Goal: Task Accomplishment & Management: Complete application form

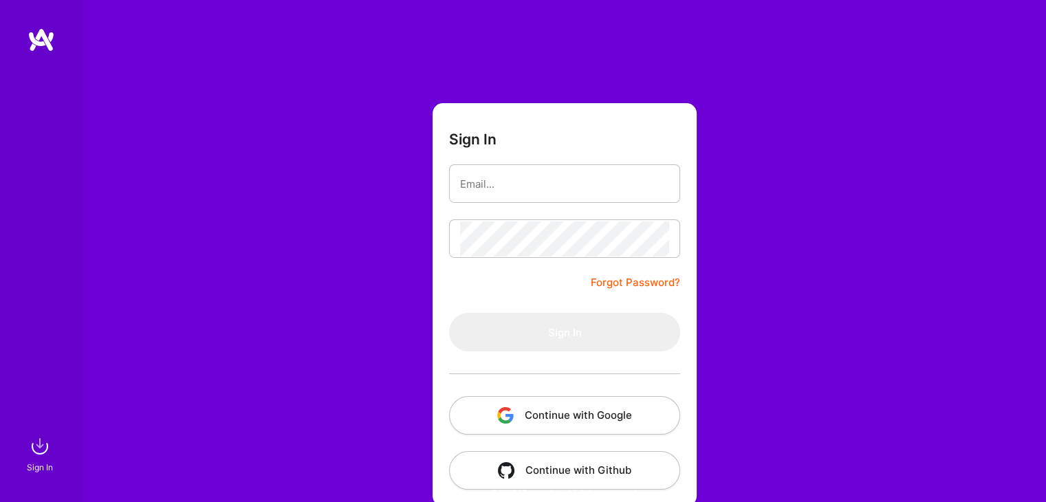
click at [551, 416] on button "Continue with Google" at bounding box center [564, 415] width 231 height 39
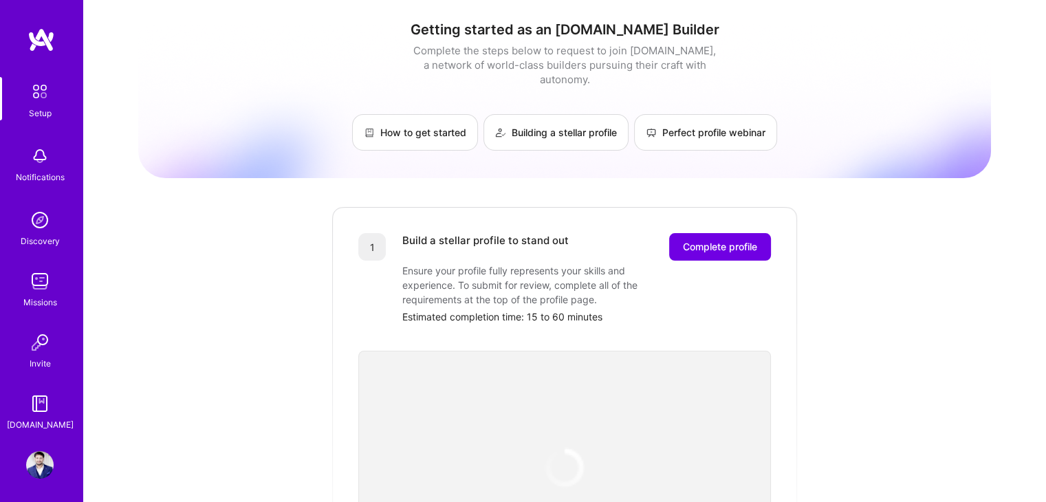
click at [39, 95] on img at bounding box center [39, 91] width 29 height 29
click at [27, 408] on img at bounding box center [40, 400] width 28 height 28
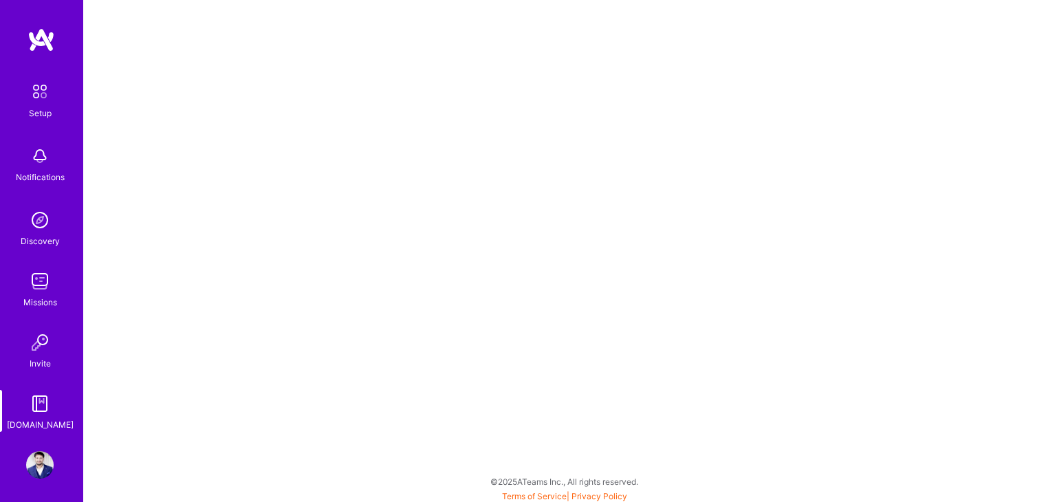
click at [33, 460] on img at bounding box center [40, 465] width 28 height 28
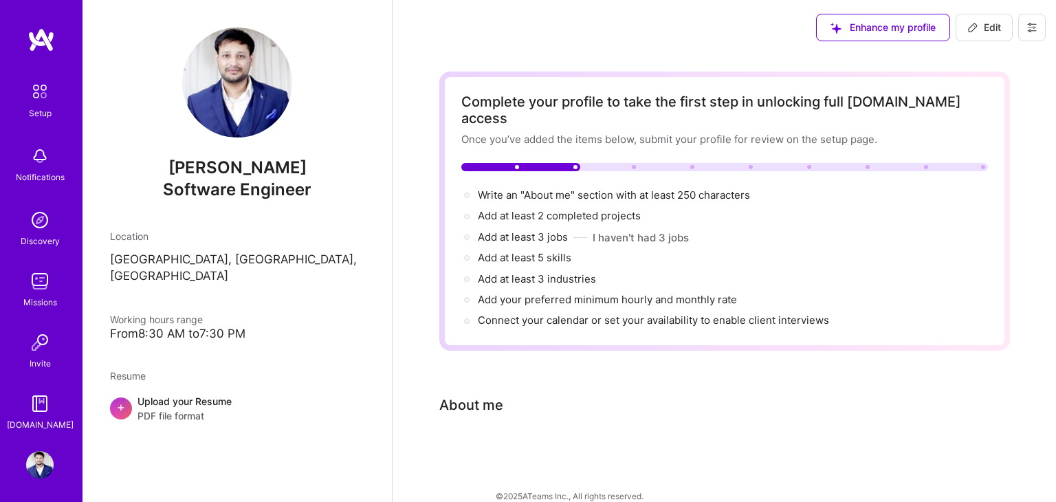
click at [172, 394] on div "Upload your Resume PDF file format" at bounding box center [185, 408] width 94 height 29
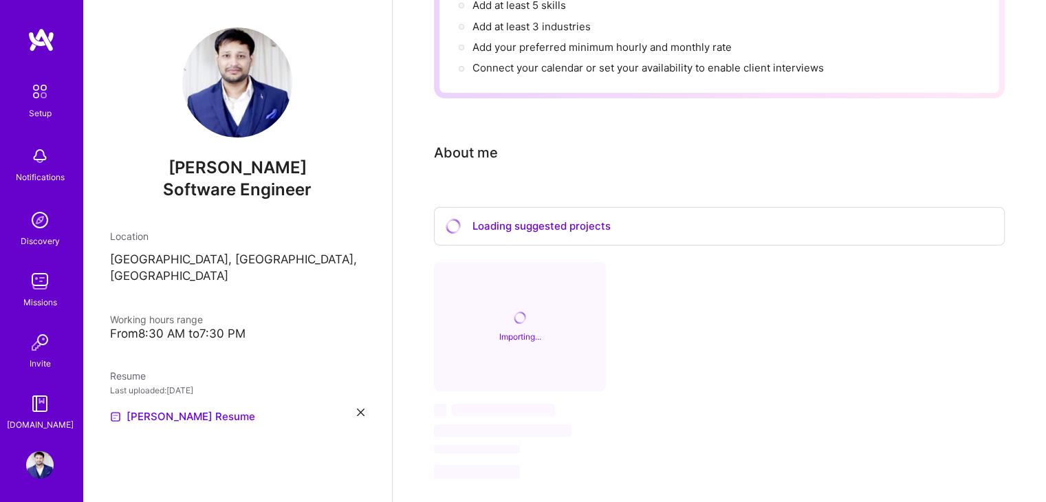
scroll to position [270, 0]
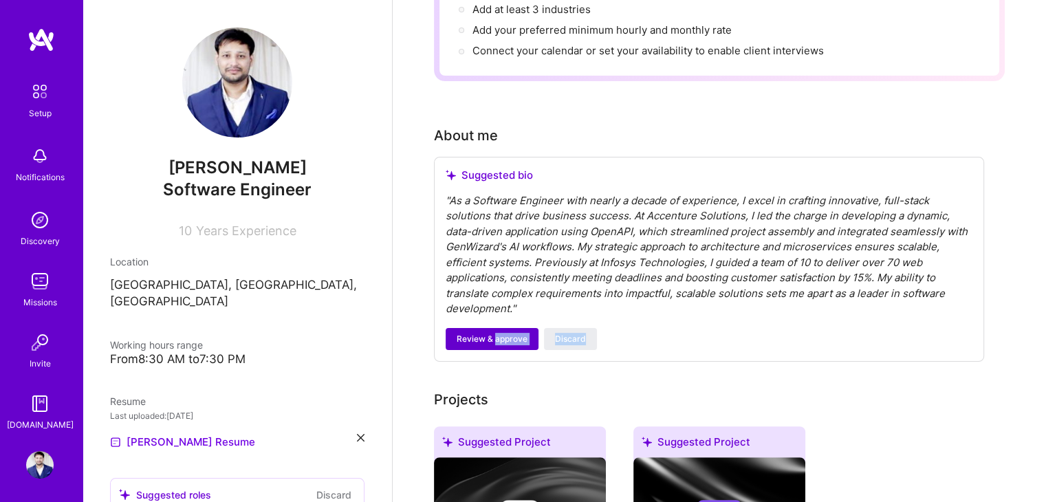
drag, startPoint x: 654, startPoint y: 335, endPoint x: 495, endPoint y: 314, distance: 160.1
click at [495, 314] on div "Suggested bio " As a Software Engineer with nearly a decade of experience, I ex…" at bounding box center [709, 259] width 550 height 205
click at [495, 333] on span "Review & approve" at bounding box center [492, 339] width 71 height 12
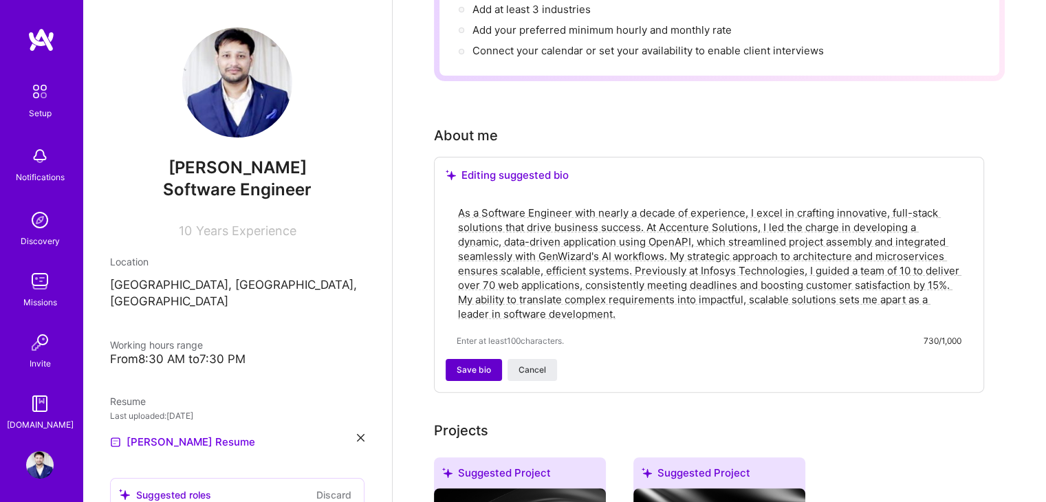
click at [481, 364] on span "Save bio" at bounding box center [474, 370] width 34 height 12
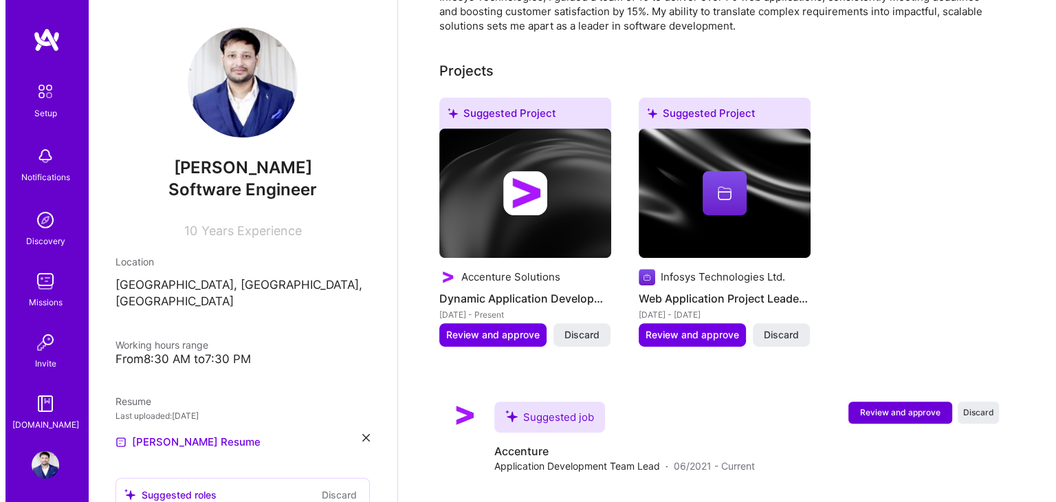
scroll to position [483, 0]
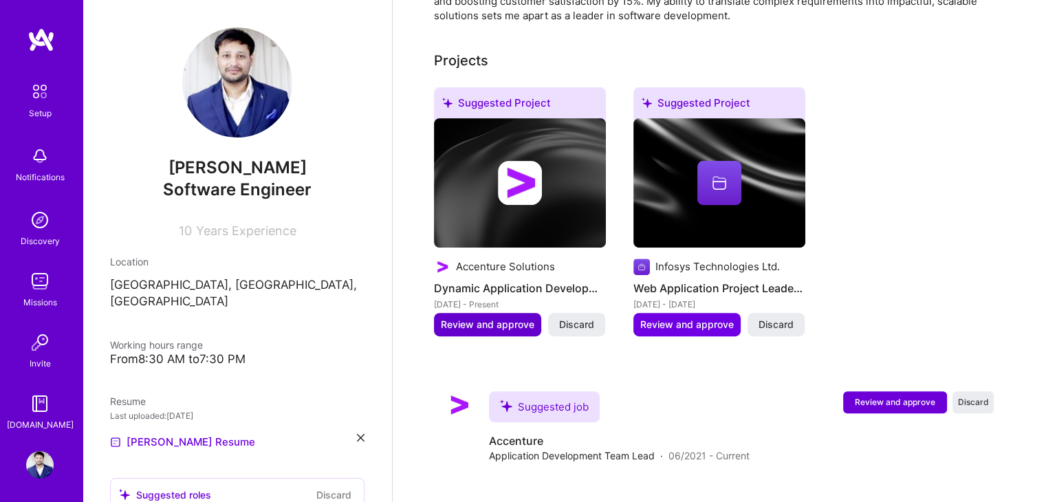
click at [494, 318] on span "Review and approve" at bounding box center [488, 325] width 94 height 14
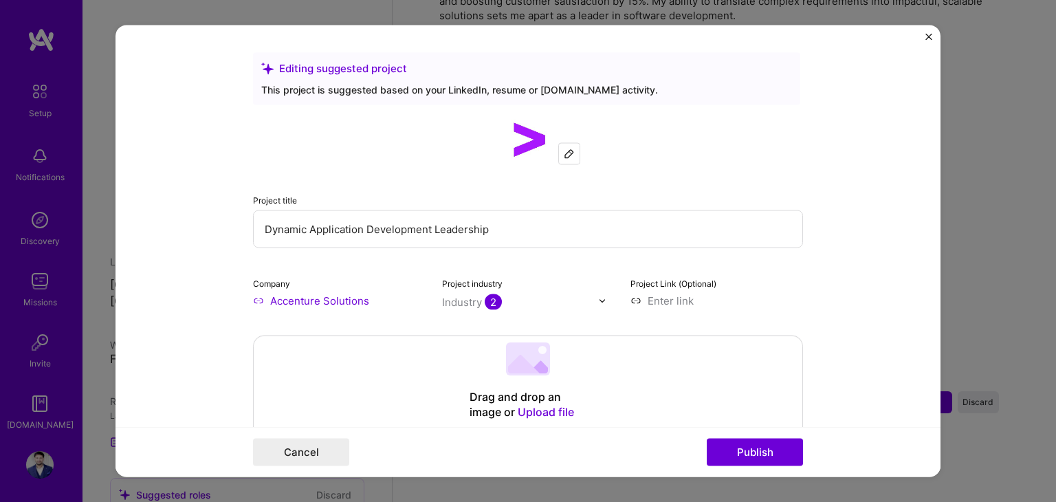
drag, startPoint x: 503, startPoint y: 223, endPoint x: 487, endPoint y: 223, distance: 16.5
click at [487, 223] on input "Dynamic Application Development Leadership" at bounding box center [528, 229] width 550 height 38
drag, startPoint x: 487, startPoint y: 223, endPoint x: 228, endPoint y: 234, distance: 259.4
click at [228, 234] on form "Editing suggested project This project is suggested based on your LinkedIn, res…" at bounding box center [528, 251] width 825 height 452
type input "Custom Software Engineering Team Lead"
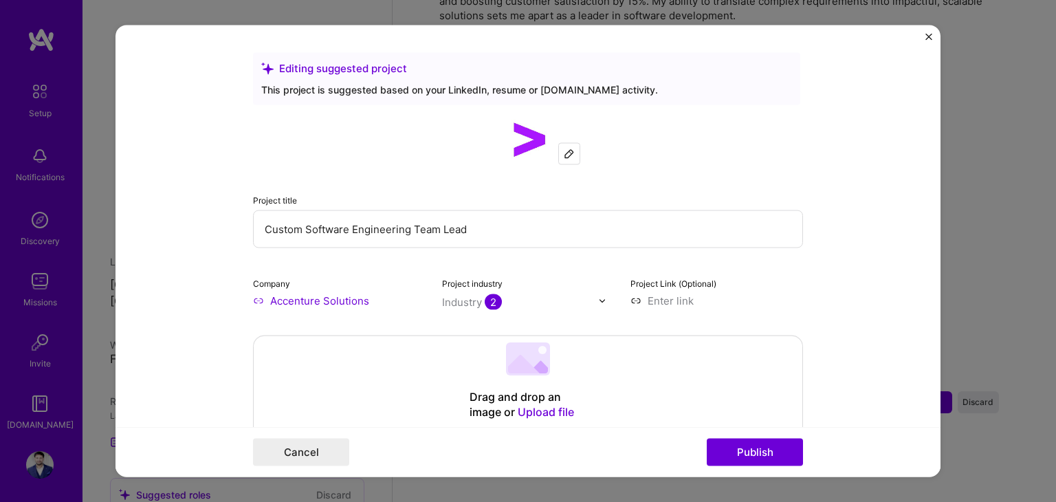
click at [485, 306] on span "2" at bounding box center [493, 302] width 17 height 16
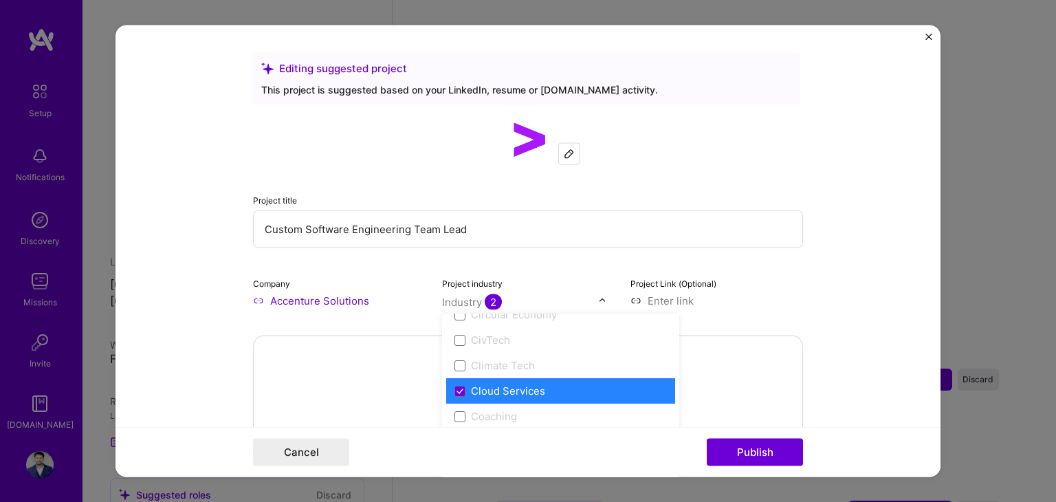
scroll to position [754, 0]
click at [457, 388] on icon at bounding box center [460, 391] width 7 height 6
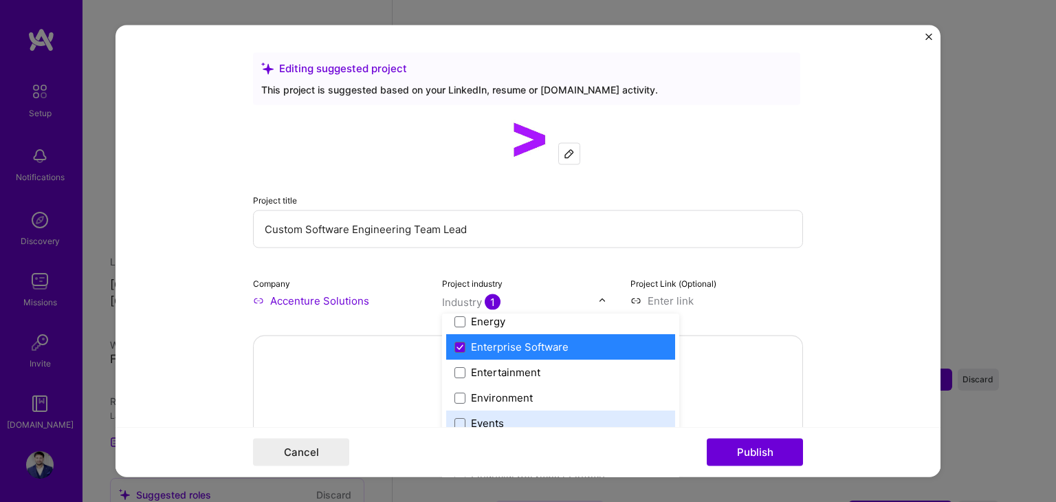
scroll to position [1306, 0]
click at [454, 343] on span at bounding box center [459, 346] width 11 height 11
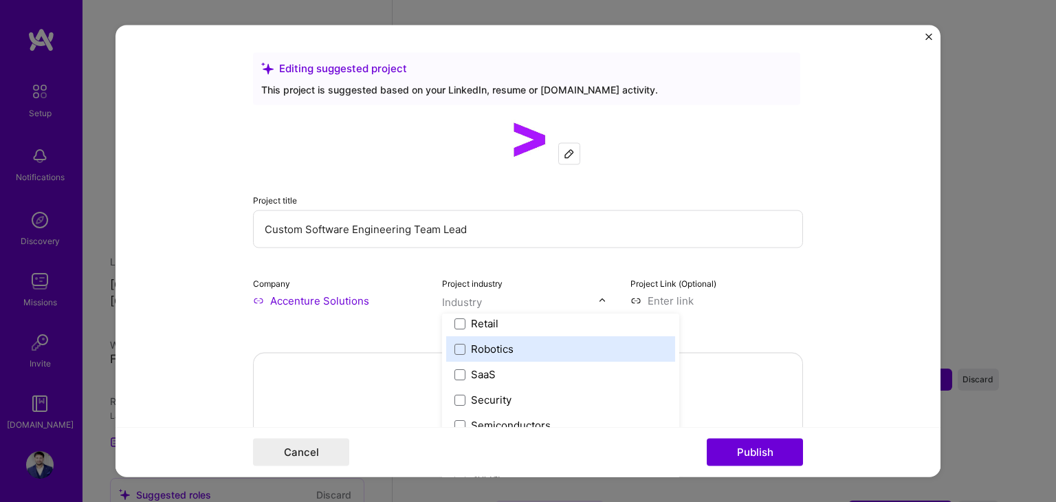
scroll to position [2703, 0]
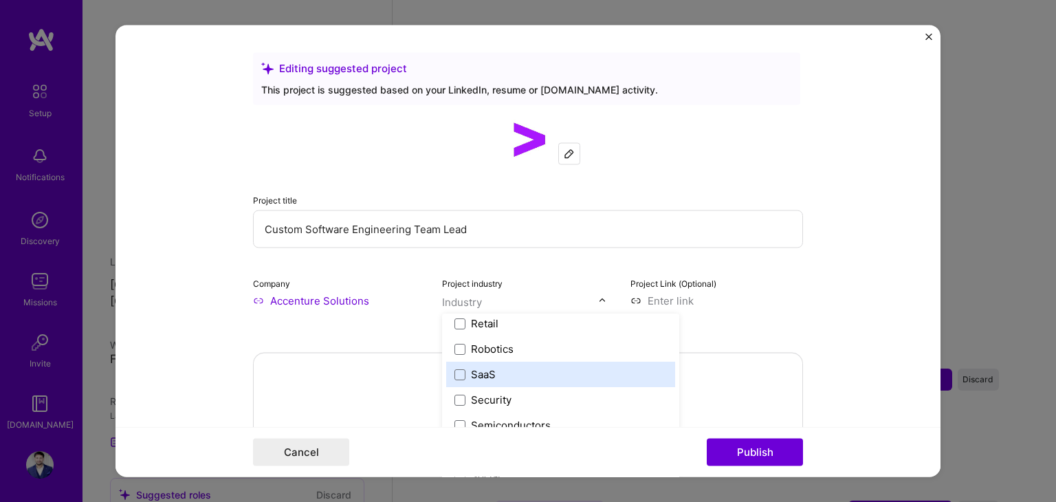
click at [482, 369] on div "SaaS" at bounding box center [483, 374] width 25 height 14
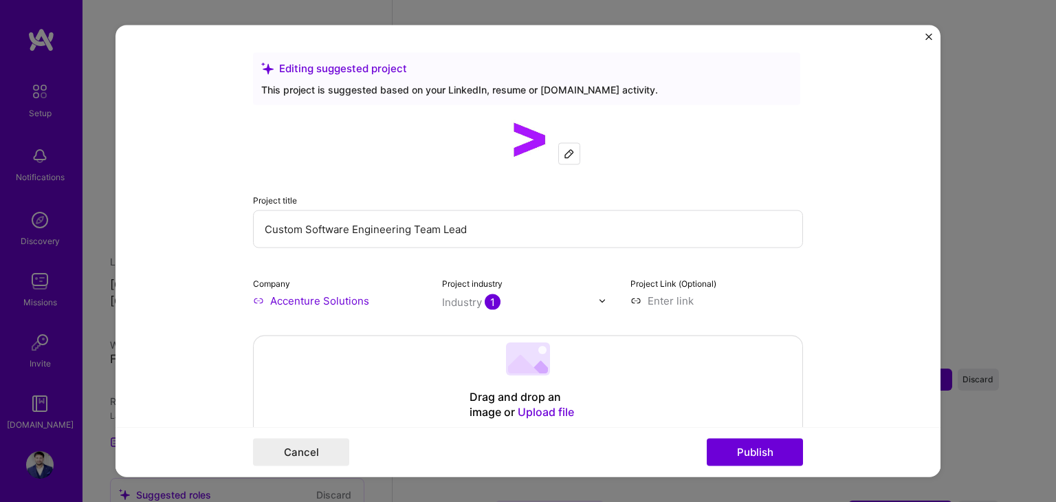
click at [834, 323] on form "Editing suggested project This project is suggested based on your LinkedIn, res…" at bounding box center [528, 251] width 825 height 452
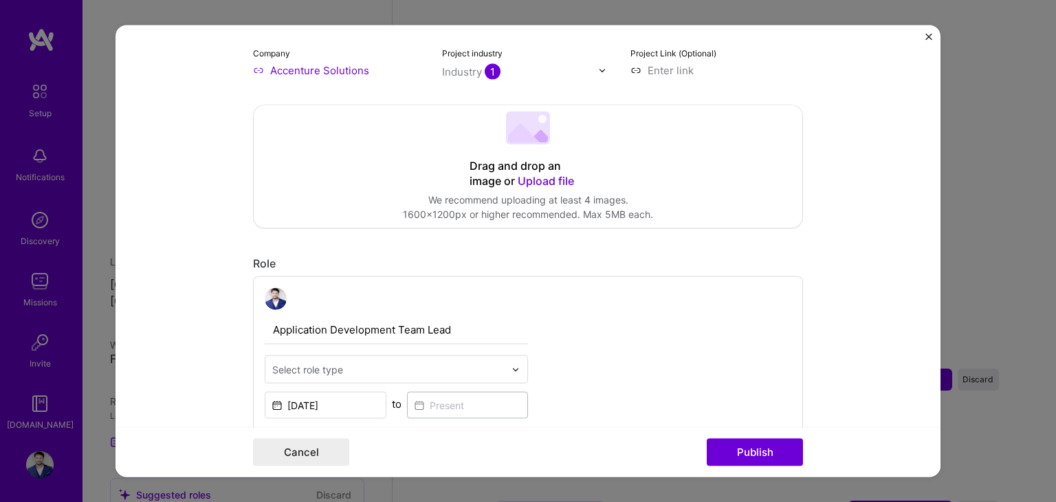
click at [671, 349] on div "Application Development Team Lead Select role type Jun, 2021 to I’m still worki…" at bounding box center [528, 365] width 550 height 179
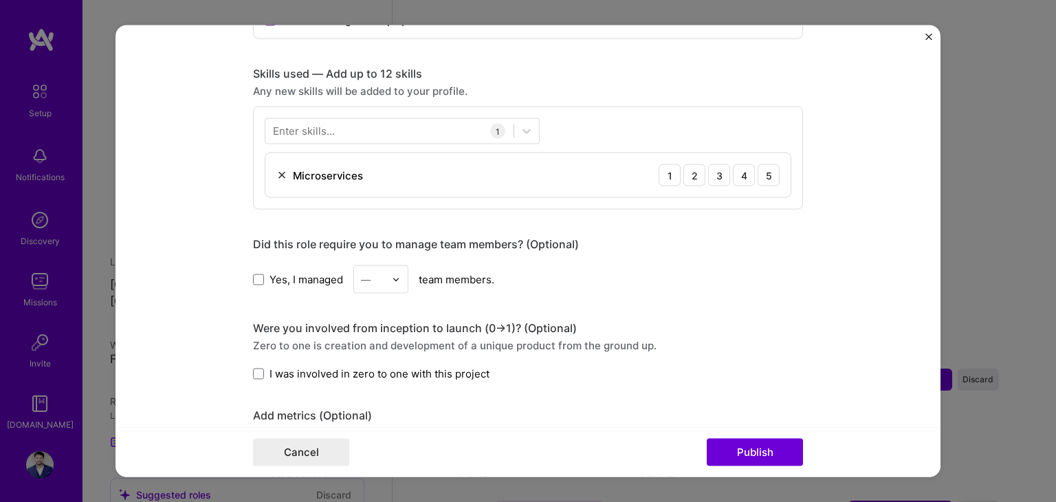
scroll to position [666, 0]
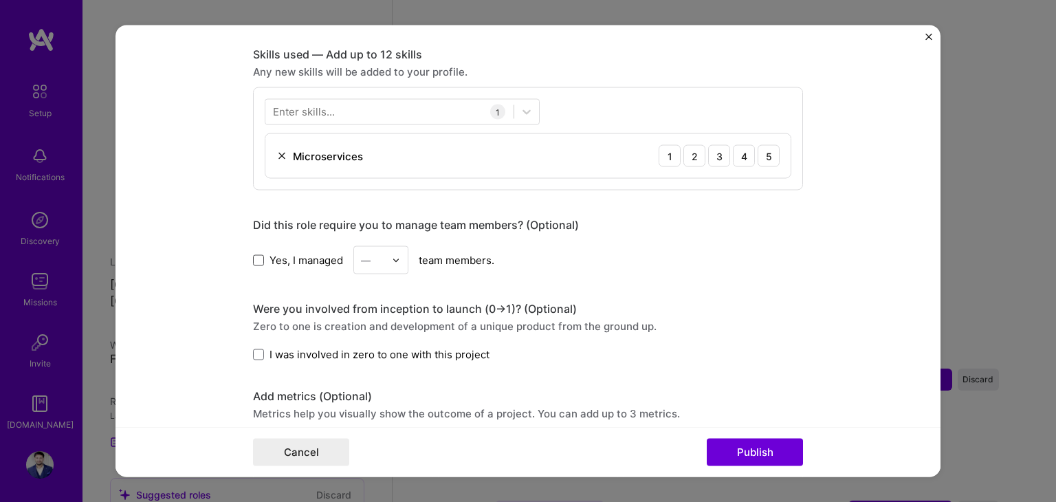
click at [253, 259] on span at bounding box center [258, 259] width 11 height 11
click at [0, 0] on input "Yes, I managed" at bounding box center [0, 0] width 0 height 0
click at [368, 255] on input "text" at bounding box center [373, 260] width 24 height 14
click at [371, 384] on div "14" at bounding box center [381, 394] width 47 height 25
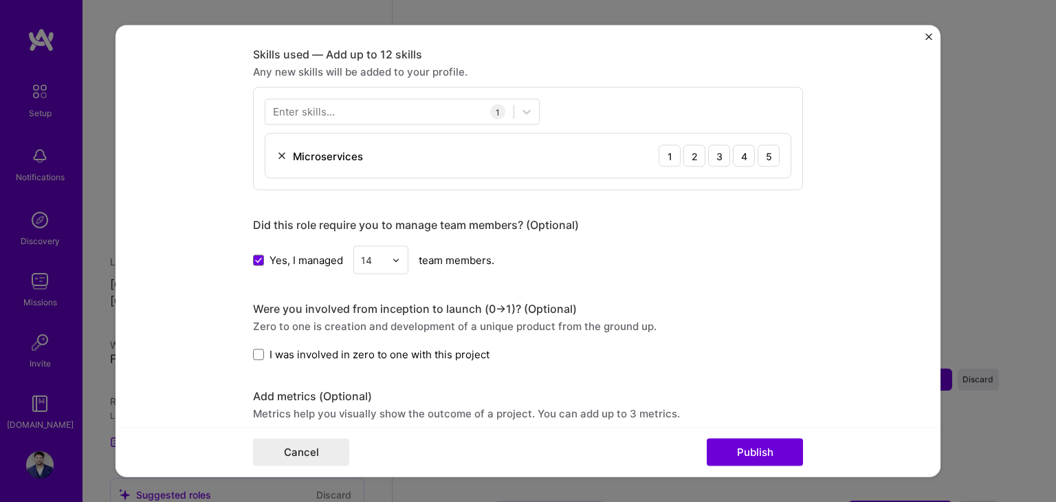
click at [270, 350] on span "I was involved in zero to one with this project" at bounding box center [380, 354] width 220 height 14
click at [0, 0] on input "I was involved in zero to one with this project" at bounding box center [0, 0] width 0 height 0
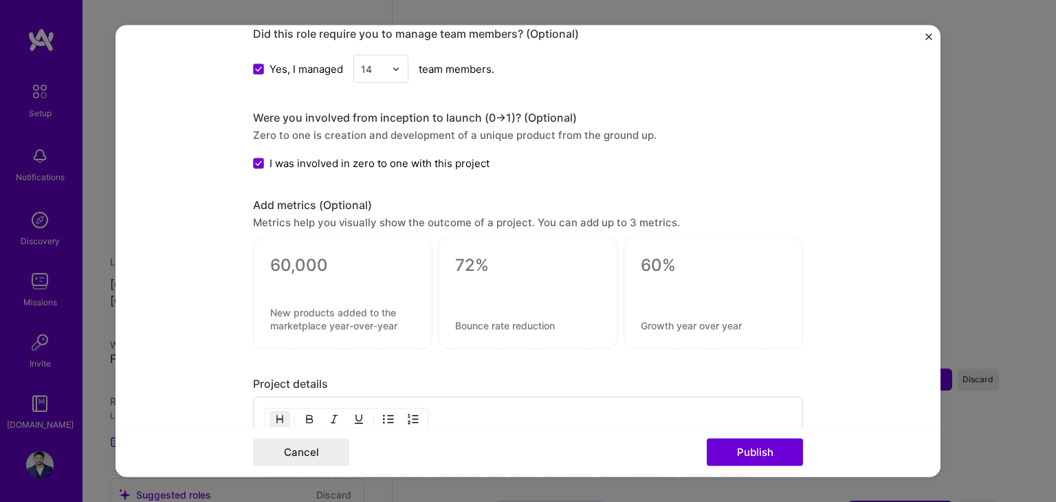
scroll to position [855, 0]
click at [323, 294] on div at bounding box center [342, 294] width 179 height 111
click at [379, 319] on textarea at bounding box center [342, 320] width 145 height 26
type textarea "0"
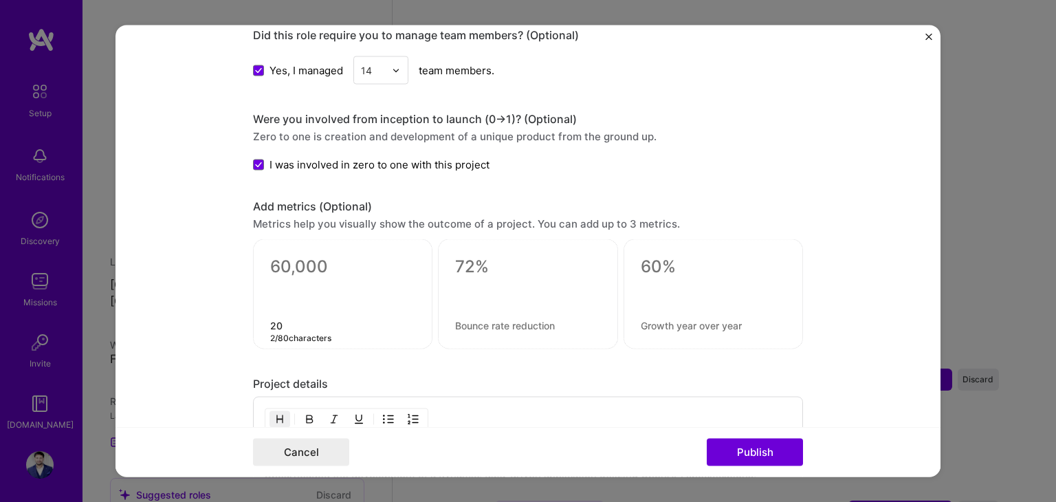
type textarea "2"
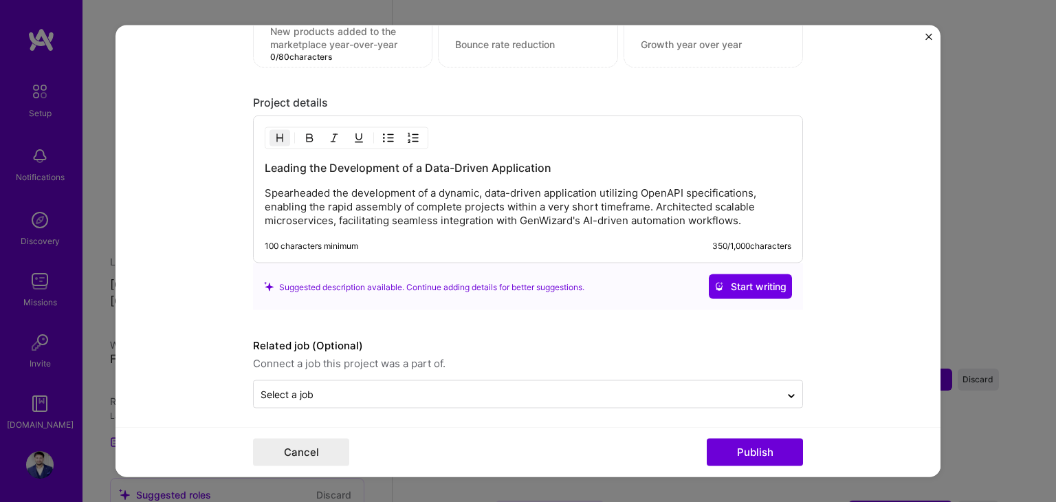
scroll to position [1141, 0]
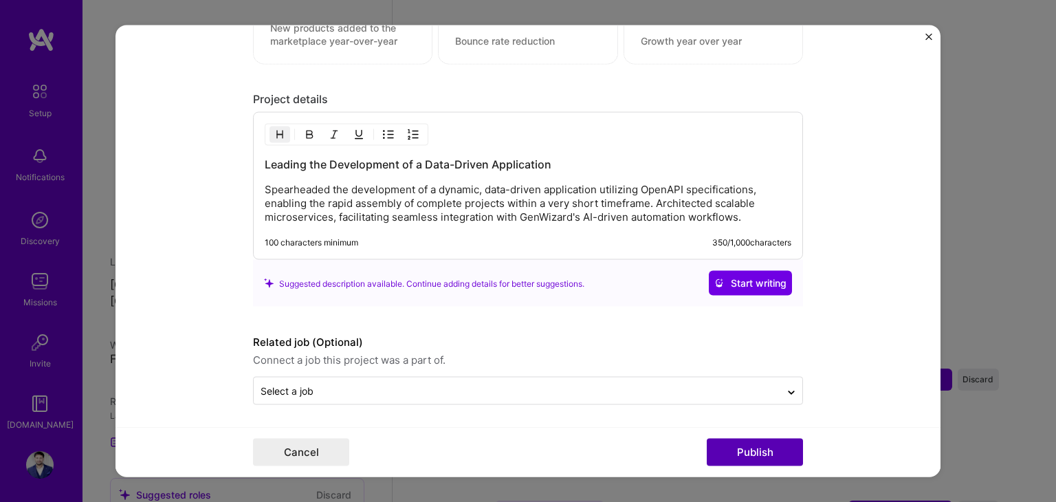
click at [741, 441] on button "Publish" at bounding box center [755, 453] width 96 height 28
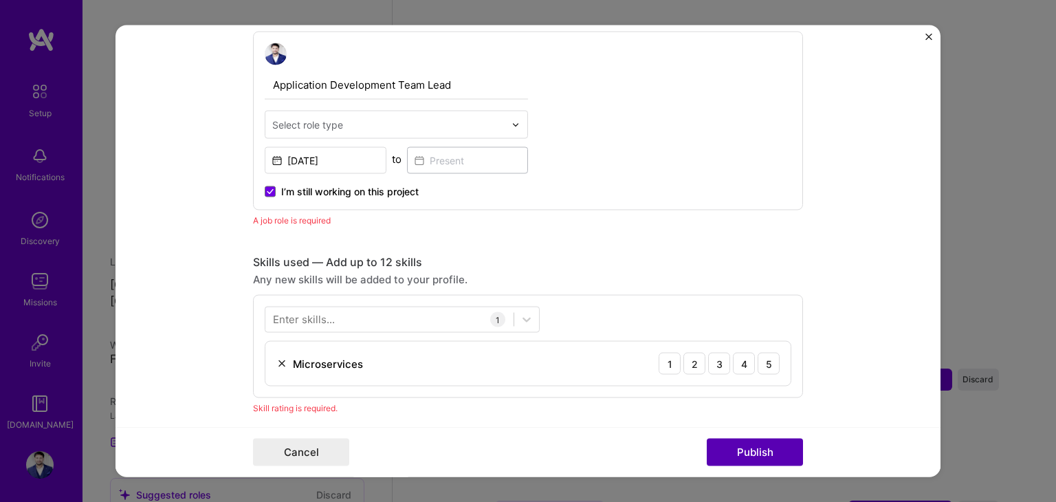
scroll to position [461, 0]
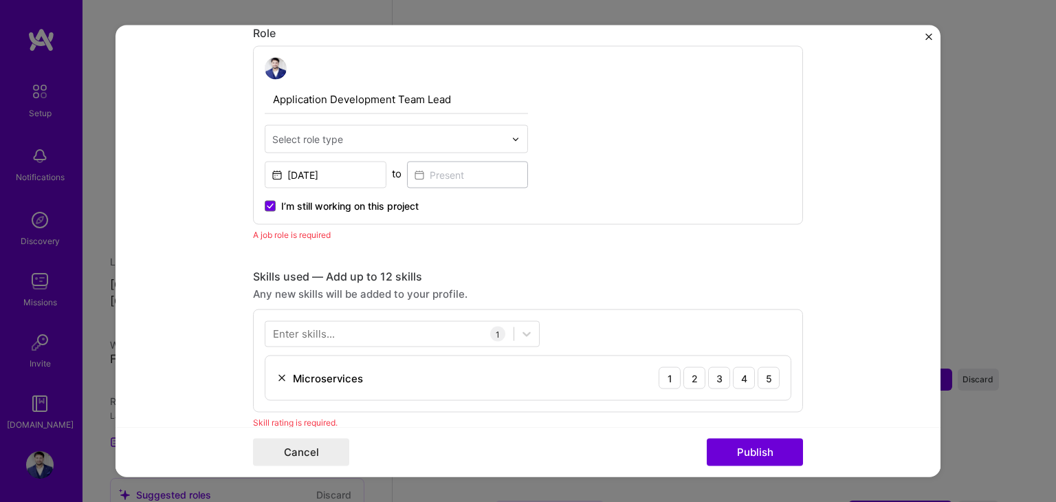
click at [340, 149] on div "Select role type" at bounding box center [388, 139] width 246 height 27
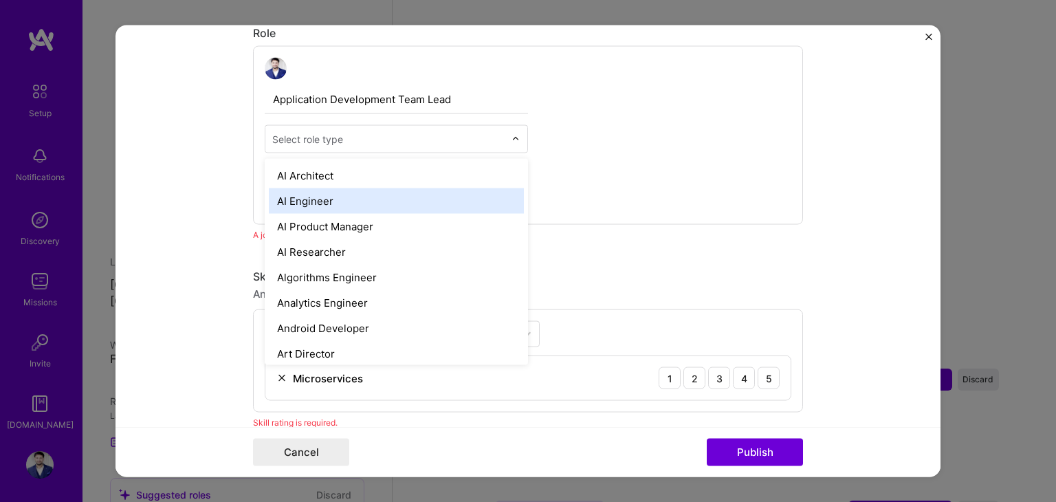
click at [343, 198] on div "AI Engineer" at bounding box center [396, 200] width 255 height 25
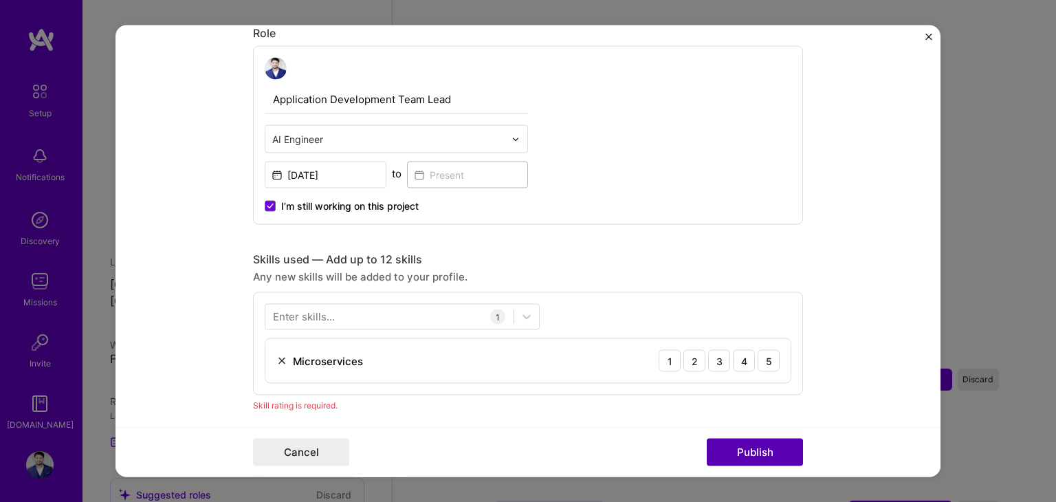
click at [732, 456] on button "Publish" at bounding box center [755, 453] width 96 height 28
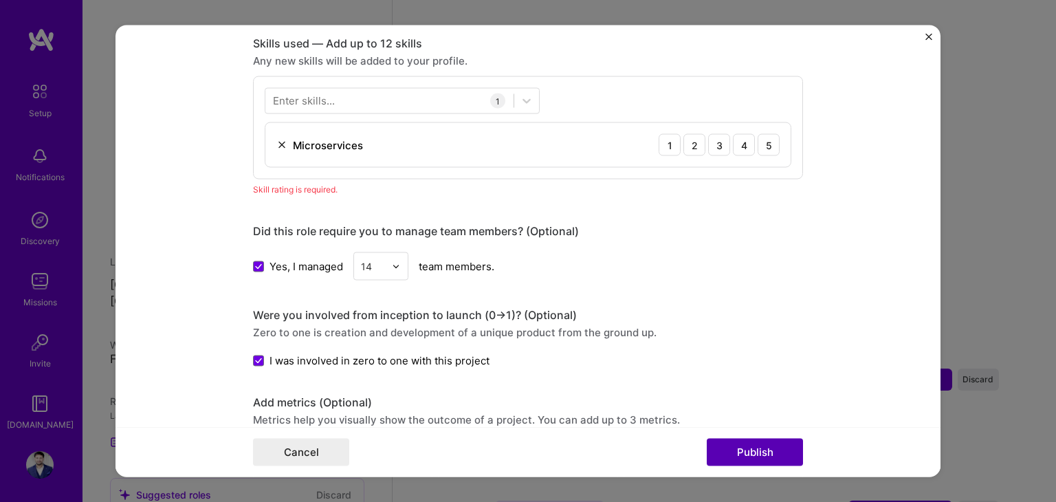
scroll to position [685, 0]
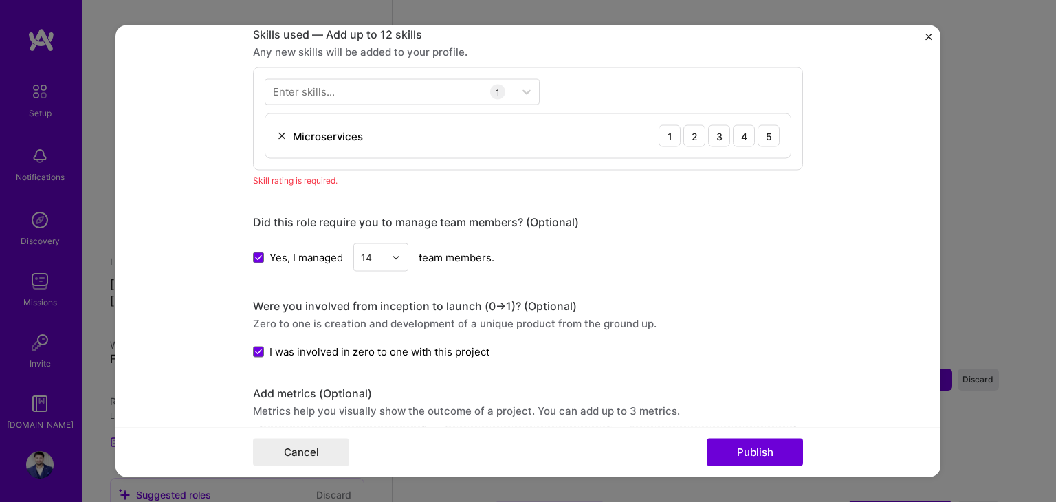
click at [278, 131] on img at bounding box center [281, 136] width 11 height 11
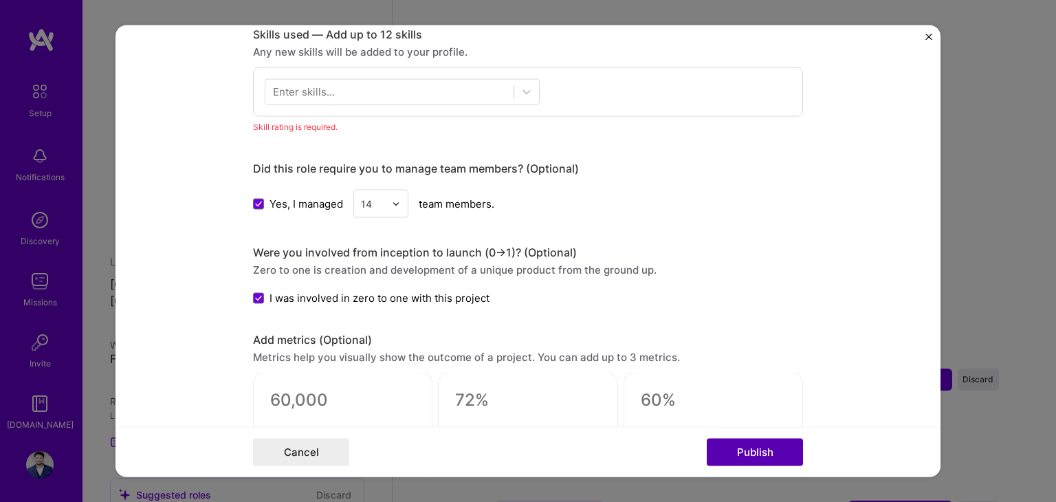
click at [776, 449] on button "Publish" at bounding box center [755, 453] width 96 height 28
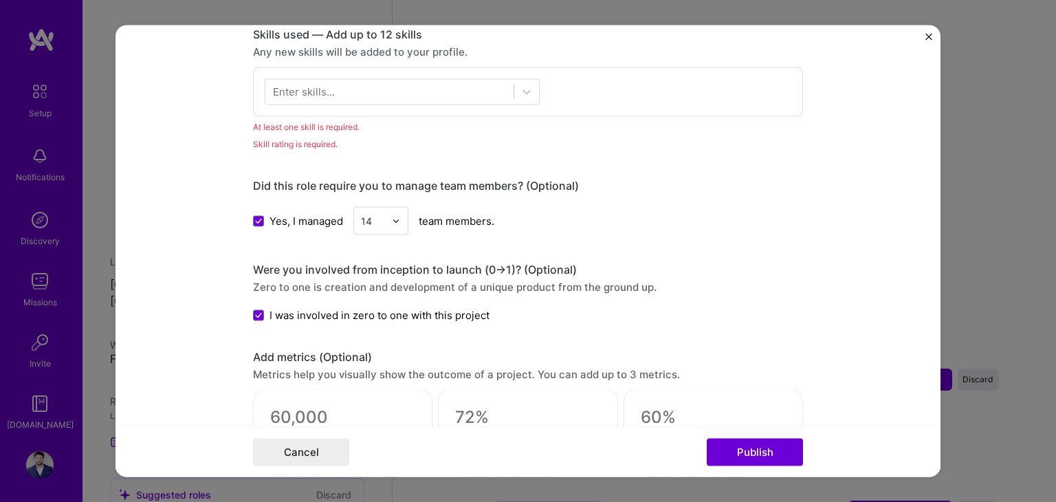
click at [459, 111] on div "Enter skills..." at bounding box center [528, 92] width 550 height 50
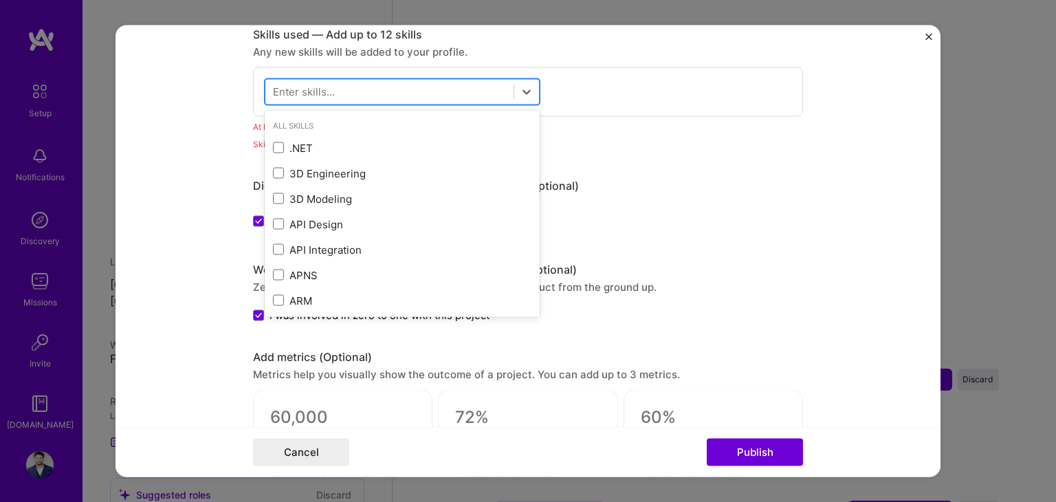
click at [449, 92] on div at bounding box center [389, 91] width 248 height 23
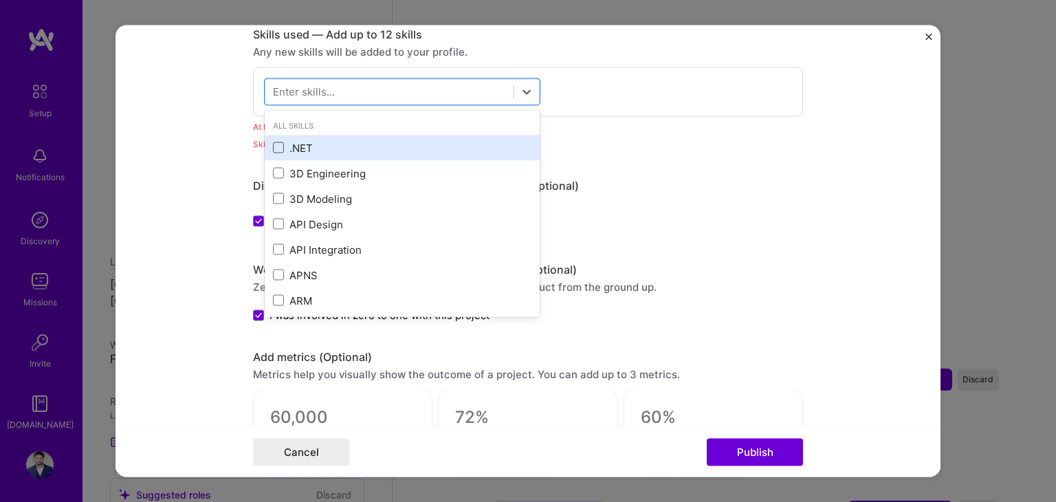
click at [273, 149] on span at bounding box center [278, 147] width 11 height 11
click at [0, 0] on input "checkbox" at bounding box center [0, 0] width 0 height 0
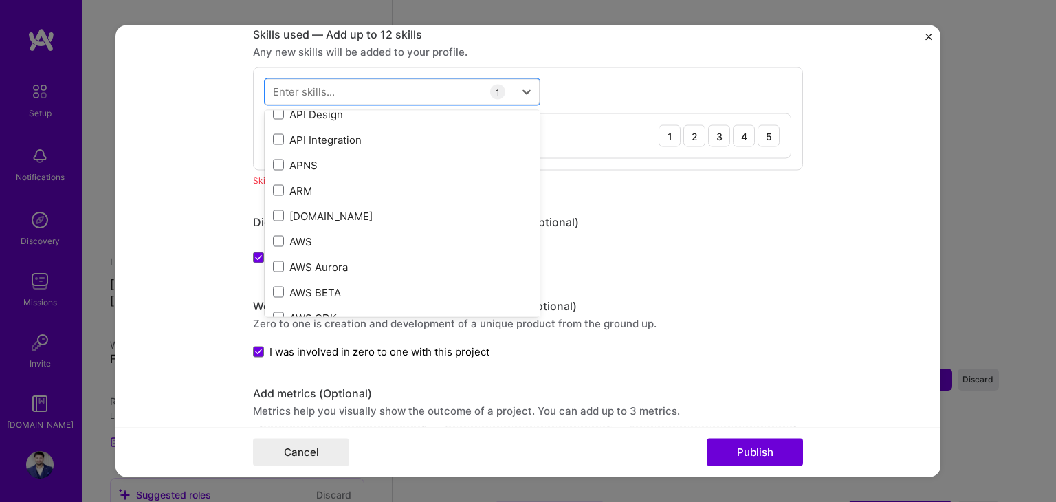
scroll to position [111, 0]
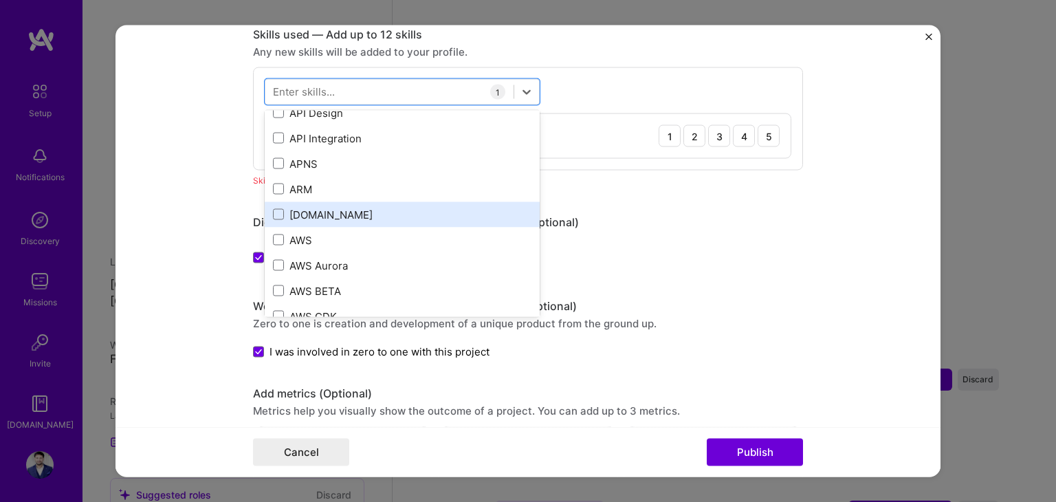
click at [285, 212] on div "[DOMAIN_NAME]" at bounding box center [402, 214] width 259 height 14
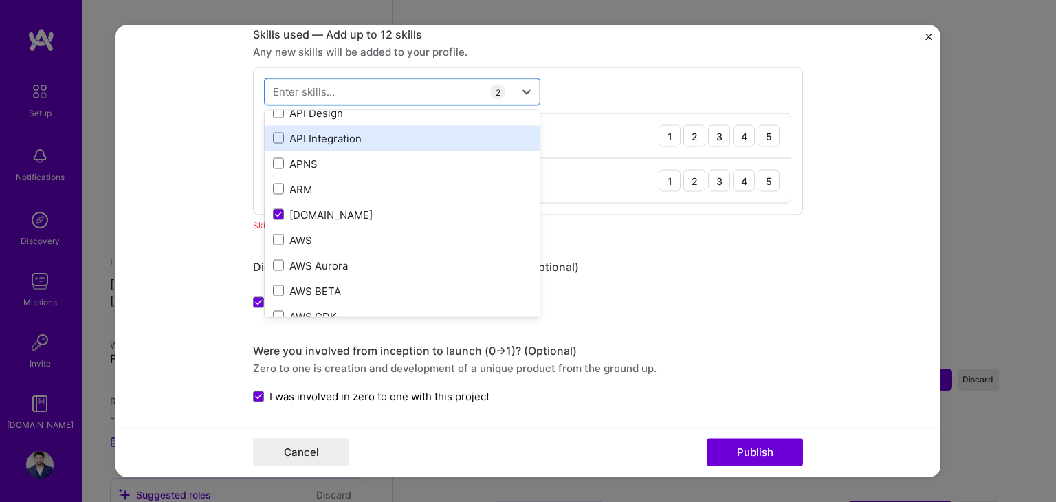
click at [308, 125] on div "API Integration" at bounding box center [402, 137] width 275 height 25
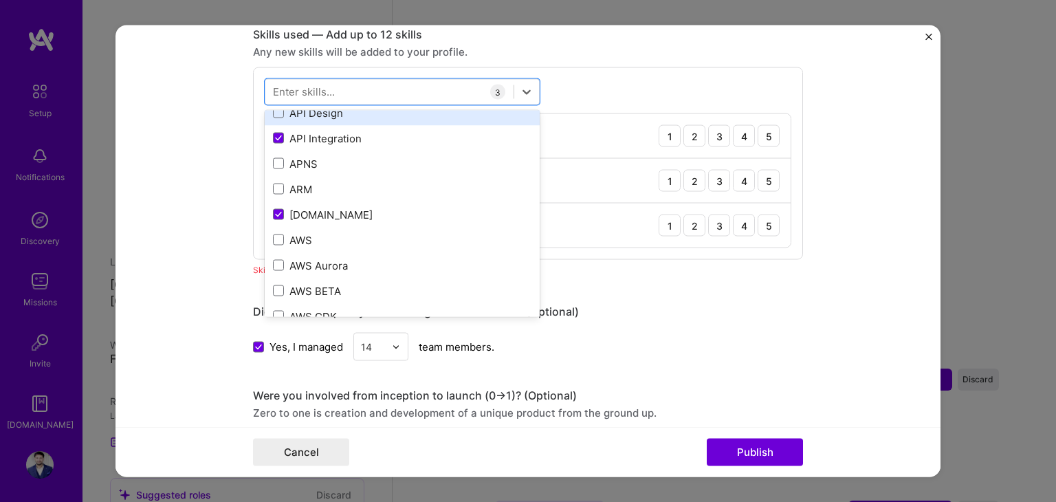
click at [307, 116] on div "API Design" at bounding box center [402, 112] width 259 height 14
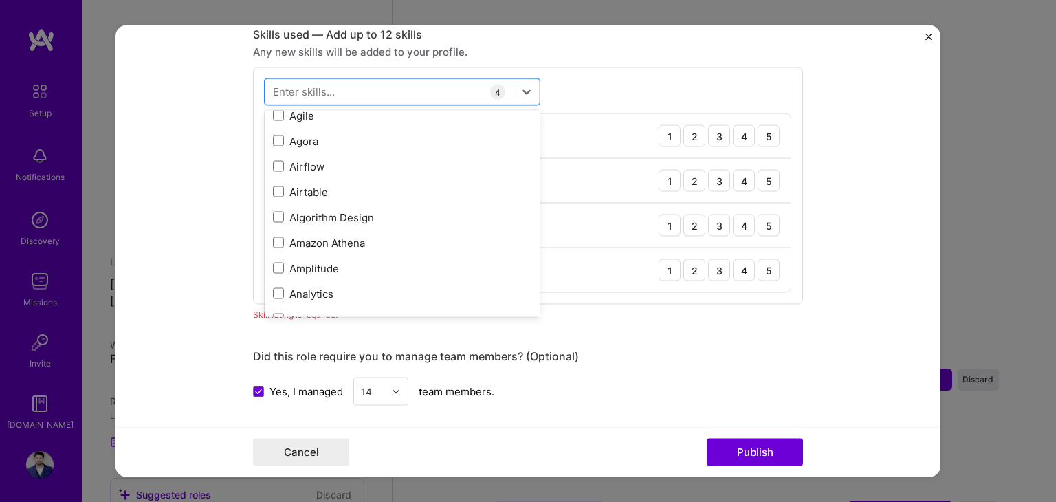
scroll to position [571, 0]
click at [321, 200] on div "Amazon Athena" at bounding box center [402, 212] width 275 height 25
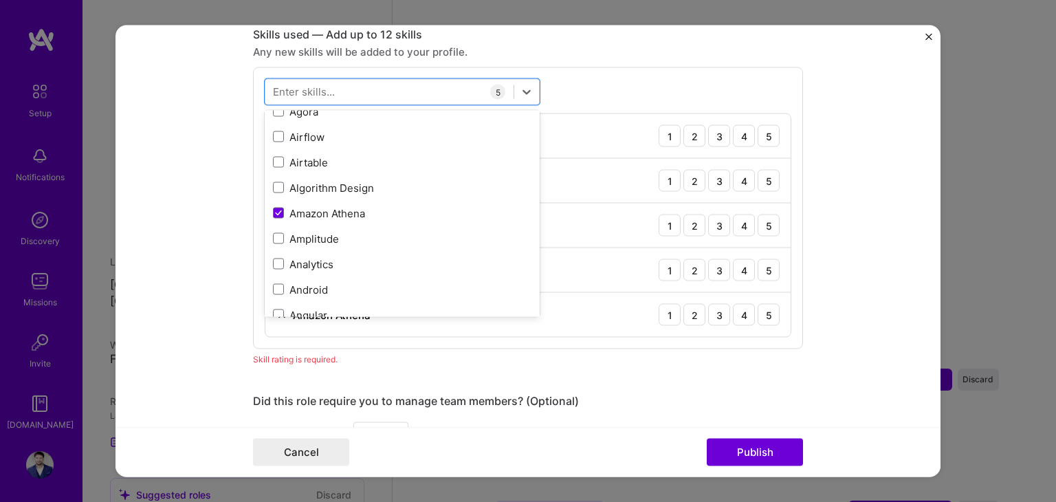
click at [321, 200] on div "Amazon Athena" at bounding box center [402, 212] width 275 height 25
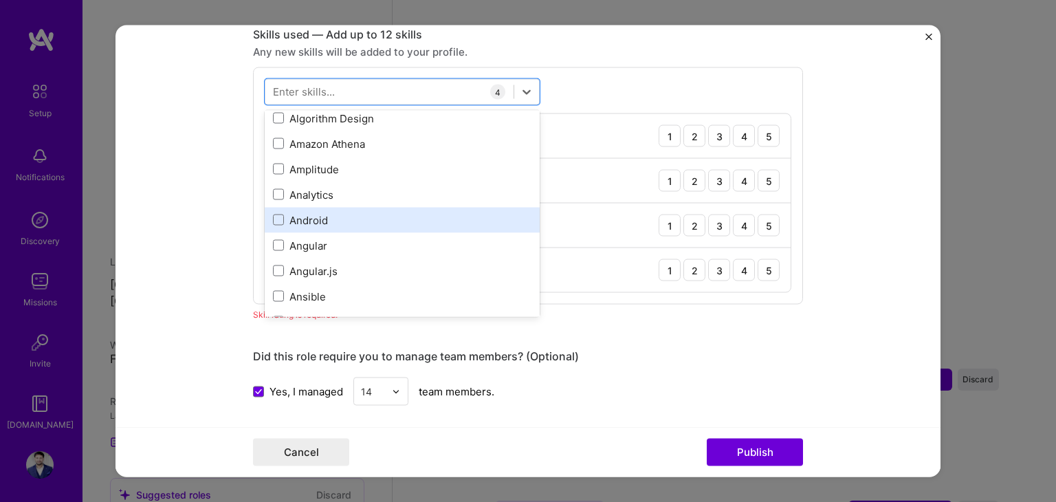
scroll to position [638, 0]
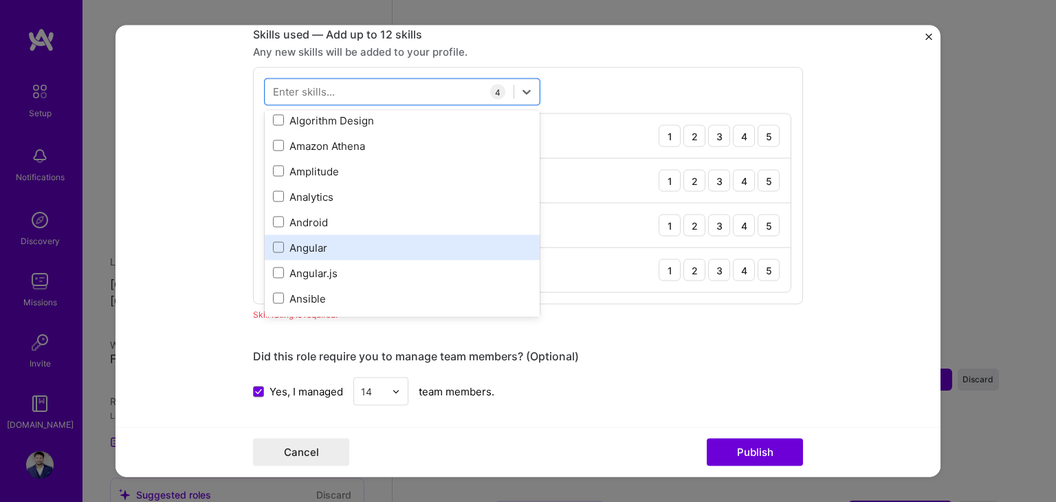
click at [308, 240] on div "Angular" at bounding box center [402, 247] width 259 height 14
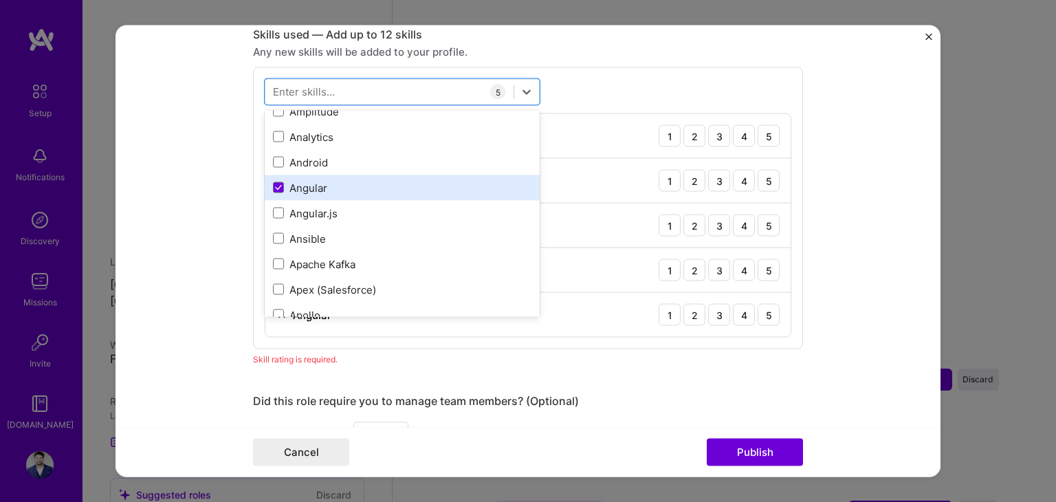
scroll to position [699, 0]
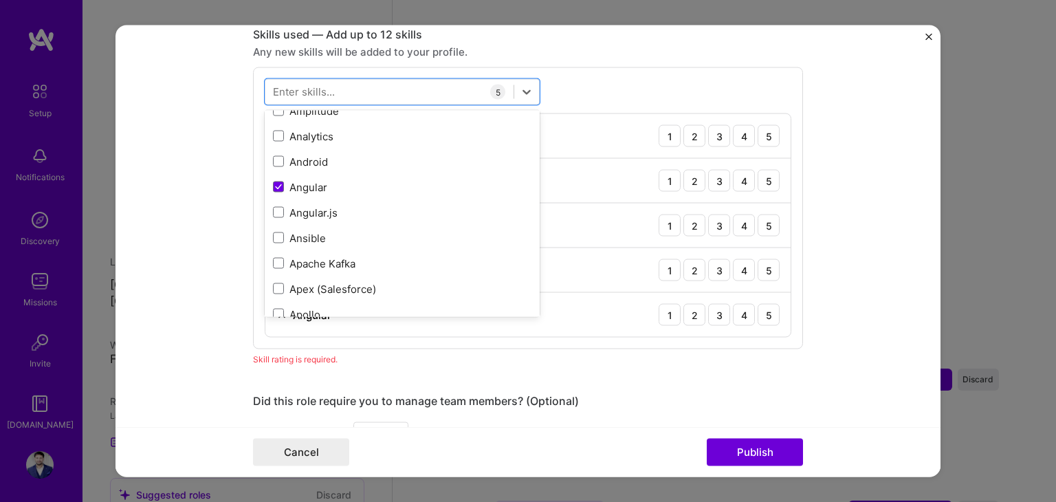
click at [323, 85] on div "Enter skills..." at bounding box center [304, 92] width 62 height 14
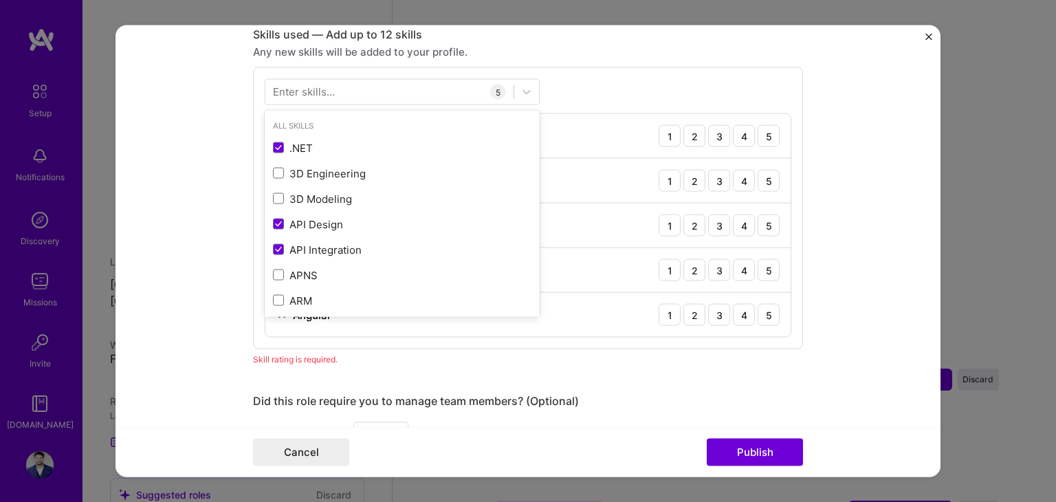
click at [323, 85] on div "Enter skills..." at bounding box center [304, 92] width 62 height 14
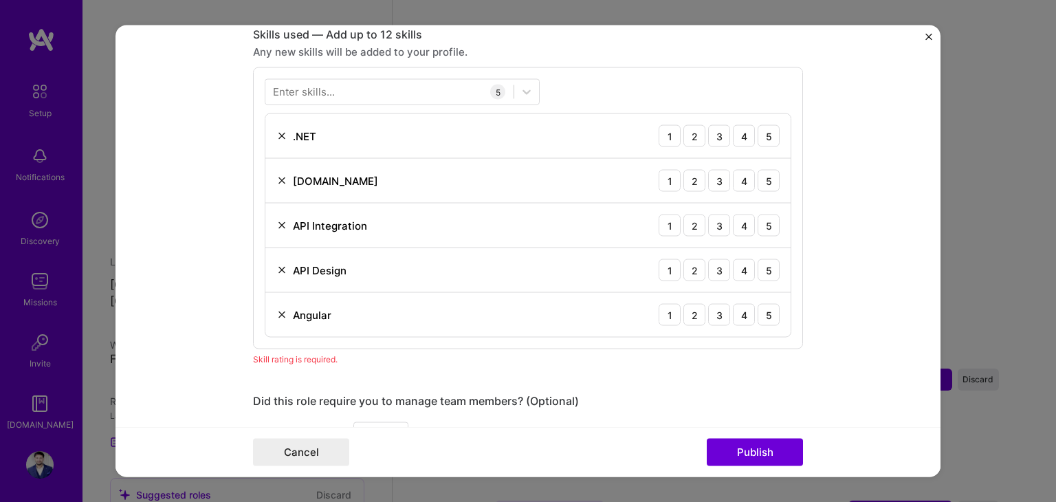
click at [323, 85] on div "Enter skills..." at bounding box center [304, 92] width 62 height 14
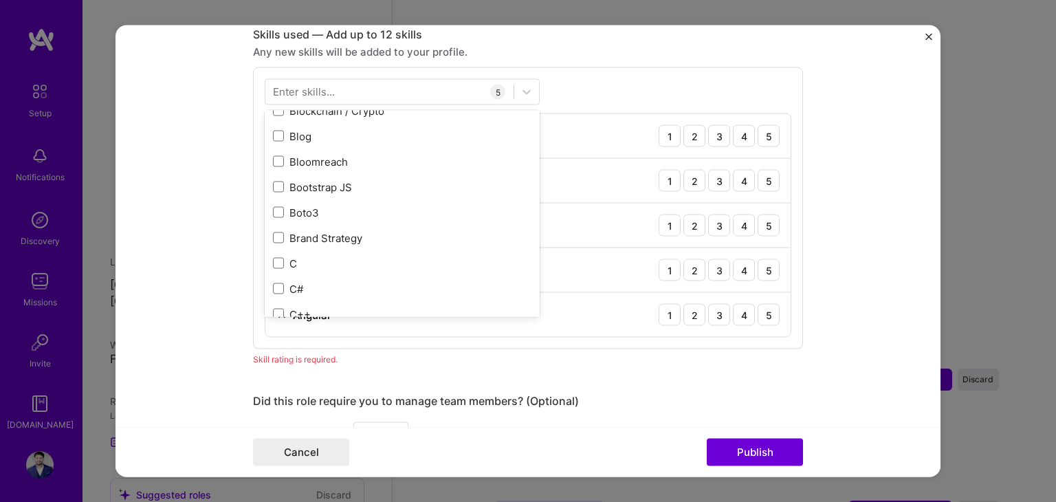
scroll to position [1315, 0]
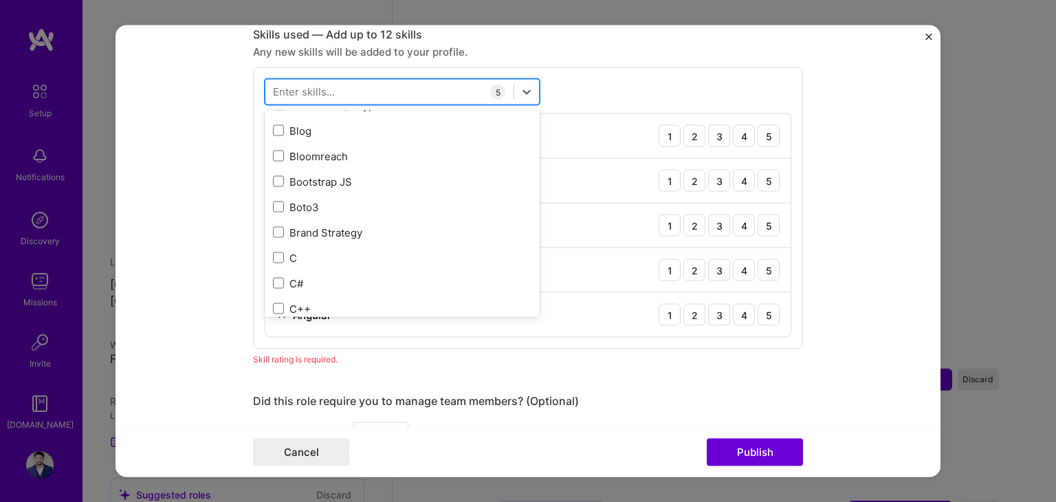
click at [329, 90] on div at bounding box center [389, 91] width 248 height 23
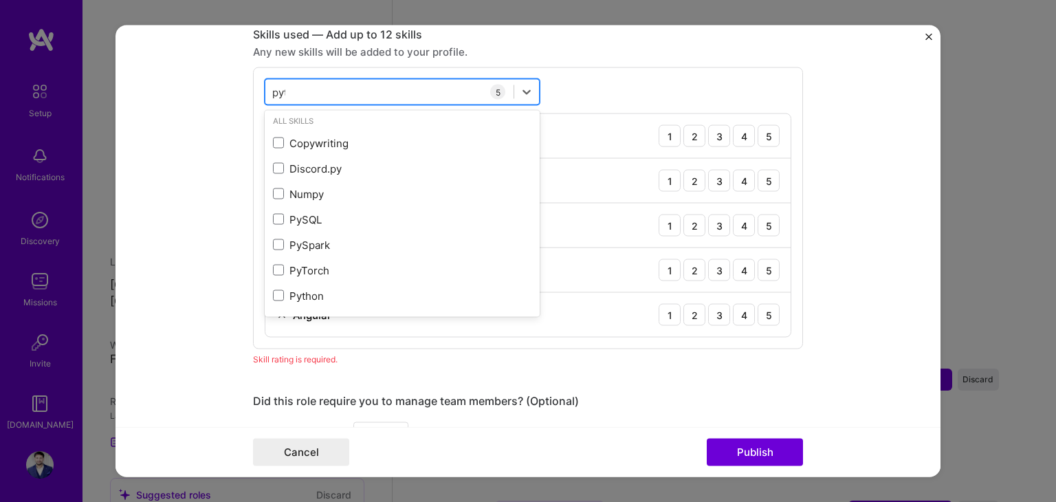
scroll to position [0, 0]
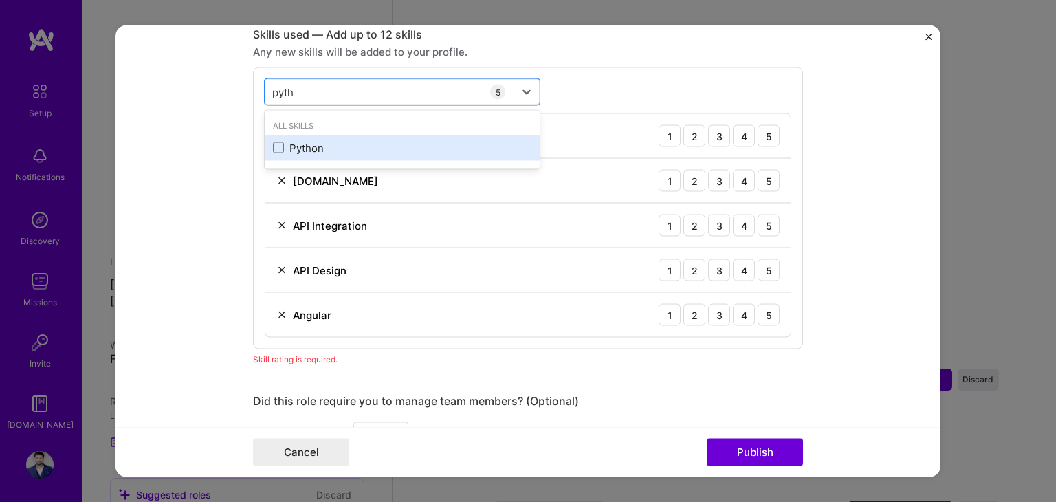
click at [298, 142] on div "Python" at bounding box center [402, 147] width 259 height 14
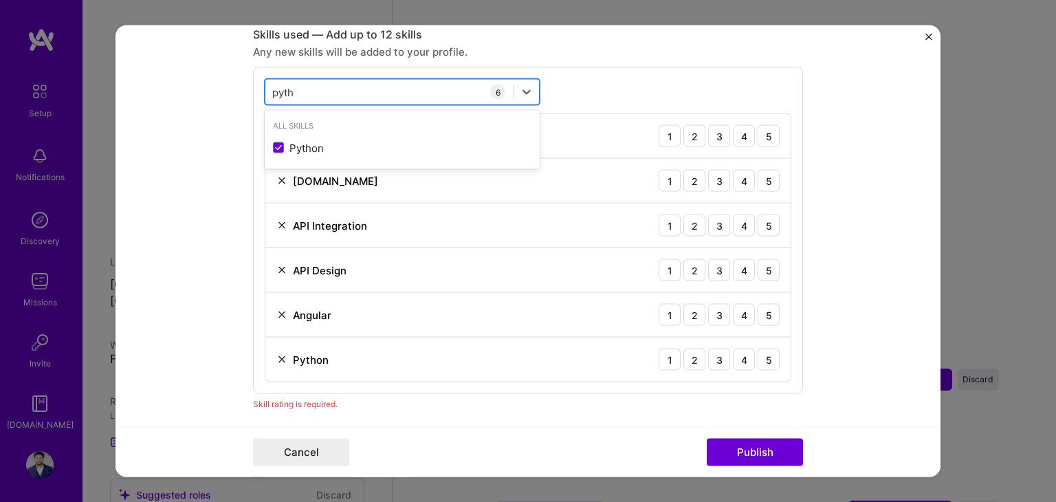
click at [340, 86] on div "pyth pyth" at bounding box center [389, 91] width 248 height 23
type input "p"
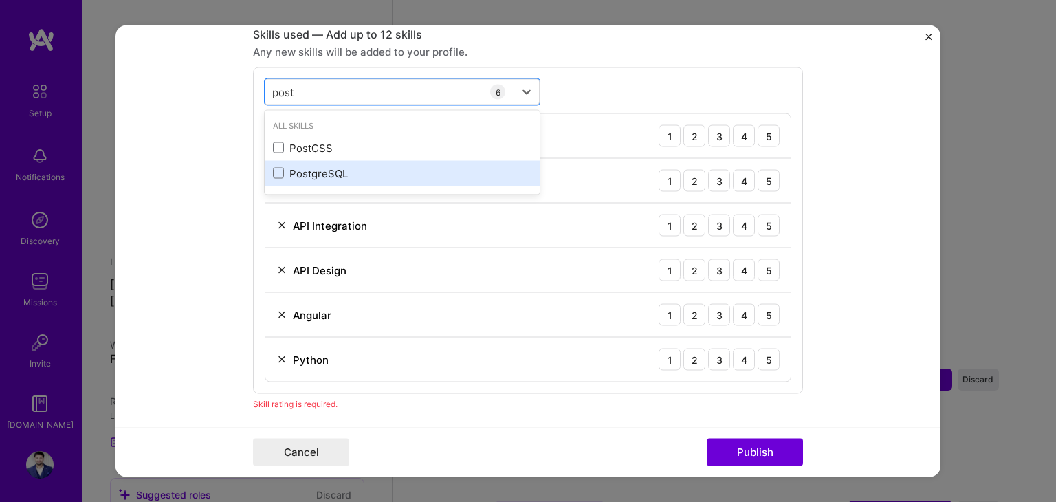
click at [317, 166] on div "PostgreSQL" at bounding box center [402, 173] width 259 height 14
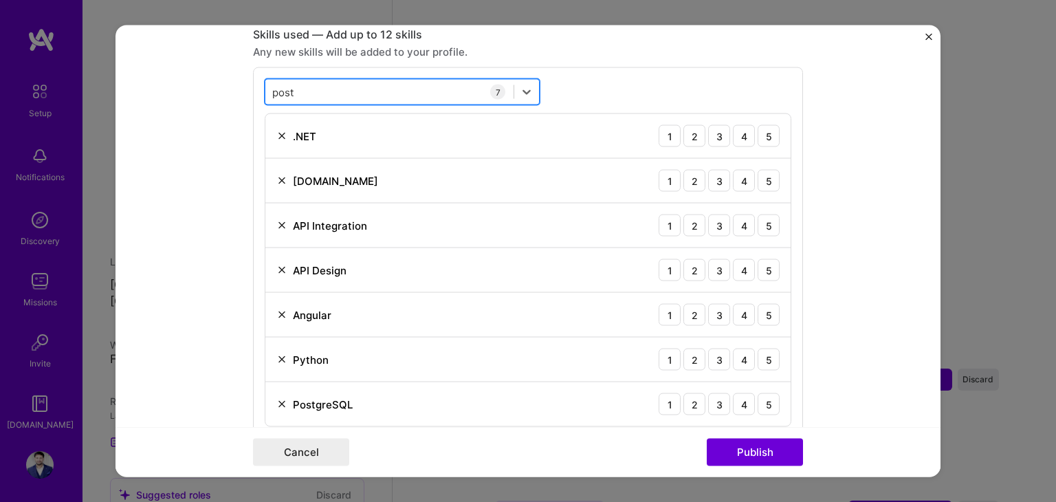
click at [325, 90] on div "post post" at bounding box center [389, 91] width 248 height 23
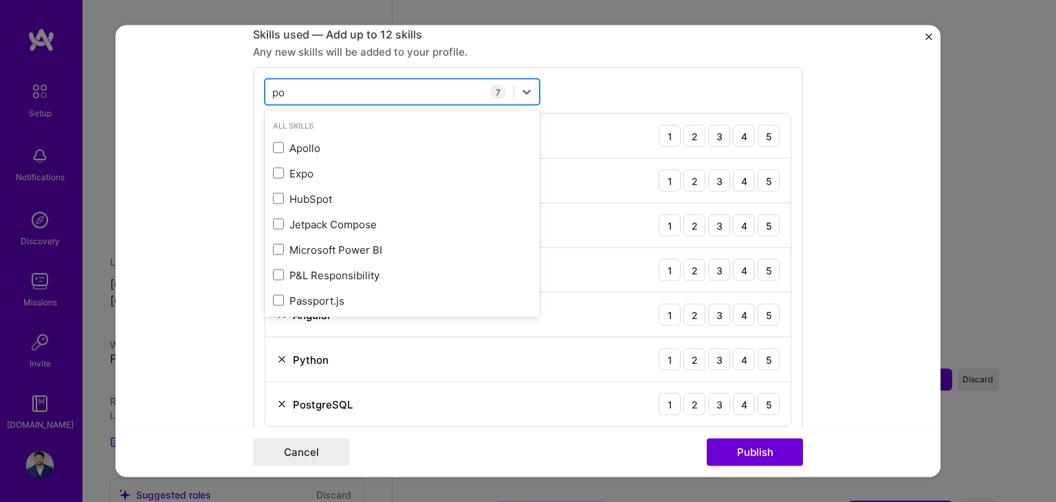
type input "p"
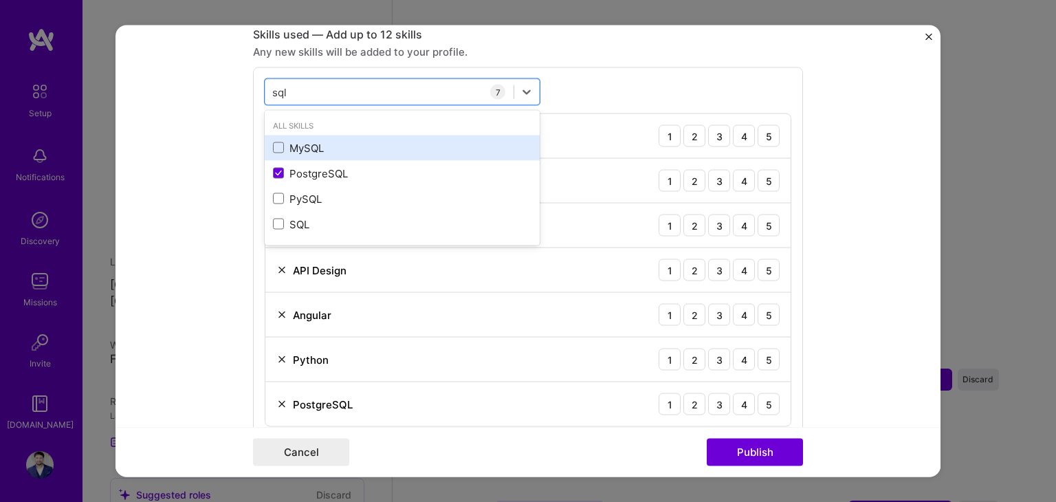
click at [303, 148] on div "MySQL" at bounding box center [402, 147] width 259 height 14
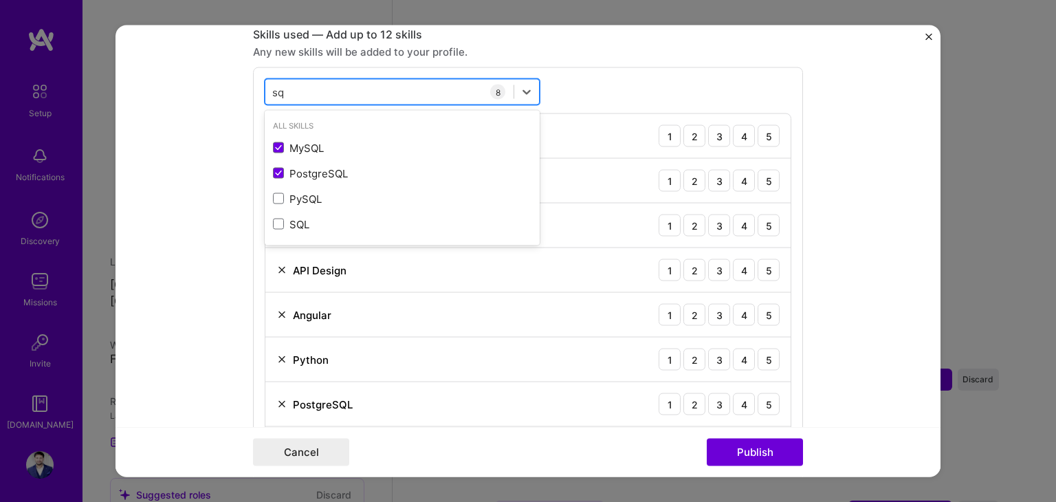
type input "s"
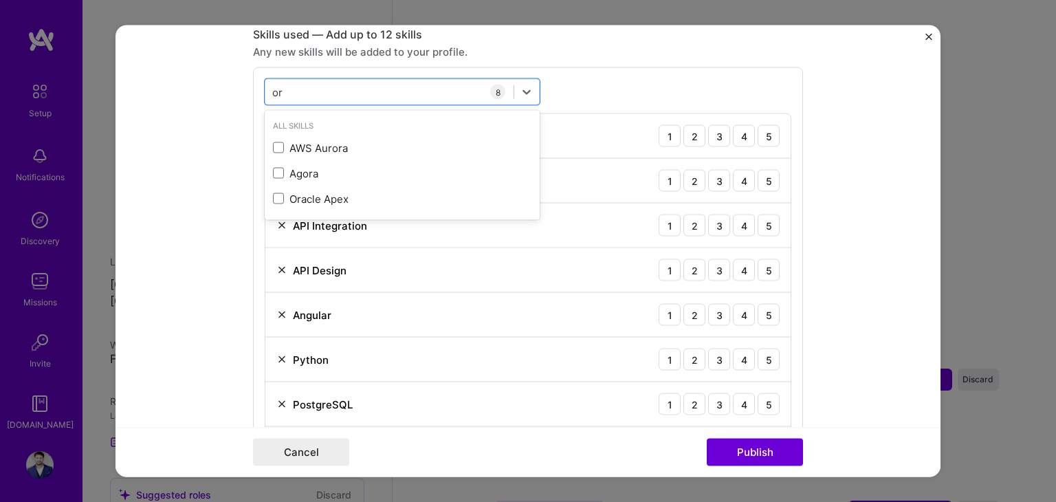
type input "o"
type input "."
type input "m"
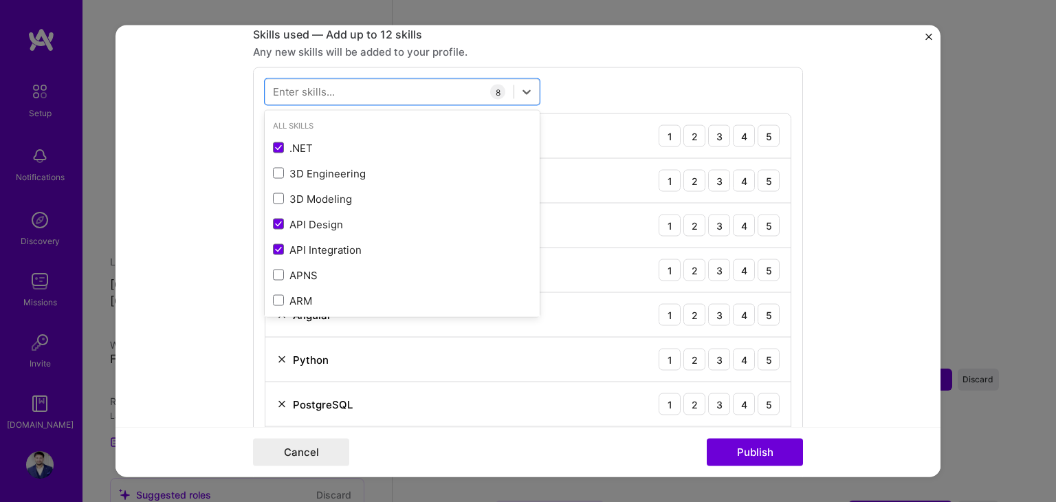
click at [905, 162] on form "Editing suggested project This project is suggested based on your LinkedIn, res…" at bounding box center [528, 251] width 825 height 452
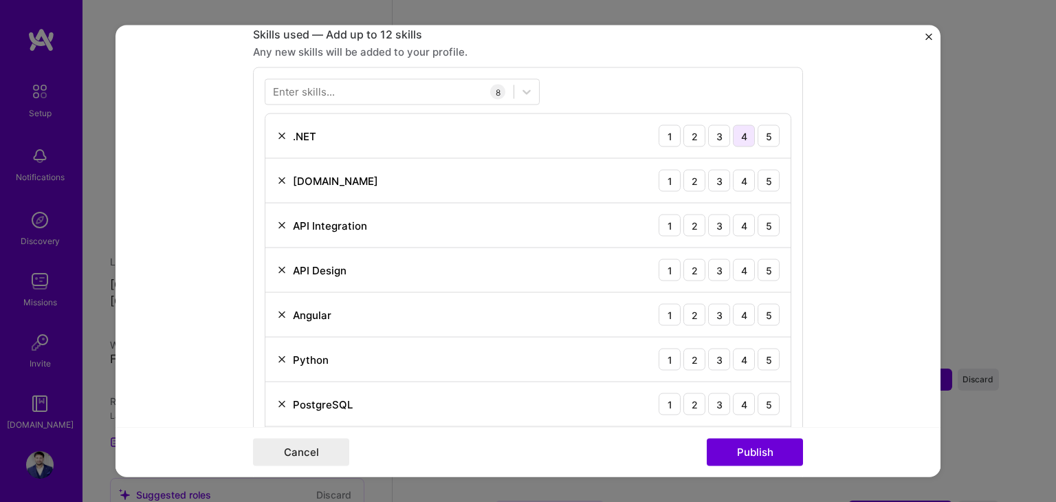
click at [743, 138] on div "4" at bounding box center [744, 136] width 22 height 22
click at [765, 138] on div "5" at bounding box center [769, 136] width 22 height 22
click at [764, 175] on div "5" at bounding box center [769, 181] width 22 height 22
click at [766, 215] on div "5" at bounding box center [769, 226] width 22 height 22
click at [764, 272] on div "5" at bounding box center [769, 270] width 22 height 22
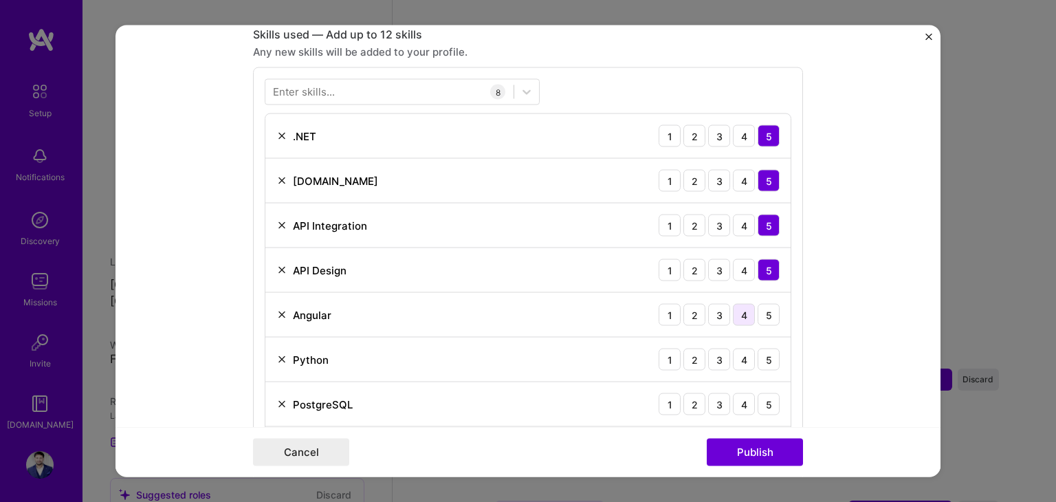
click at [740, 315] on div "4" at bounding box center [744, 315] width 22 height 22
click at [712, 355] on div "3" at bounding box center [719, 360] width 22 height 22
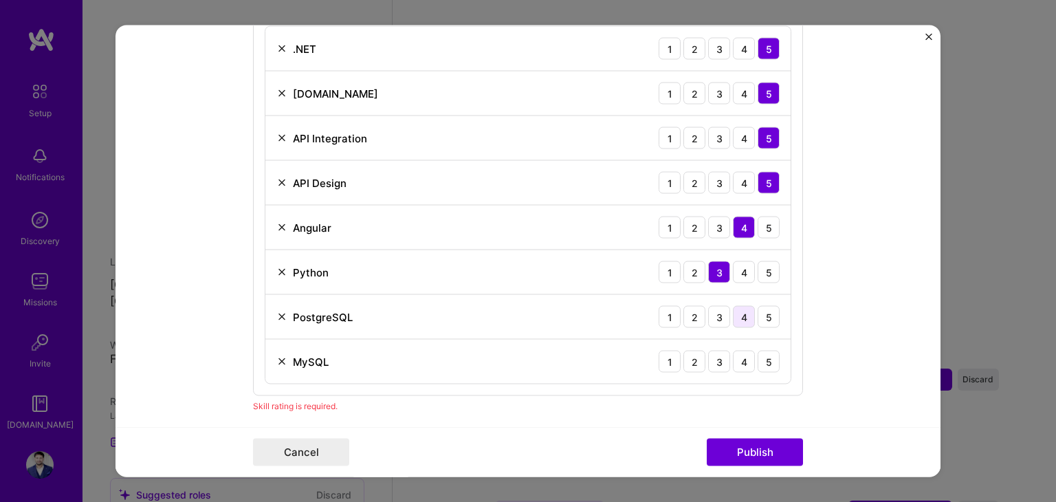
click at [745, 313] on div "4" at bounding box center [744, 317] width 22 height 22
click at [765, 357] on div "5" at bounding box center [769, 362] width 22 height 22
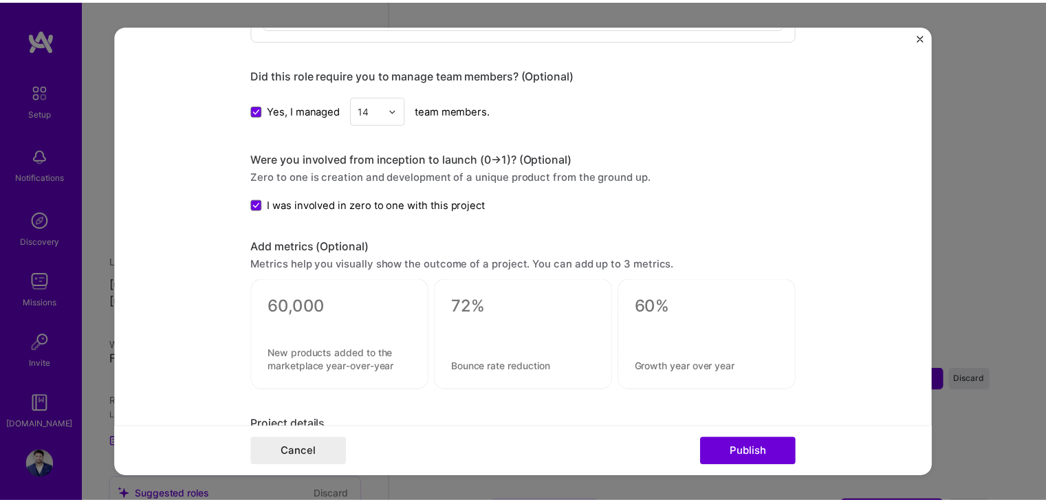
scroll to position [1132, 0]
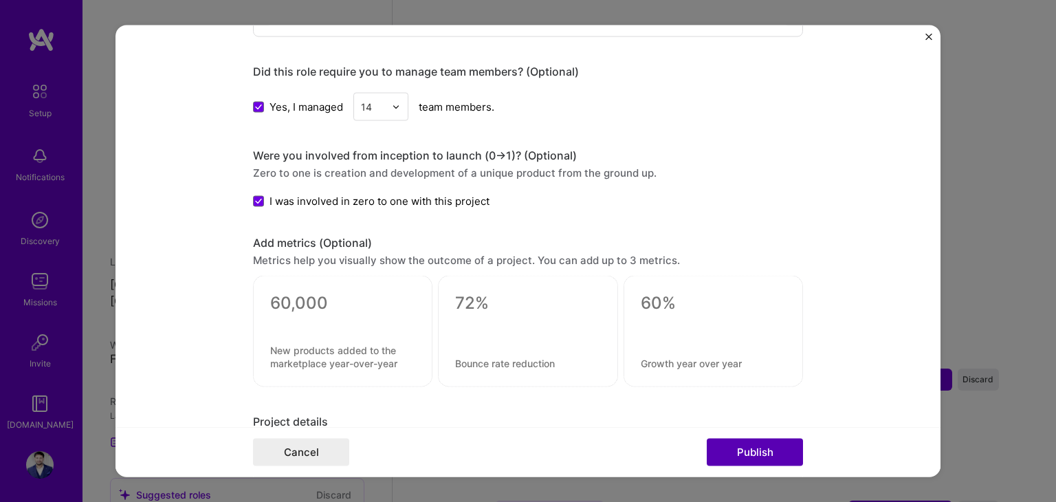
click at [774, 442] on button "Publish" at bounding box center [755, 453] width 96 height 28
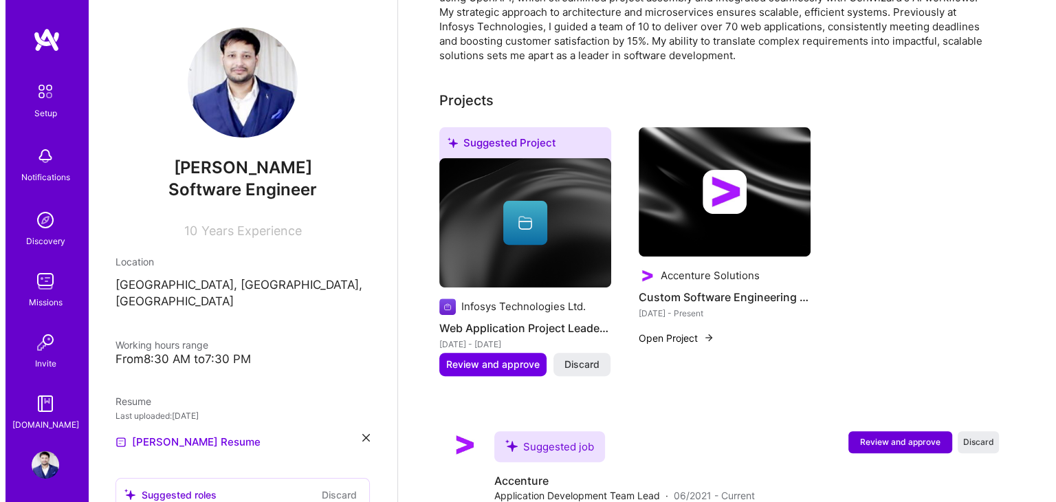
scroll to position [421, 0]
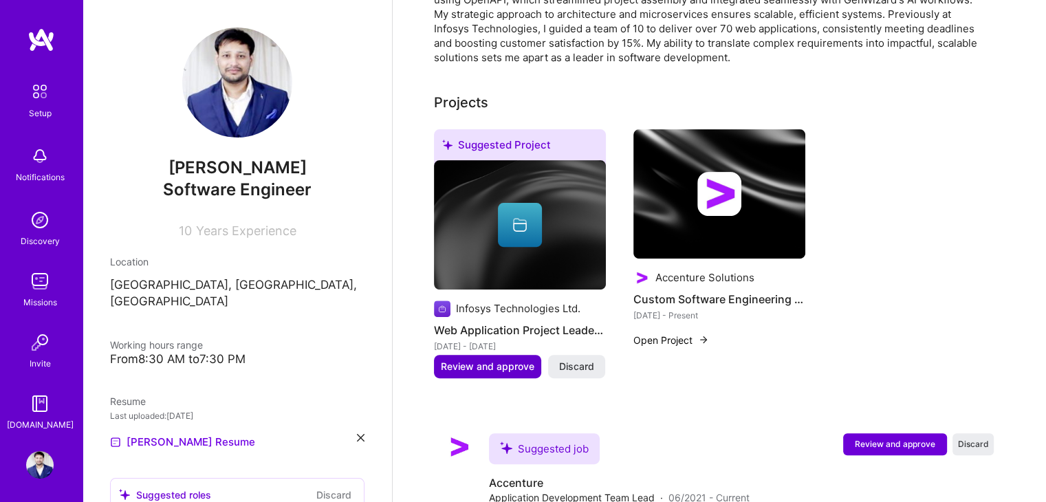
click at [495, 360] on span "Review and approve" at bounding box center [488, 367] width 94 height 14
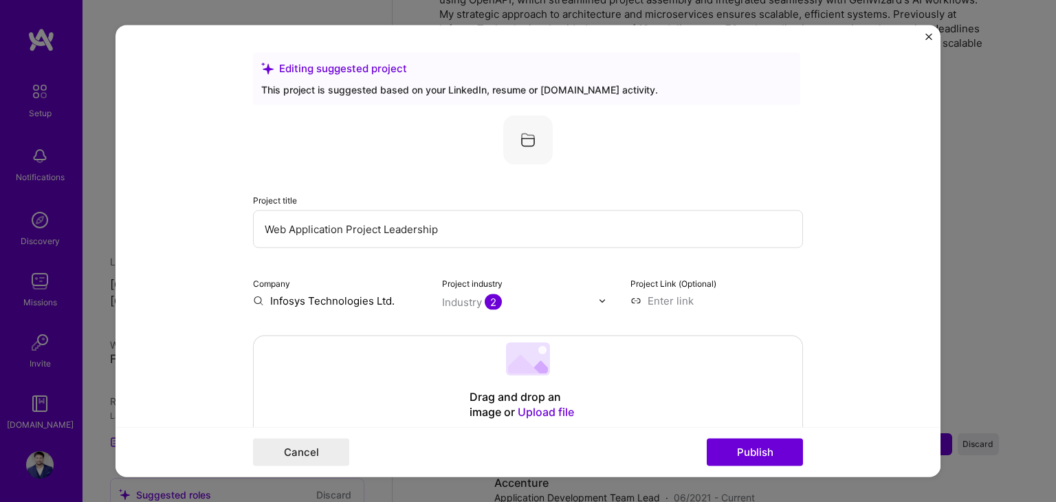
drag, startPoint x: 471, startPoint y: 232, endPoint x: 254, endPoint y: 226, distance: 217.3
click at [254, 226] on input "Web Application Project Leadership" at bounding box center [528, 229] width 550 height 38
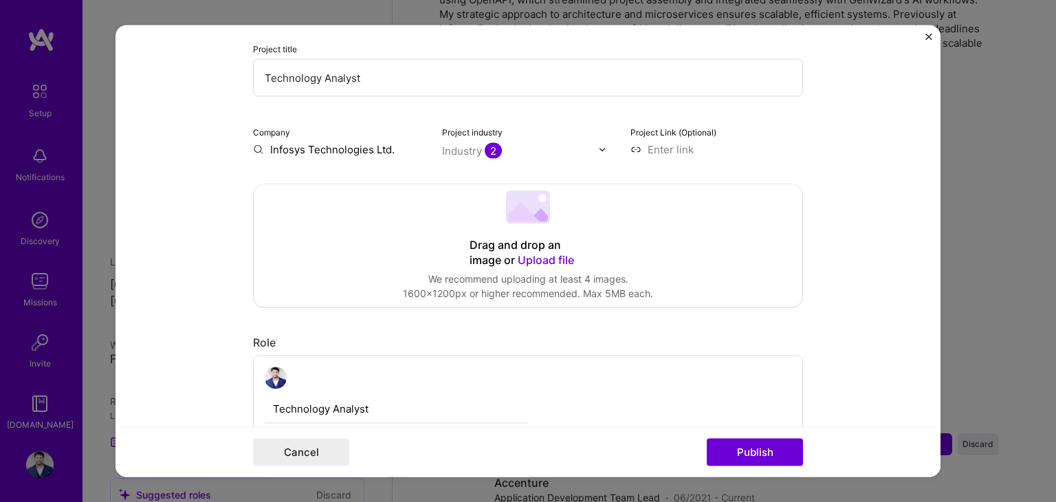
scroll to position [160, 0]
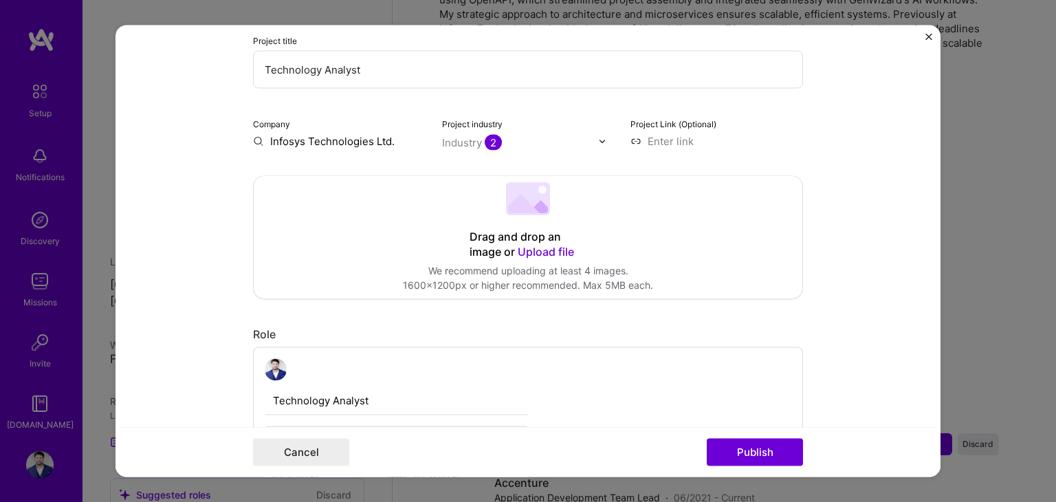
type input "Technology Analyst"
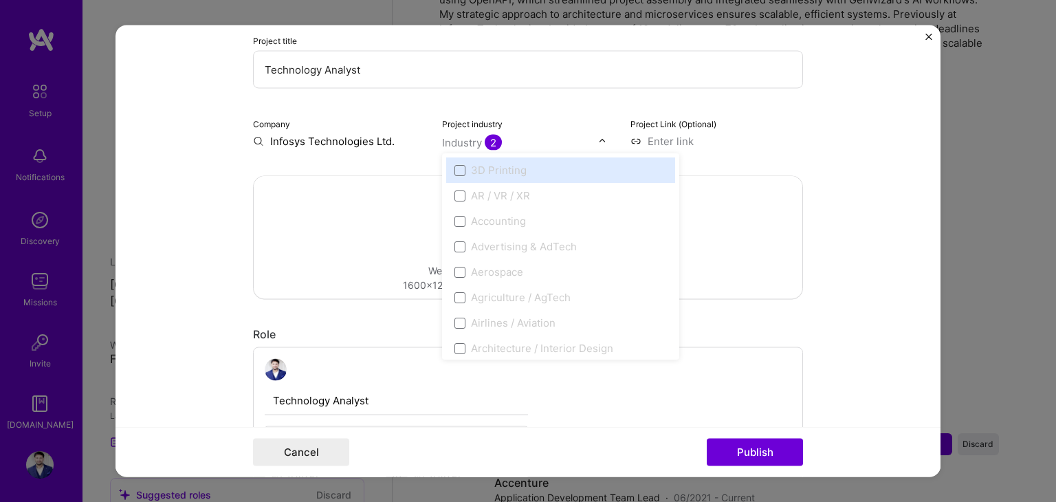
click at [494, 143] on span "2" at bounding box center [493, 143] width 17 height 16
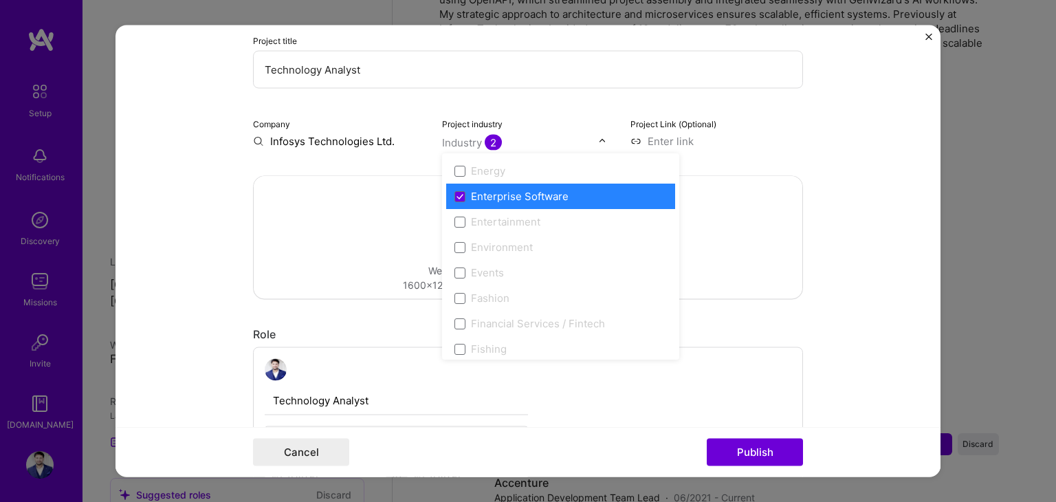
scroll to position [1295, 0]
click at [457, 195] on icon at bounding box center [460, 198] width 7 height 6
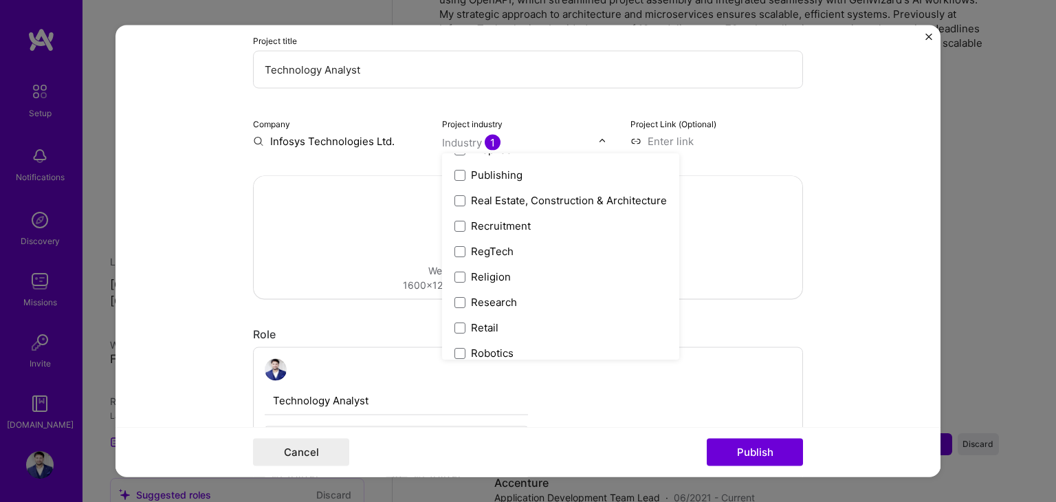
scroll to position [2558, 0]
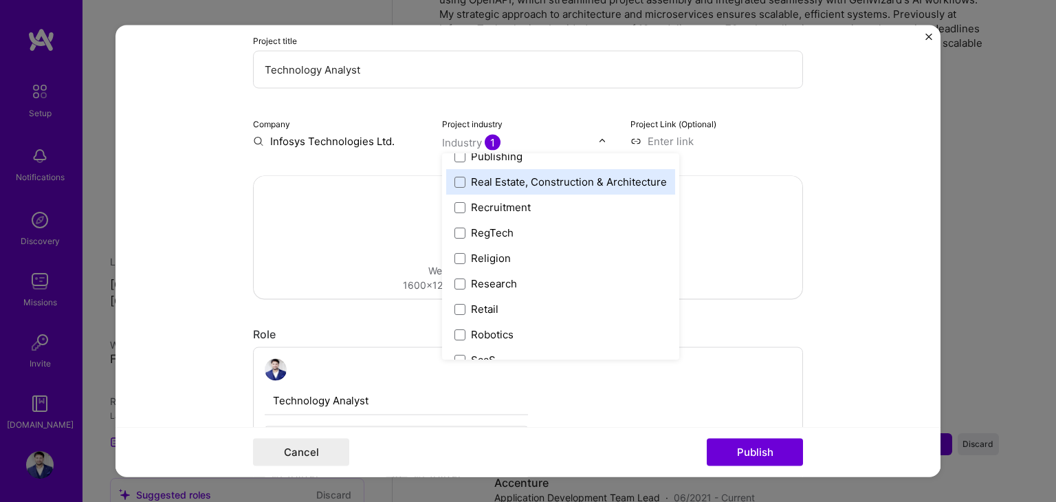
click at [558, 177] on div "Real Estate, Construction & Architecture" at bounding box center [569, 182] width 196 height 14
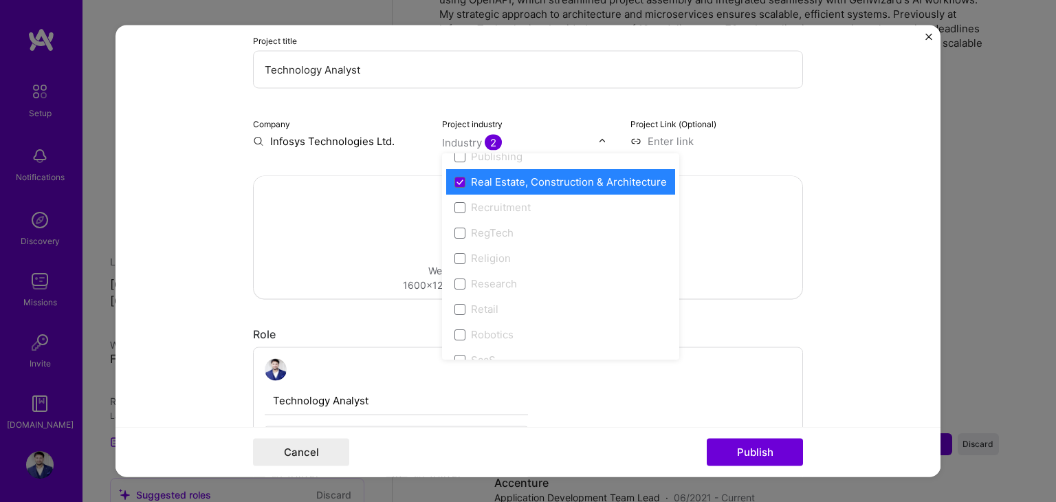
click at [836, 378] on form "Editing suggested project This project is suggested based on your LinkedIn, res…" at bounding box center [528, 251] width 825 height 452
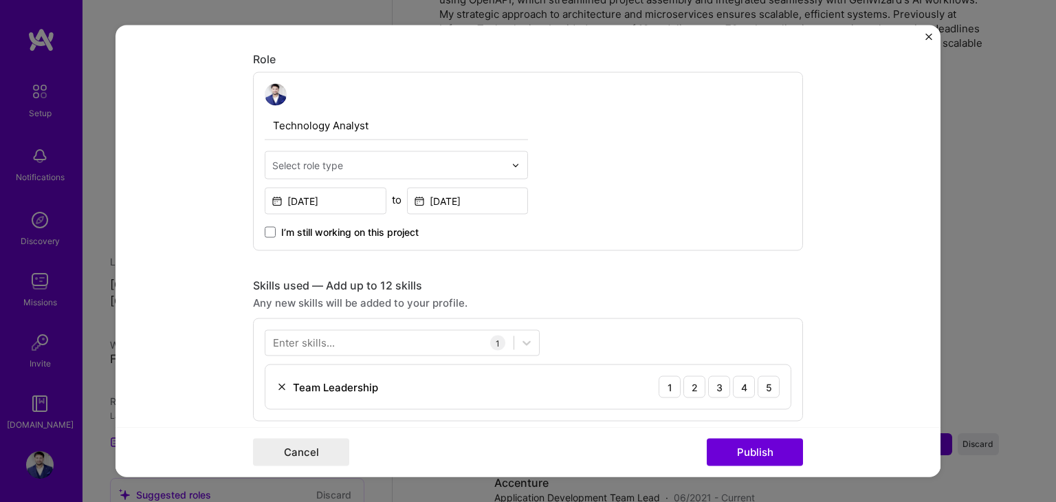
scroll to position [437, 0]
click at [276, 382] on img at bounding box center [281, 384] width 11 height 11
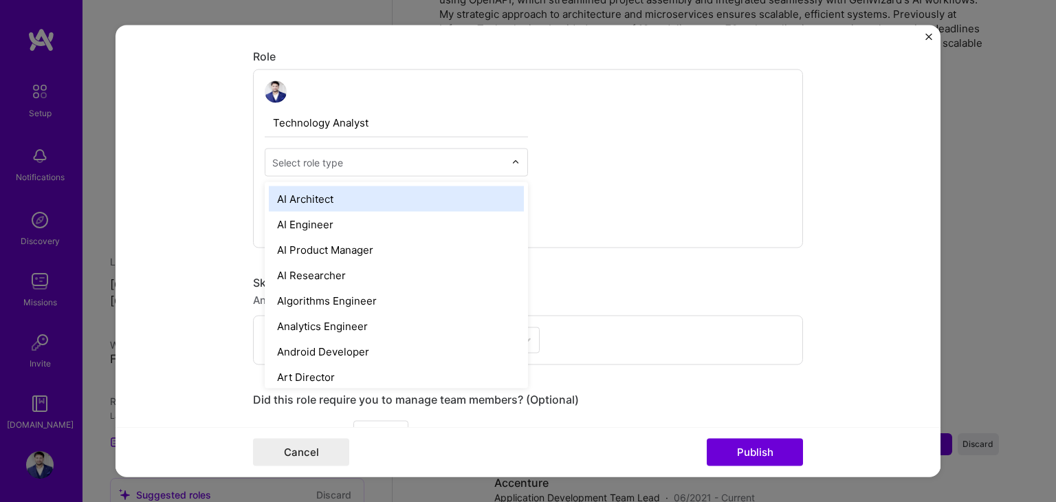
click at [377, 154] on div at bounding box center [388, 162] width 232 height 17
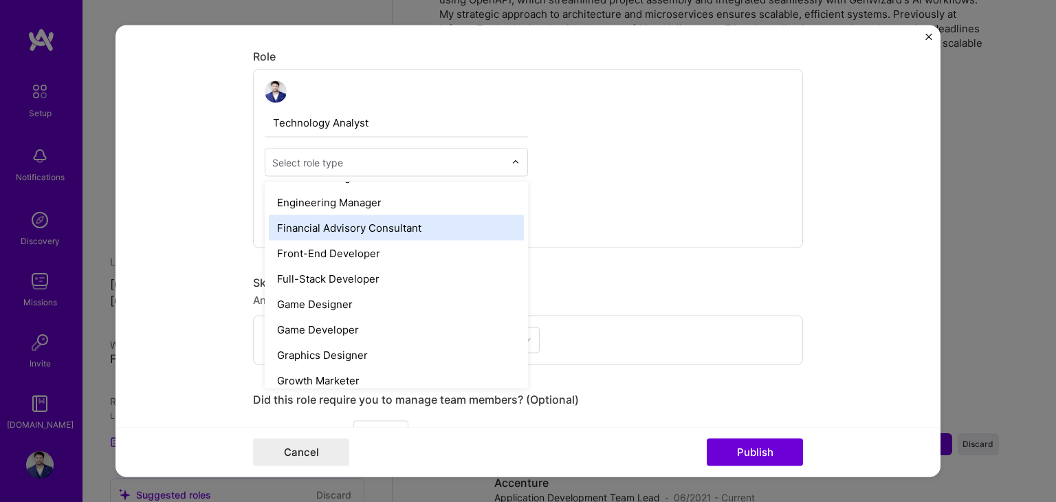
scroll to position [745, 0]
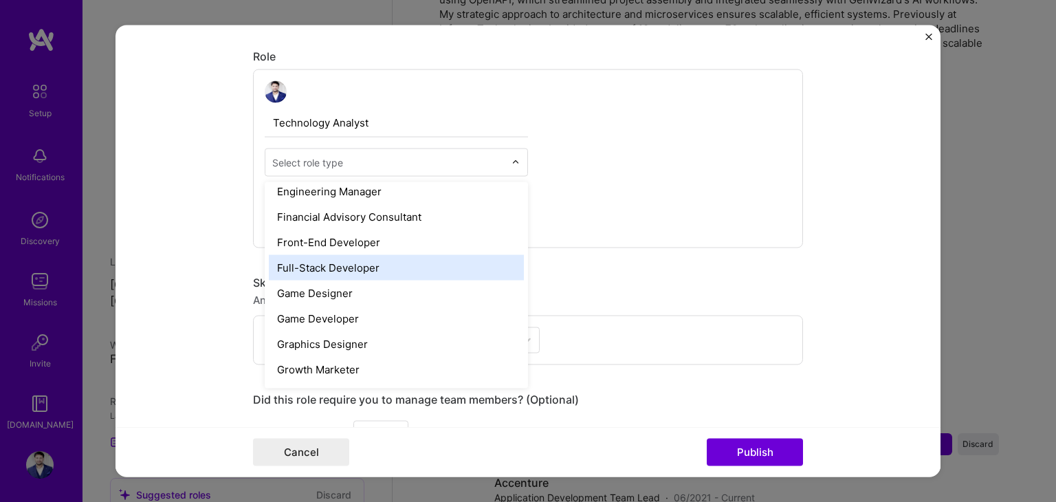
click at [342, 264] on div "Full-Stack Developer" at bounding box center [396, 267] width 255 height 25
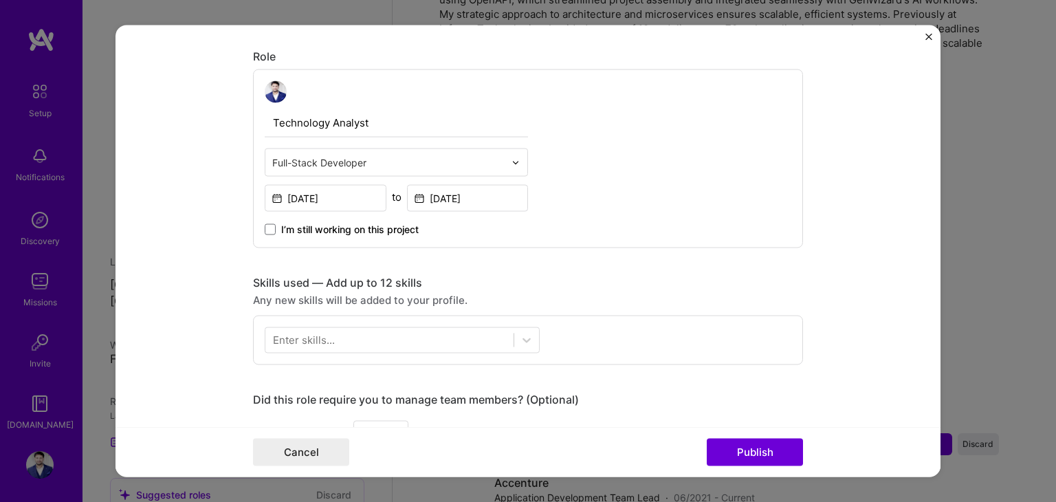
click at [321, 340] on div "Enter skills..." at bounding box center [304, 340] width 62 height 14
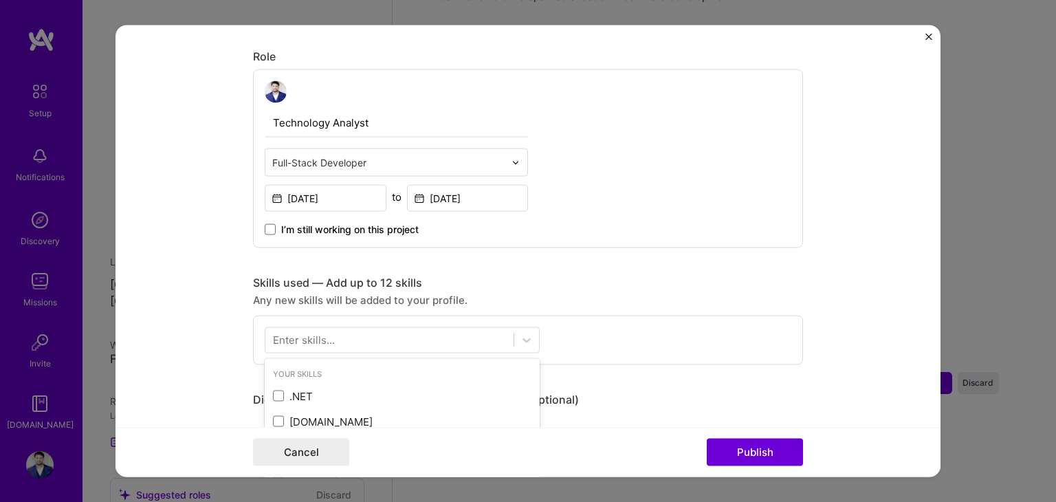
scroll to position [487, 0]
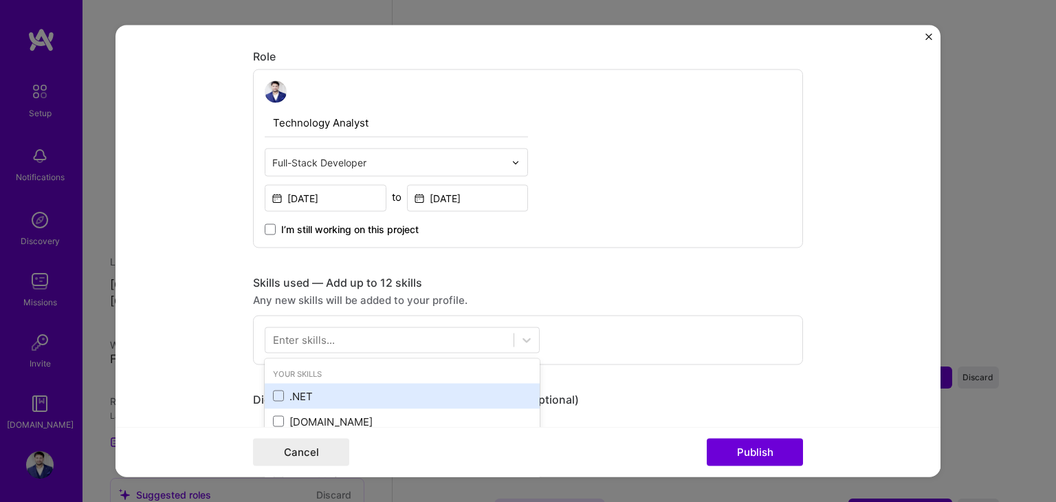
click at [292, 385] on div ".NET" at bounding box center [402, 395] width 275 height 25
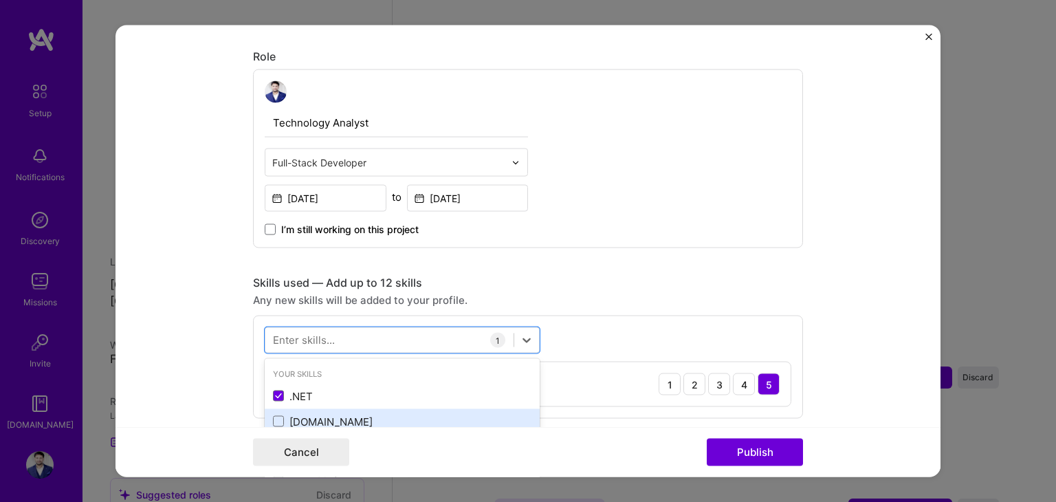
click at [314, 417] on div "[DOMAIN_NAME]" at bounding box center [402, 421] width 259 height 14
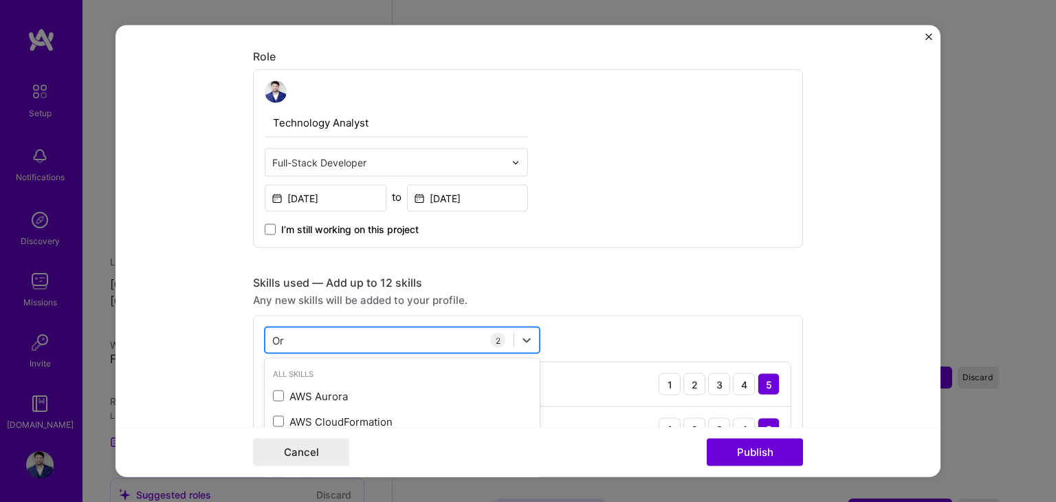
type input "O"
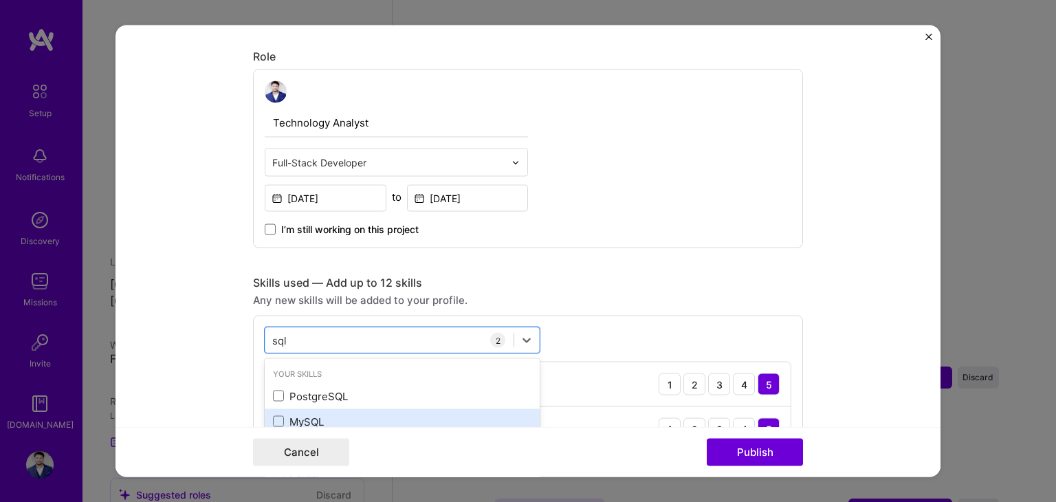
click at [304, 414] on div "MySQL" at bounding box center [402, 421] width 259 height 14
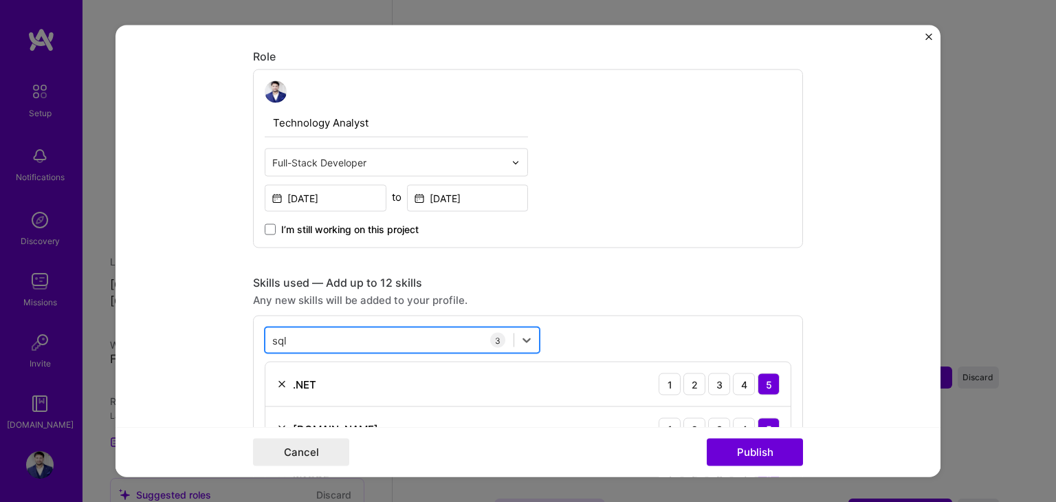
click at [351, 333] on div "sql sql" at bounding box center [389, 340] width 248 height 23
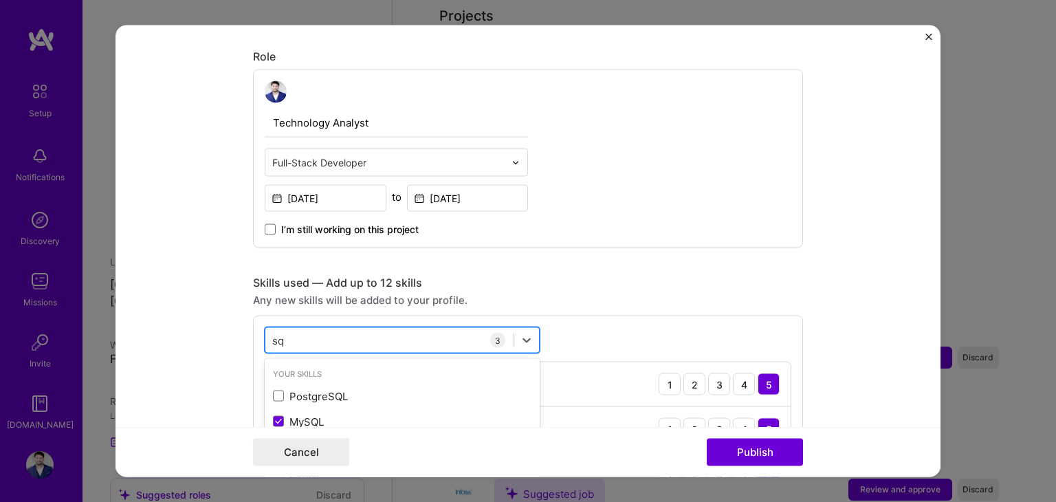
scroll to position [510, 0]
type input "s"
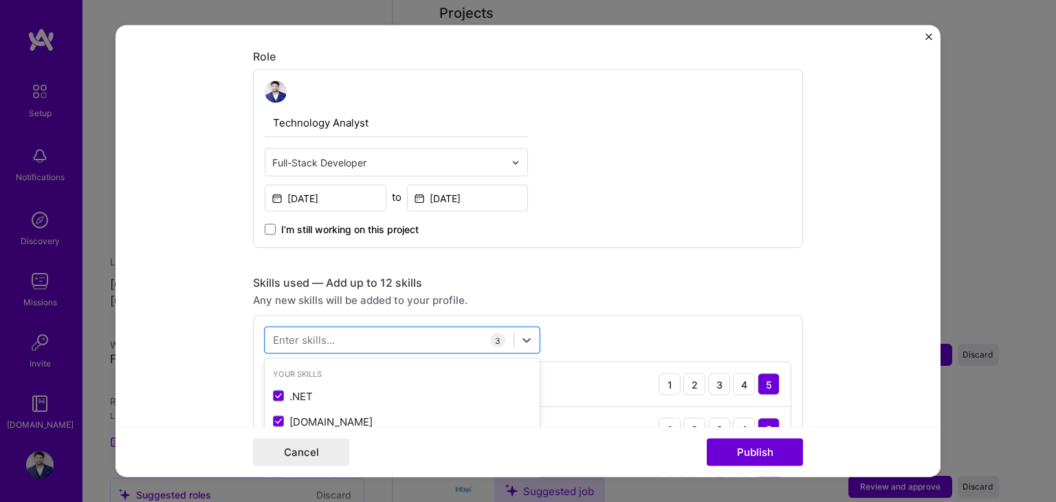
click at [578, 309] on div "Skills used — Add up to 12 skills Any new skills will be added to your profile.…" at bounding box center [528, 392] width 550 height 232
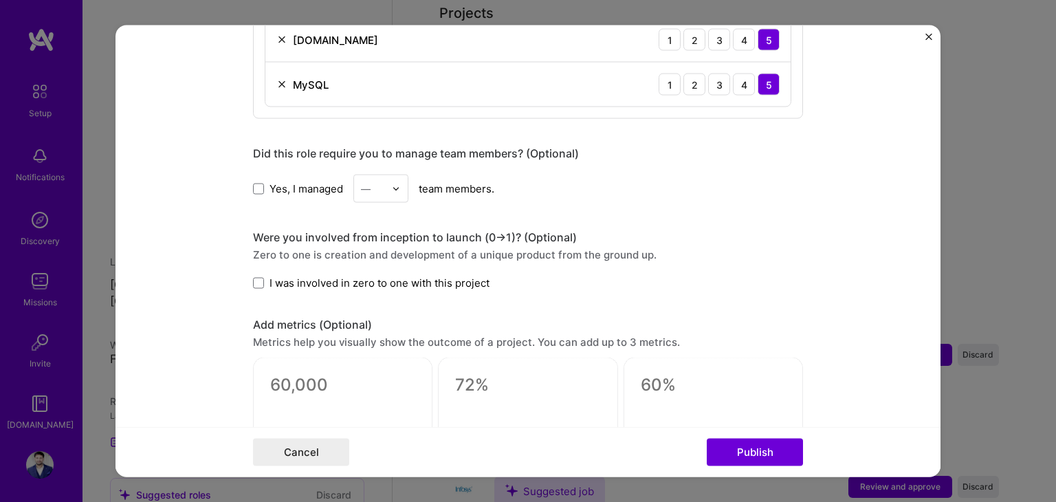
scroll to position [827, 0]
click at [253, 188] on span at bounding box center [258, 187] width 11 height 11
click at [0, 0] on input "Yes, I managed" at bounding box center [0, 0] width 0 height 0
click at [371, 193] on div at bounding box center [373, 187] width 24 height 17
click at [364, 267] on div "3" at bounding box center [381, 275] width 47 height 25
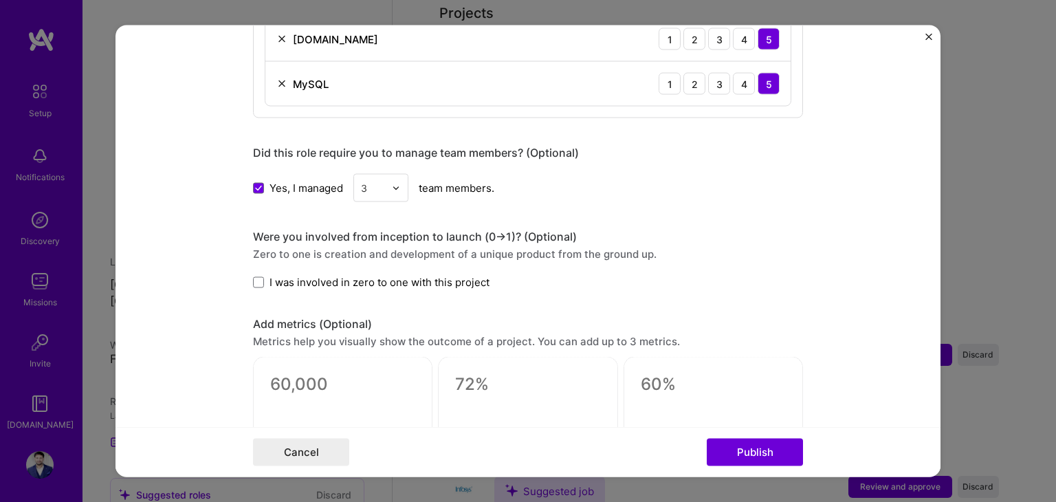
click at [322, 277] on span "I was involved in zero to one with this project" at bounding box center [380, 282] width 220 height 14
click at [0, 0] on input "I was involved in zero to one with this project" at bounding box center [0, 0] width 0 height 0
click at [734, 448] on button "Publish" at bounding box center [755, 453] width 96 height 28
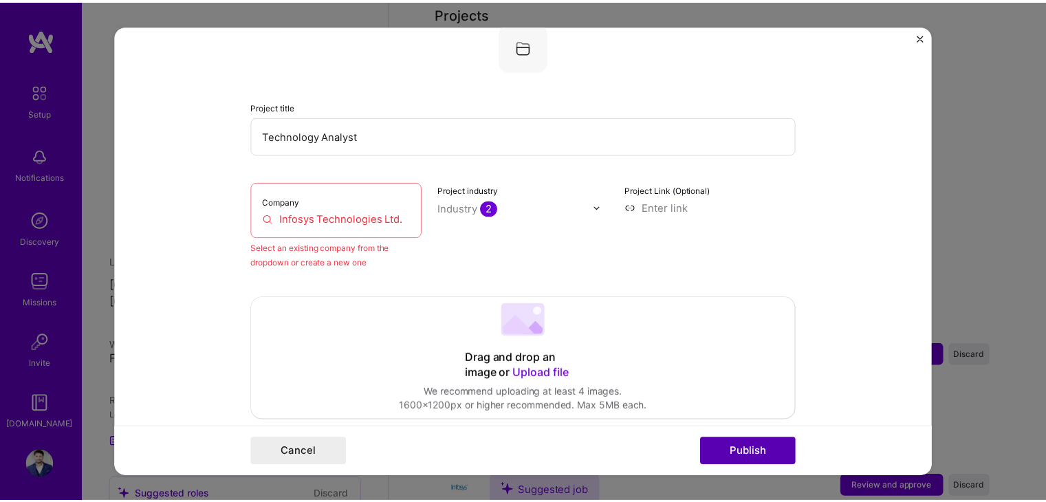
scroll to position [90, 0]
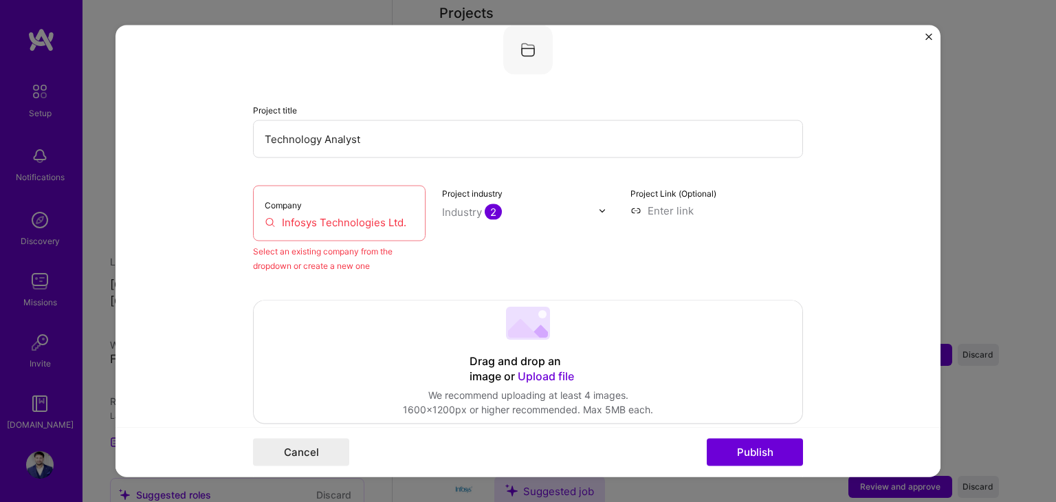
click at [346, 221] on input "Infosys Technologies Ltd." at bounding box center [339, 222] width 149 height 14
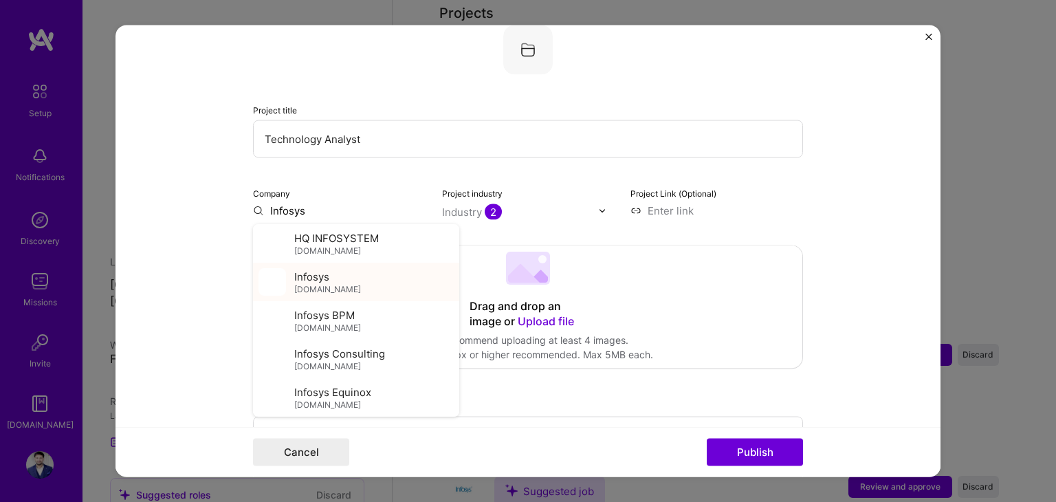
type input "Infosys"
click at [327, 278] on div "Infosys infosys.com" at bounding box center [327, 282] width 67 height 25
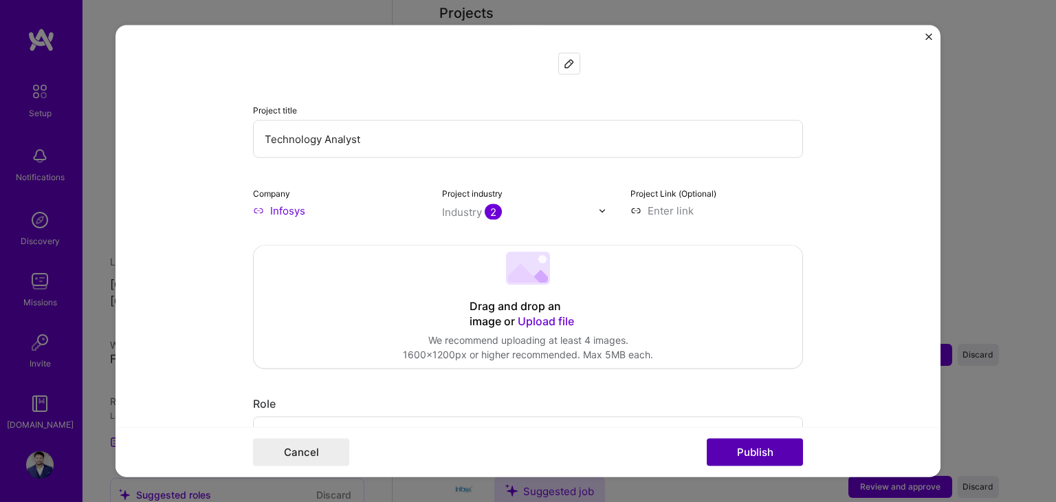
click at [754, 456] on button "Publish" at bounding box center [755, 453] width 96 height 28
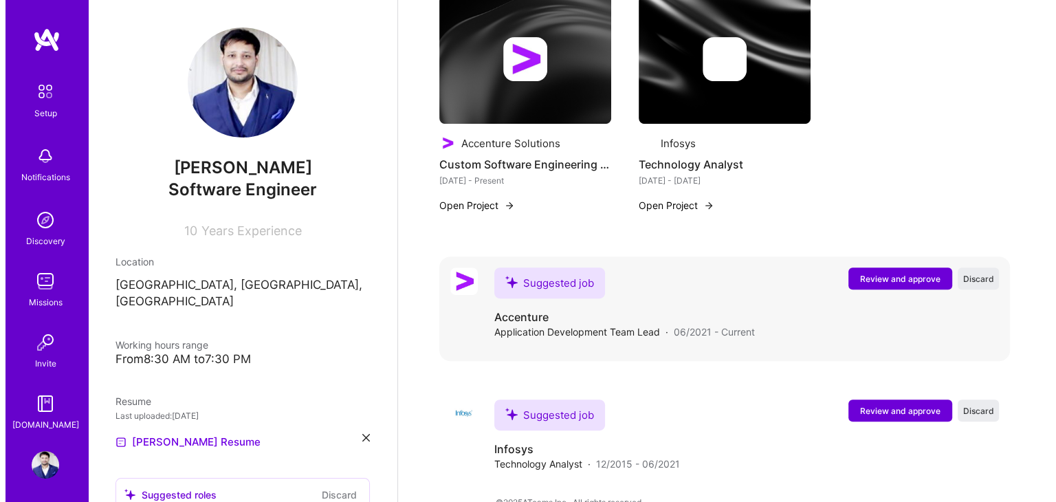
scroll to position [540, 0]
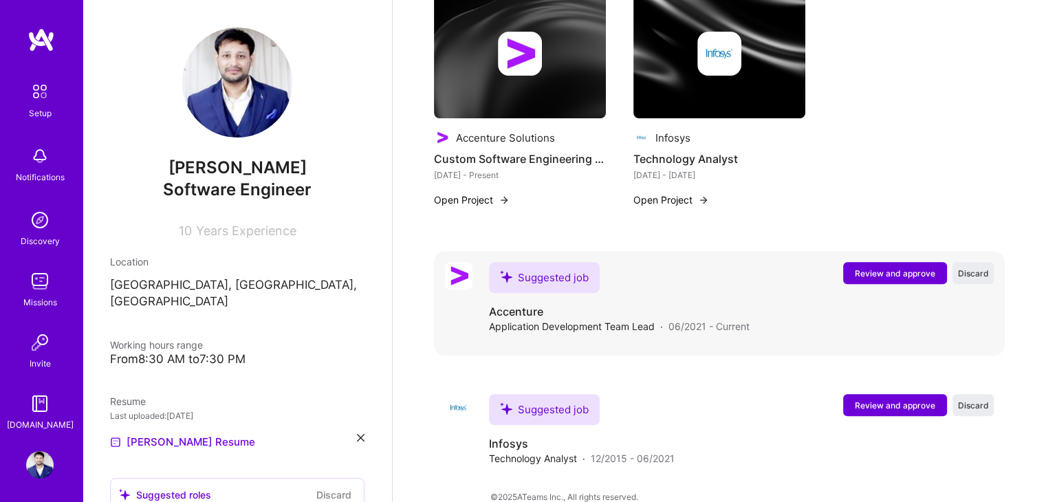
click at [914, 267] on span "Review and approve" at bounding box center [895, 273] width 80 height 12
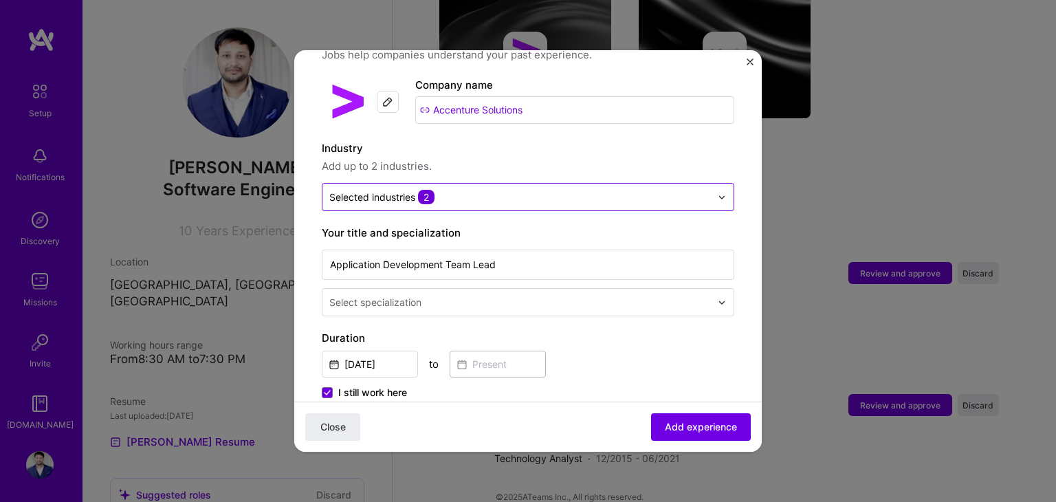
scroll to position [127, 0]
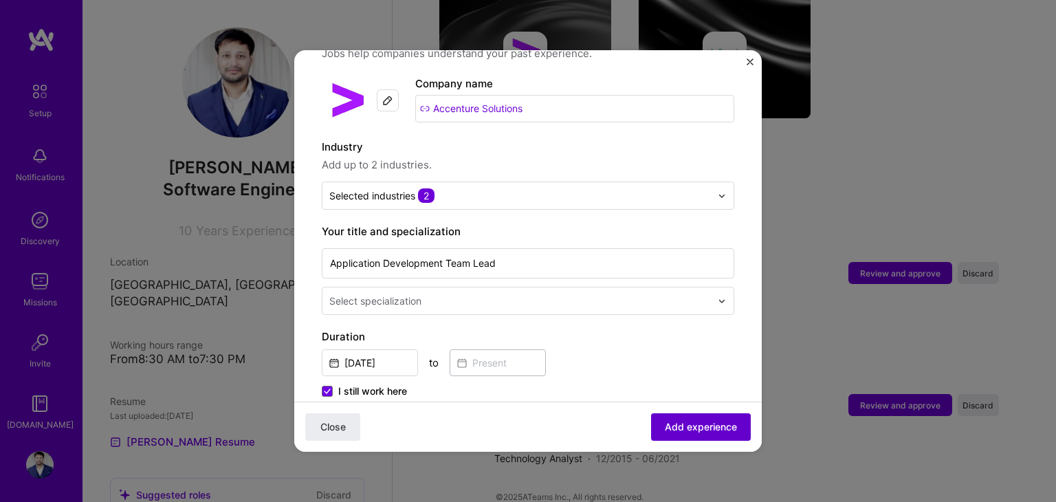
click at [667, 421] on span "Add experience" at bounding box center [701, 427] width 72 height 14
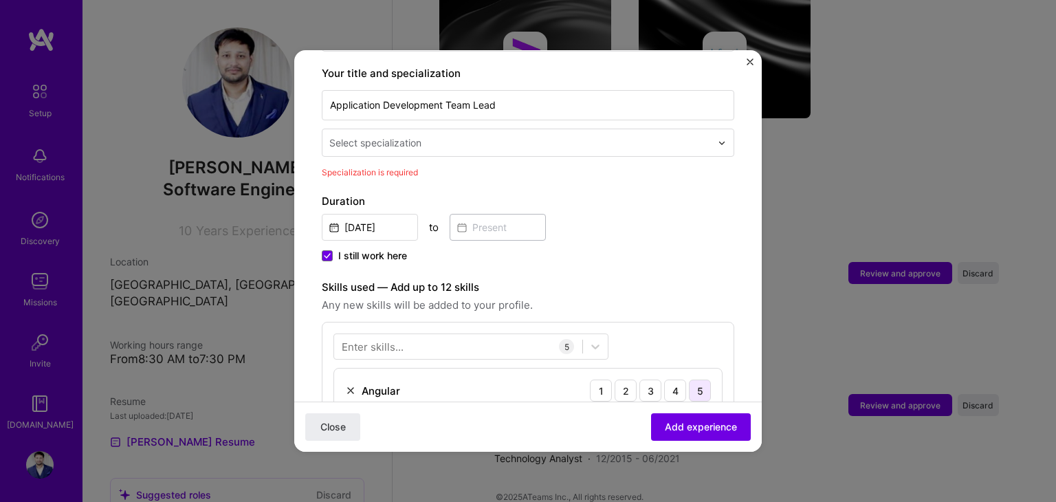
scroll to position [430, 0]
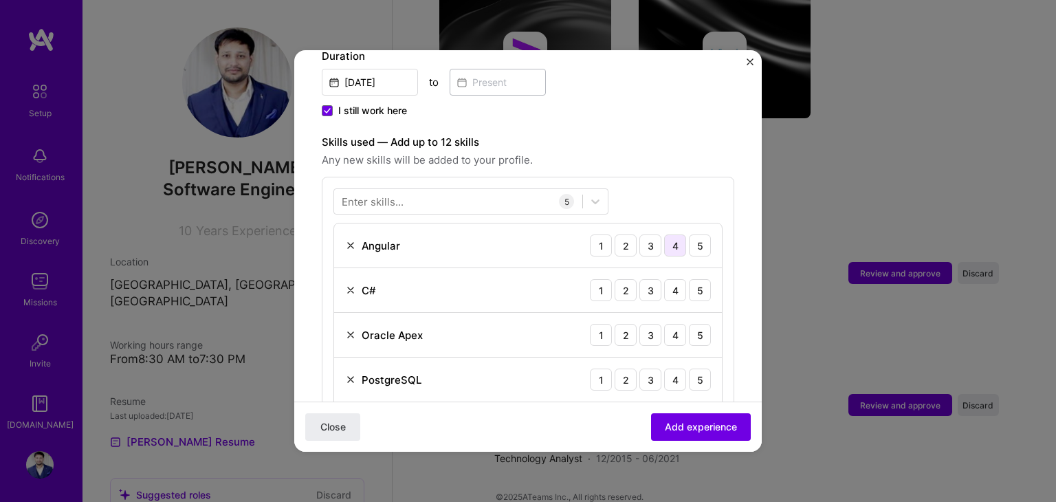
click at [664, 234] on div "4" at bounding box center [675, 245] width 22 height 22
click at [689, 279] on div "5" at bounding box center [700, 290] width 22 height 22
click at [664, 324] on div "4" at bounding box center [675, 335] width 22 height 22
click at [689, 369] on div "5" at bounding box center [700, 380] width 22 height 22
click at [668, 369] on div "4" at bounding box center [675, 380] width 22 height 22
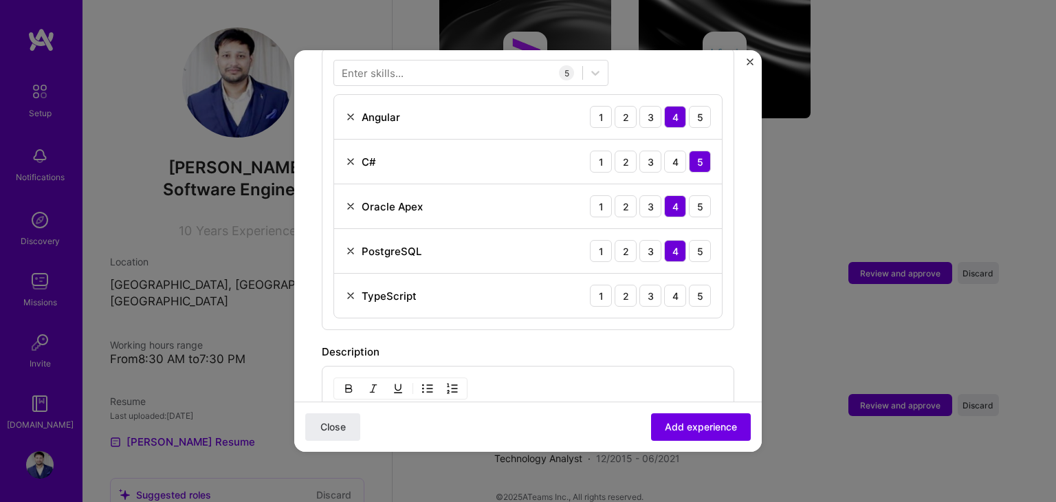
scroll to position [564, 0]
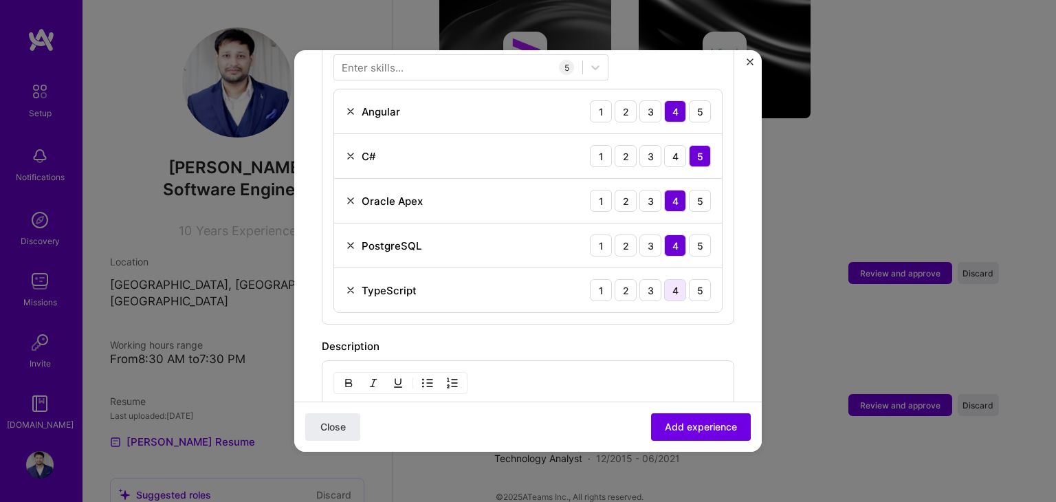
click at [666, 279] on div "4" at bounding box center [675, 290] width 22 height 22
click at [696, 420] on span "Add experience" at bounding box center [701, 427] width 72 height 14
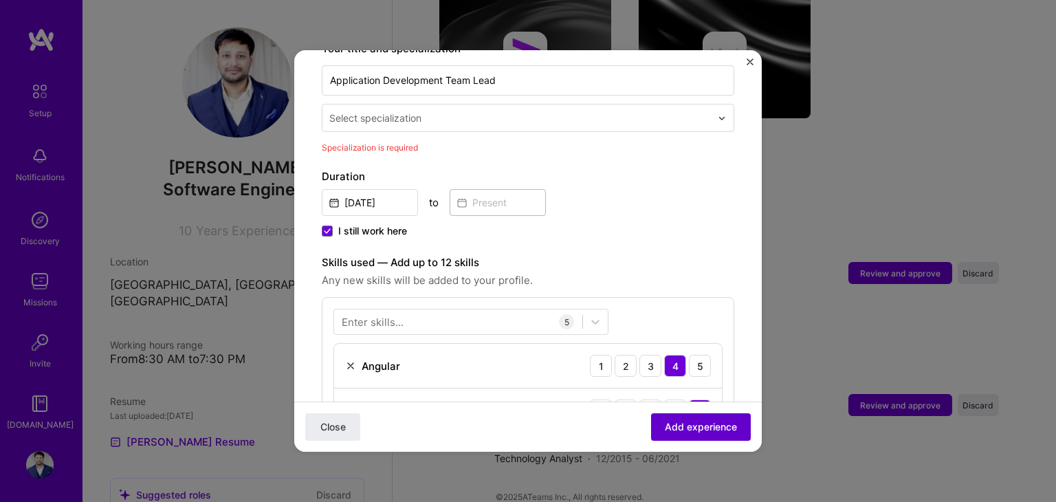
scroll to position [285, 0]
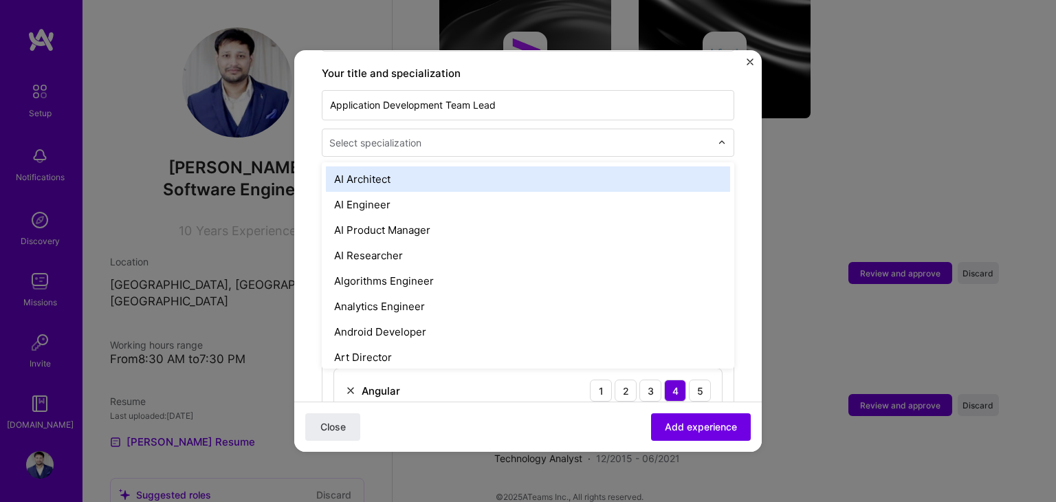
click at [393, 135] on div "Select specialization" at bounding box center [375, 142] width 92 height 14
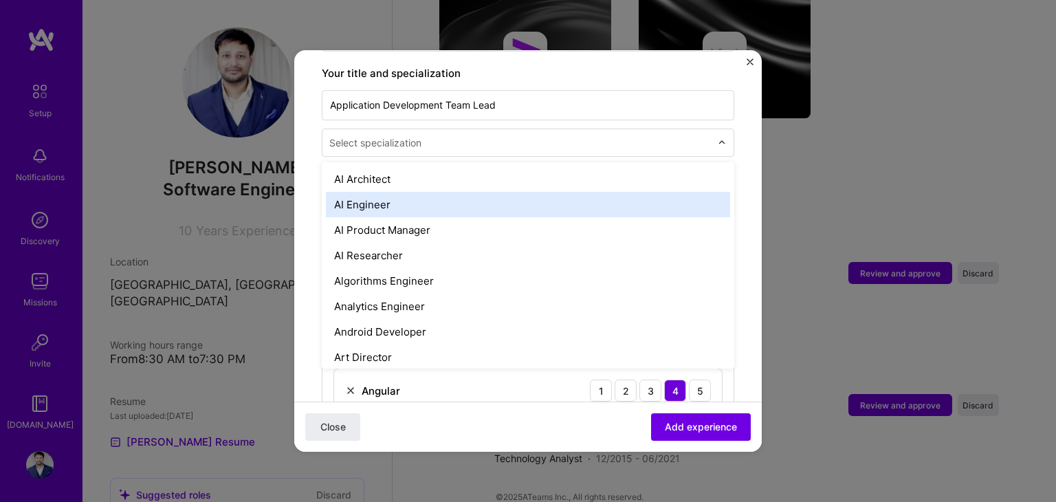
click at [391, 192] on div "AI Engineer" at bounding box center [528, 204] width 404 height 25
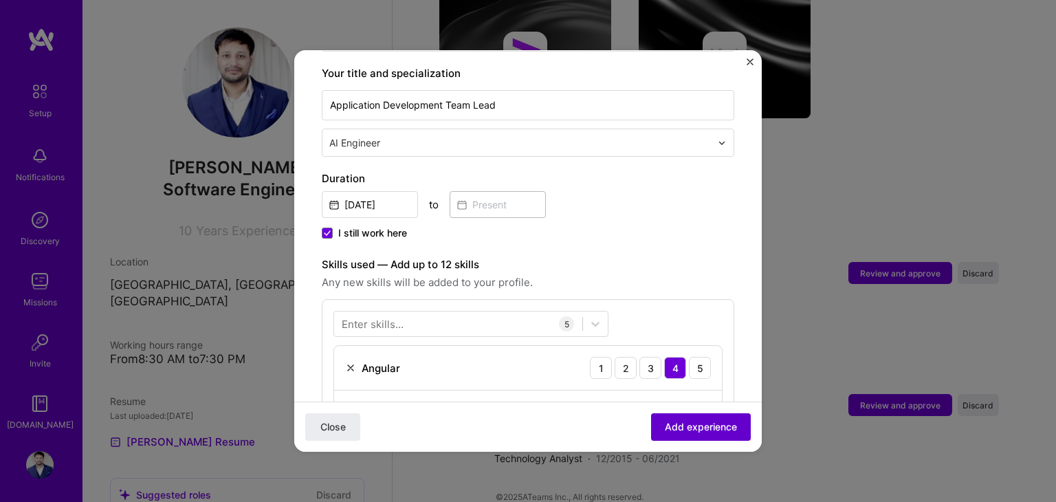
click at [696, 430] on span "Add experience" at bounding box center [701, 427] width 72 height 14
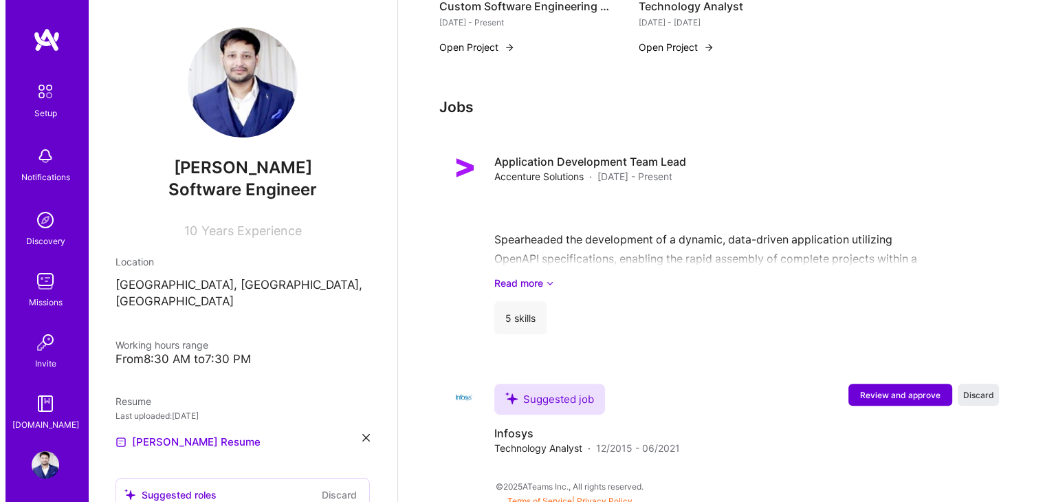
scroll to position [682, 0]
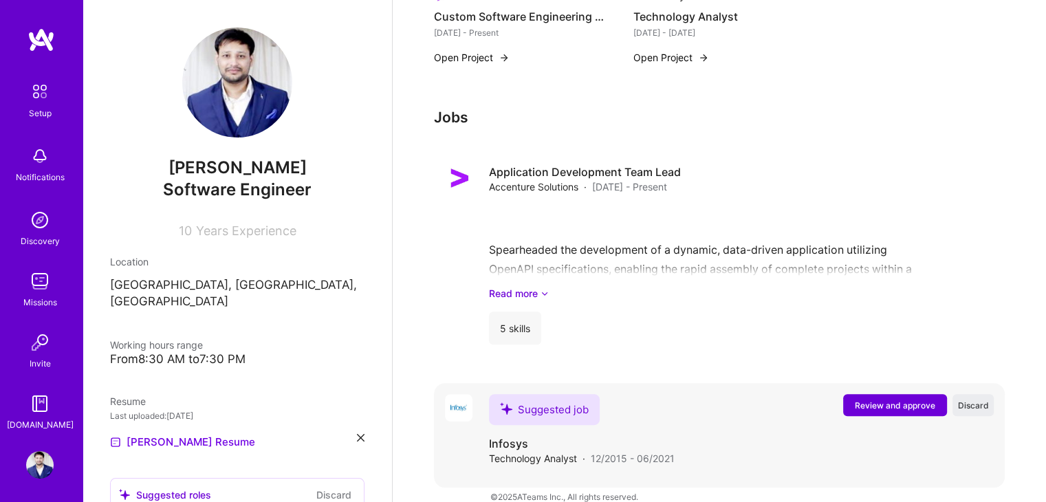
click at [893, 399] on span "Review and approve" at bounding box center [895, 405] width 80 height 12
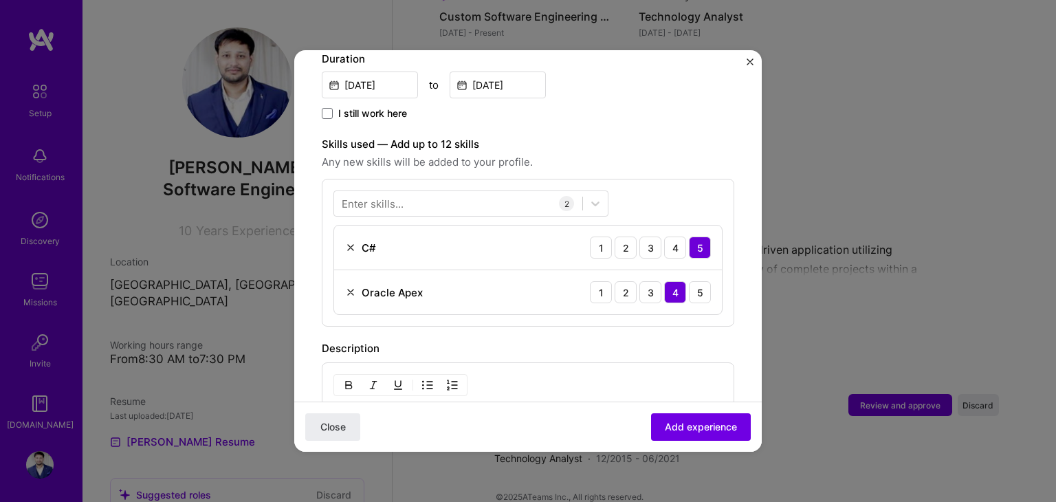
scroll to position [406, 0]
click at [459, 177] on div "Enter skills... 2 C# 1 2 3 4 5 Oracle Apex 1 2 3 4 5" at bounding box center [528, 251] width 413 height 148
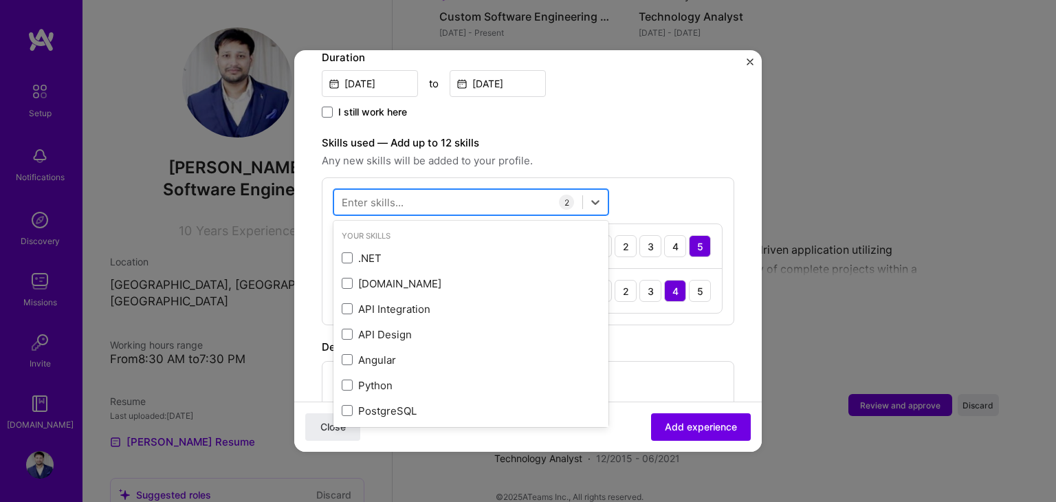
click at [459, 191] on div at bounding box center [458, 202] width 248 height 23
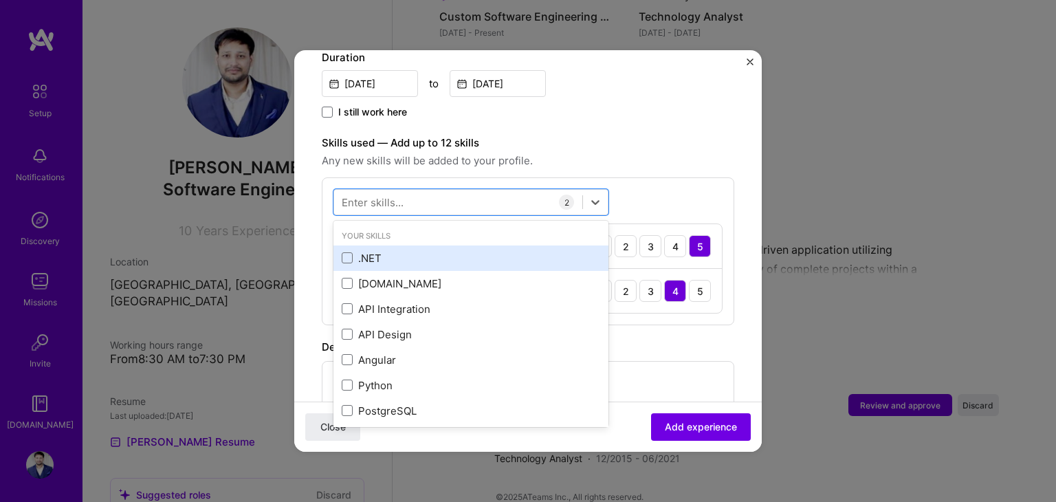
click at [385, 251] on div ".NET" at bounding box center [471, 258] width 259 height 14
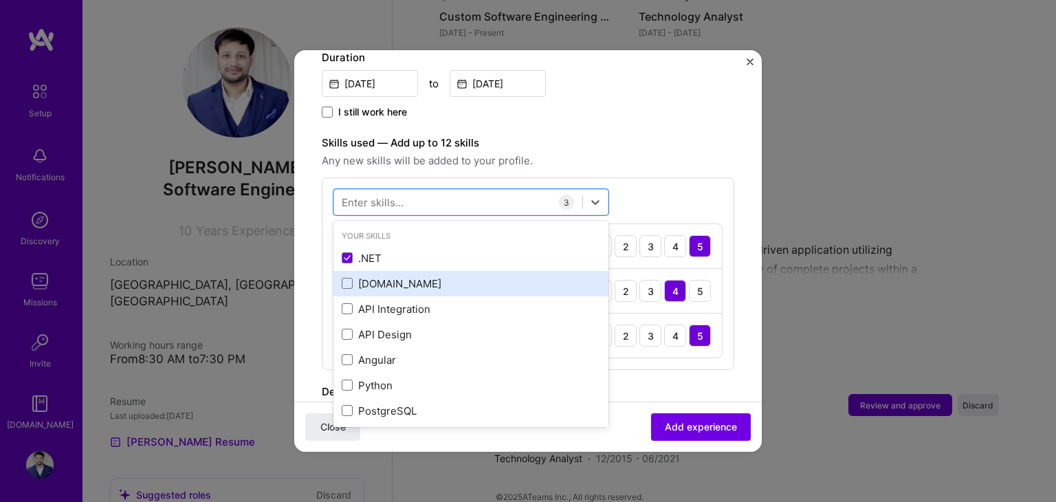
click at [382, 276] on div "[DOMAIN_NAME]" at bounding box center [471, 283] width 259 height 14
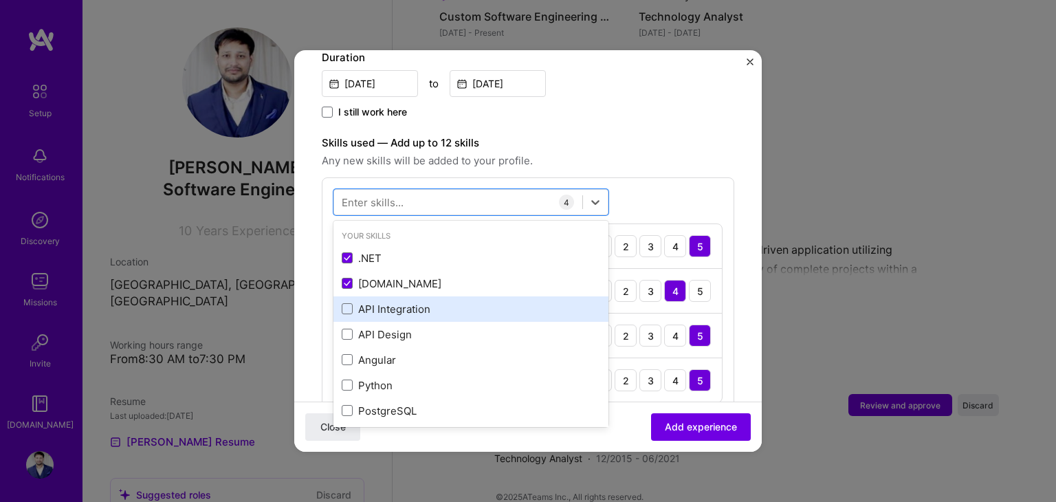
click at [393, 302] on div "API Integration" at bounding box center [471, 309] width 259 height 14
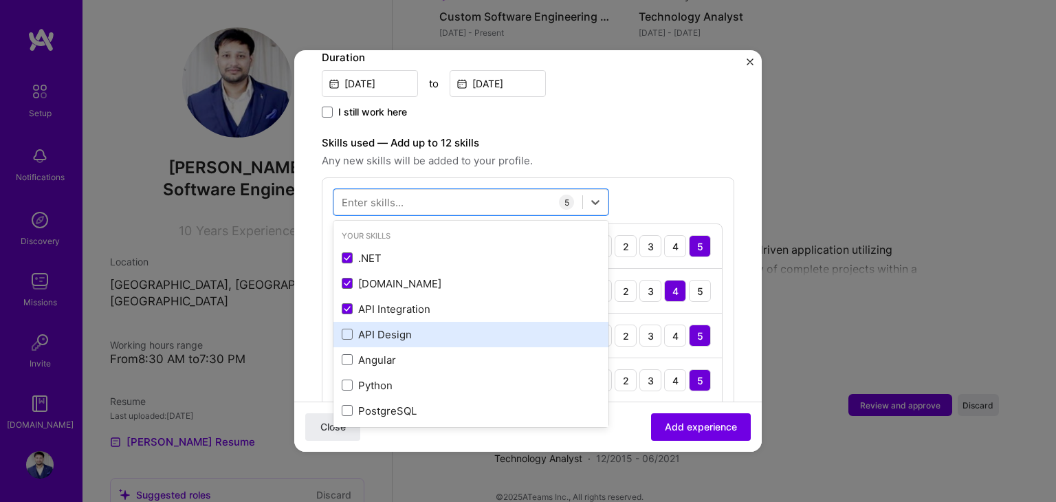
click at [393, 327] on div "API Design" at bounding box center [471, 334] width 259 height 14
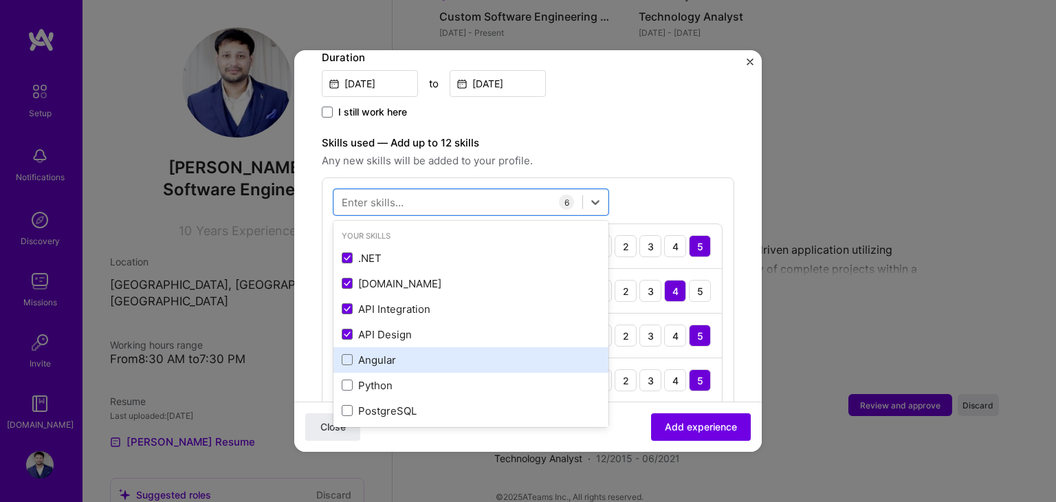
click at [384, 353] on div "Angular" at bounding box center [471, 360] width 259 height 14
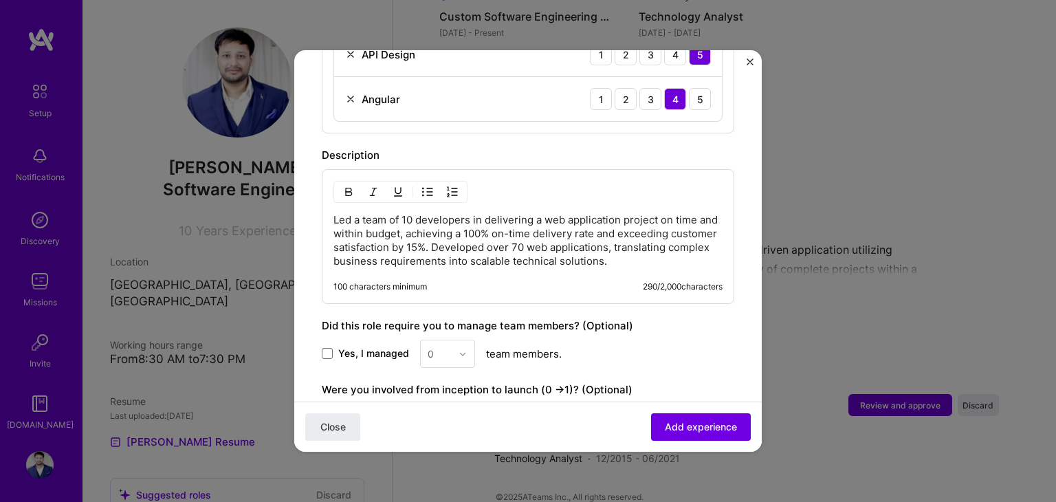
scroll to position [822, 0]
click at [340, 342] on div "Yes, I managed 0 team members." at bounding box center [528, 352] width 413 height 28
click at [358, 345] on span "Yes, I managed" at bounding box center [373, 352] width 71 height 14
click at [0, 0] on input "Yes, I managed" at bounding box center [0, 0] width 0 height 0
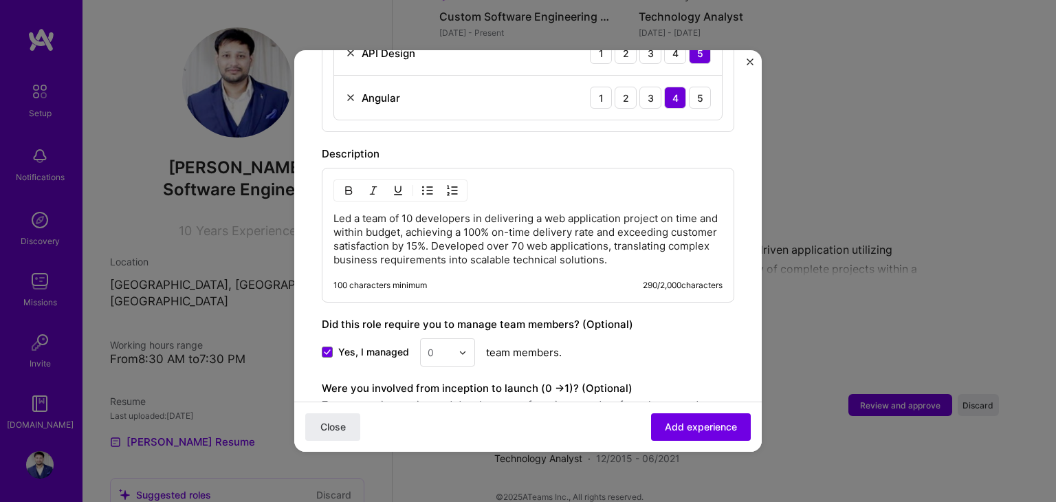
click at [463, 349] on img at bounding box center [463, 353] width 8 height 8
click at [442, 427] on div "3" at bounding box center [447, 439] width 47 height 25
click at [702, 421] on span "Add experience" at bounding box center [701, 427] width 72 height 14
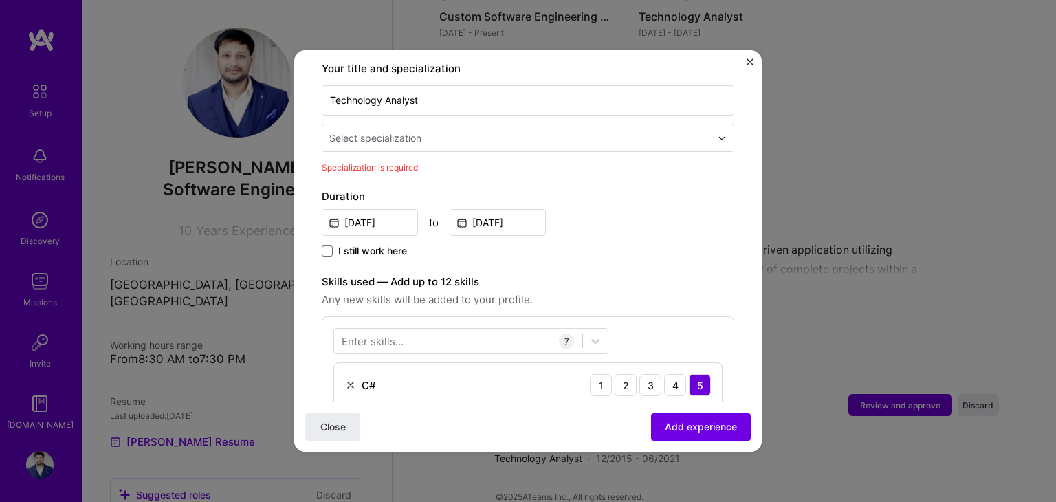
scroll to position [285, 0]
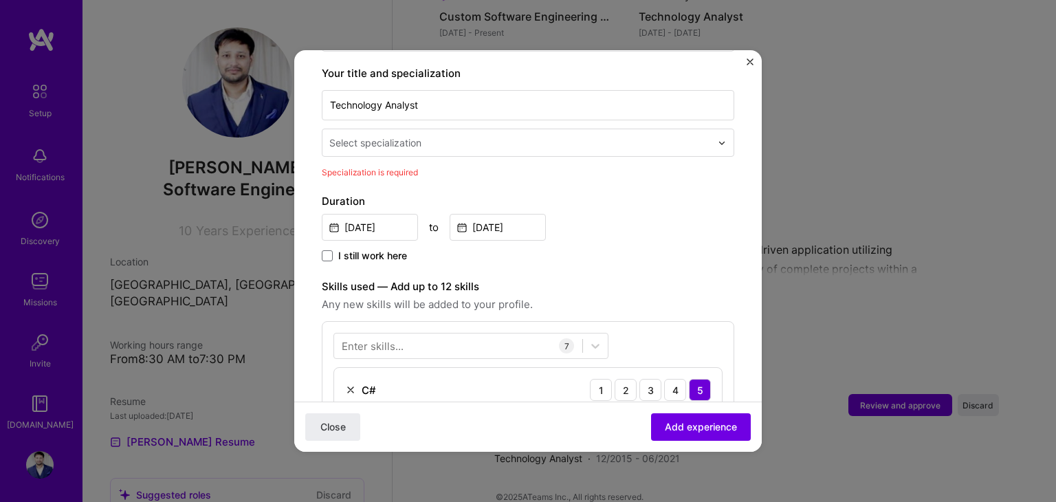
click at [420, 135] on div "Select specialization" at bounding box center [375, 142] width 92 height 14
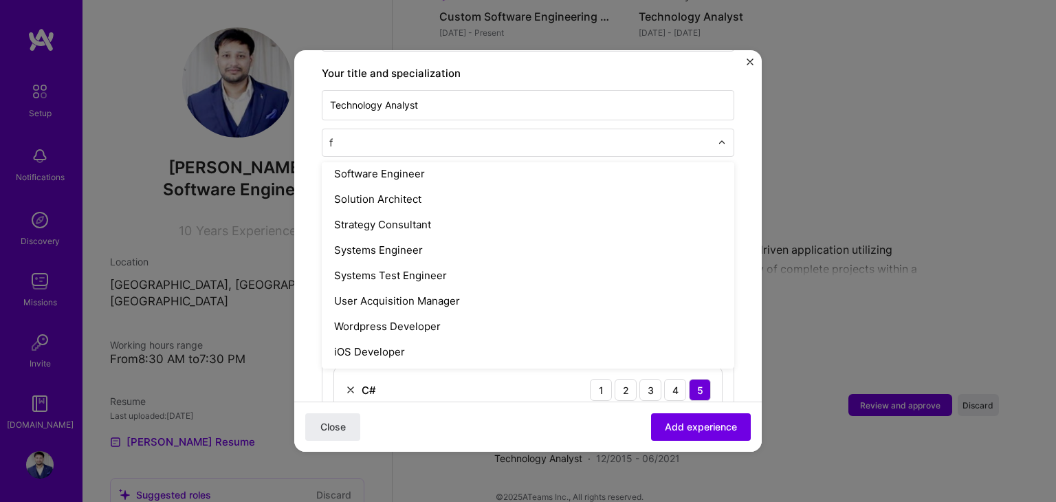
scroll to position [921, 0]
type input "fu"
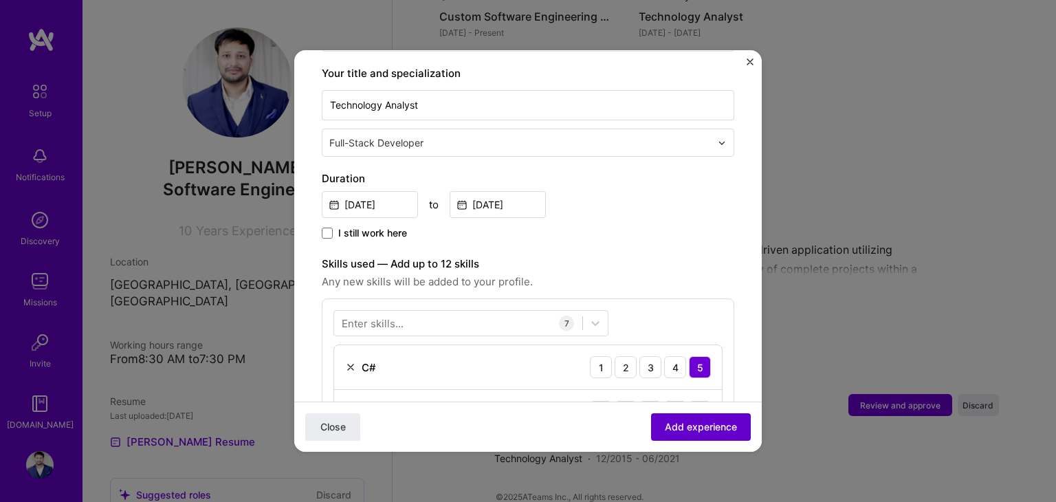
click at [663, 419] on button "Add experience" at bounding box center [701, 427] width 100 height 28
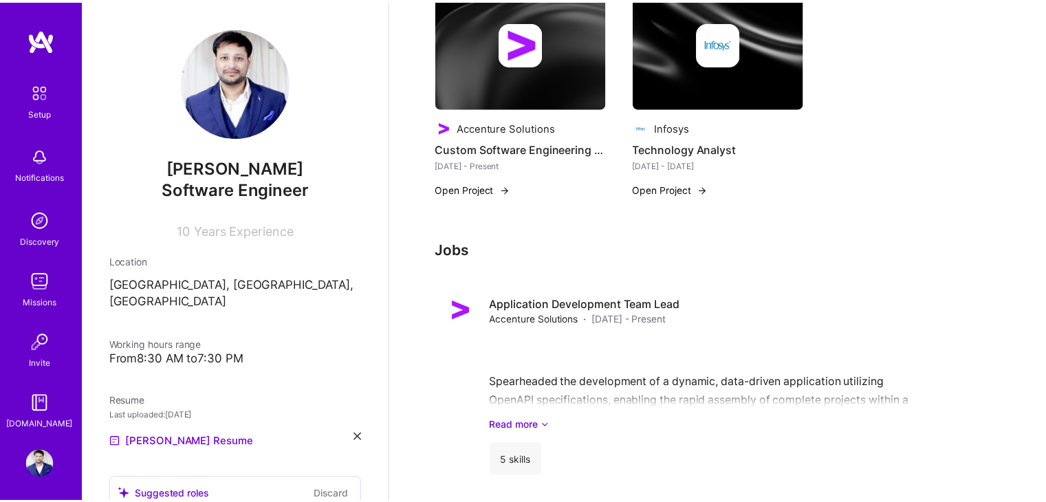
scroll to position [682, 0]
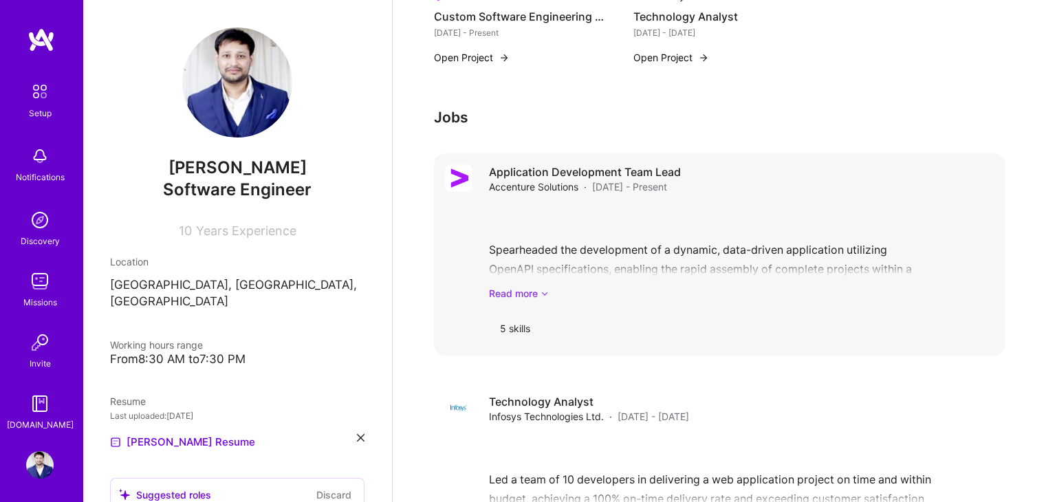
click at [506, 286] on link "Read more" at bounding box center [741, 293] width 505 height 14
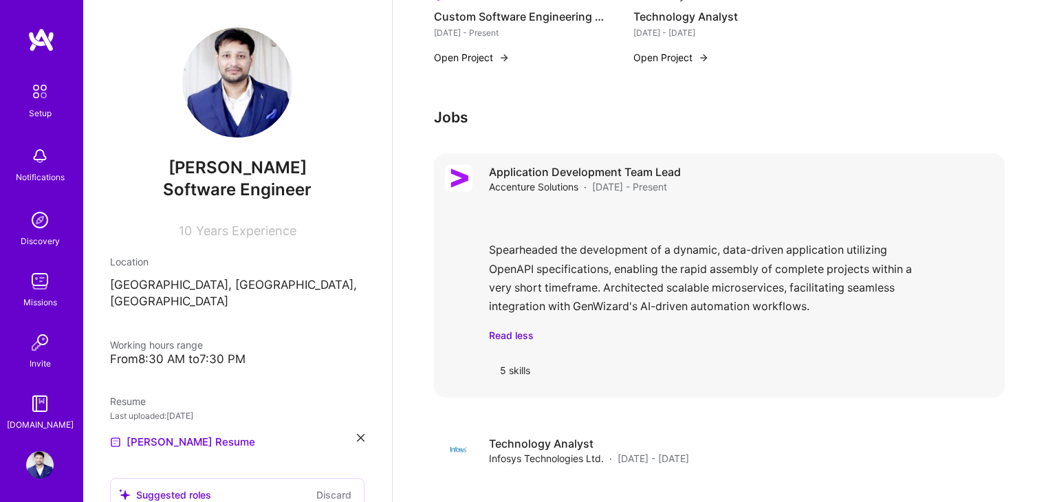
click at [523, 353] on div "5 skills" at bounding box center [515, 369] width 52 height 33
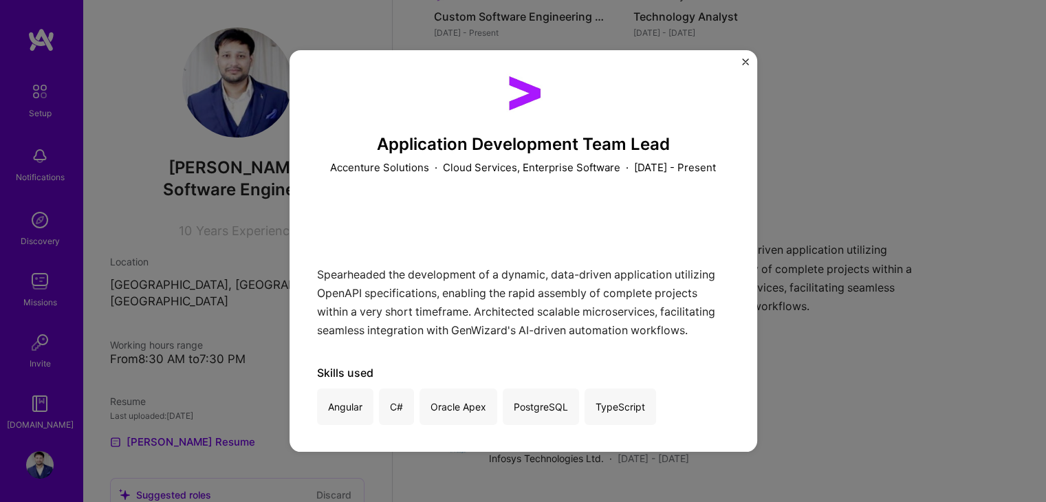
scroll to position [9, 0]
click at [743, 60] on img "Close" at bounding box center [745, 61] width 7 height 7
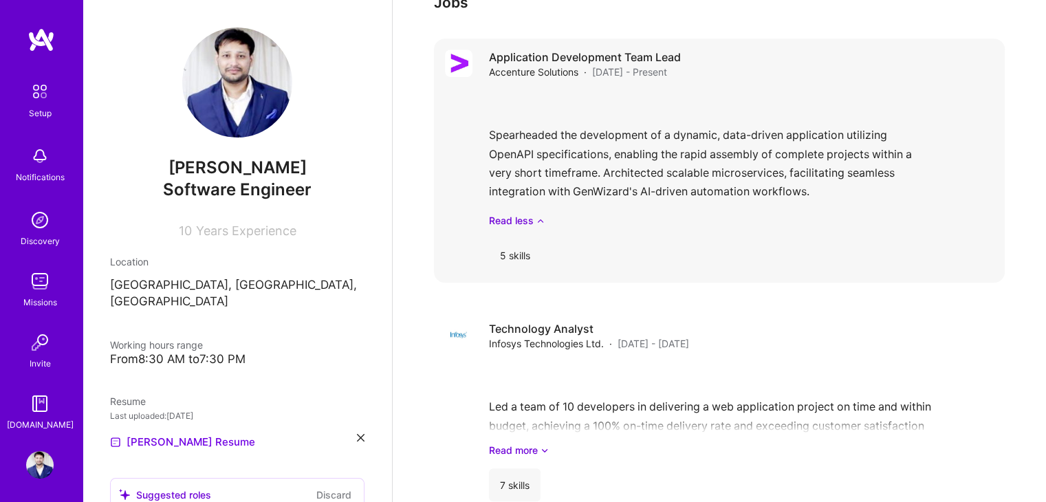
scroll to position [822, 0]
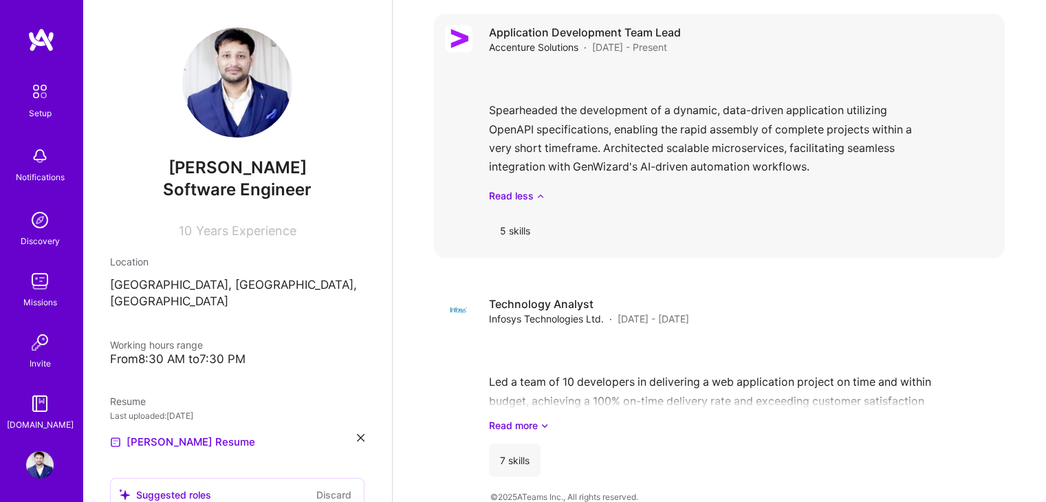
click at [507, 214] on div "5 skills" at bounding box center [515, 230] width 52 height 33
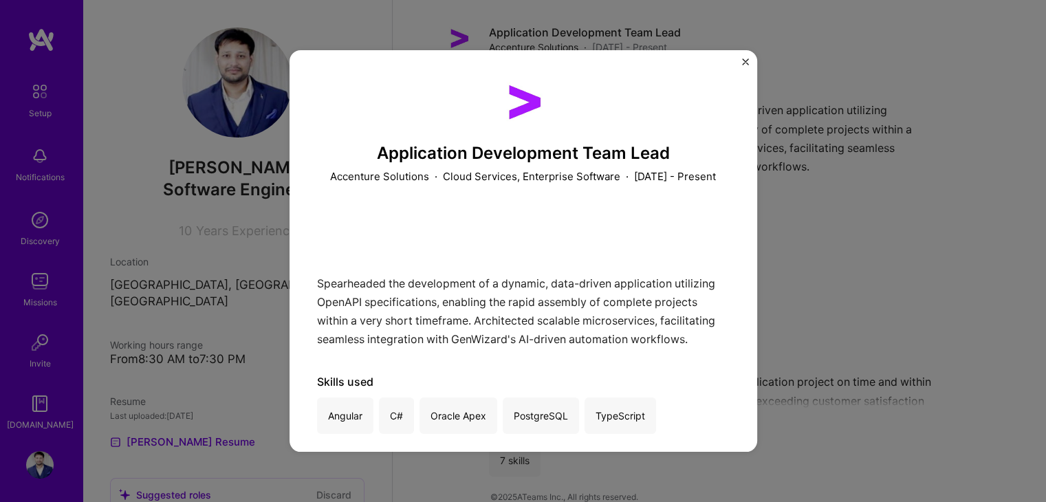
scroll to position [9, 0]
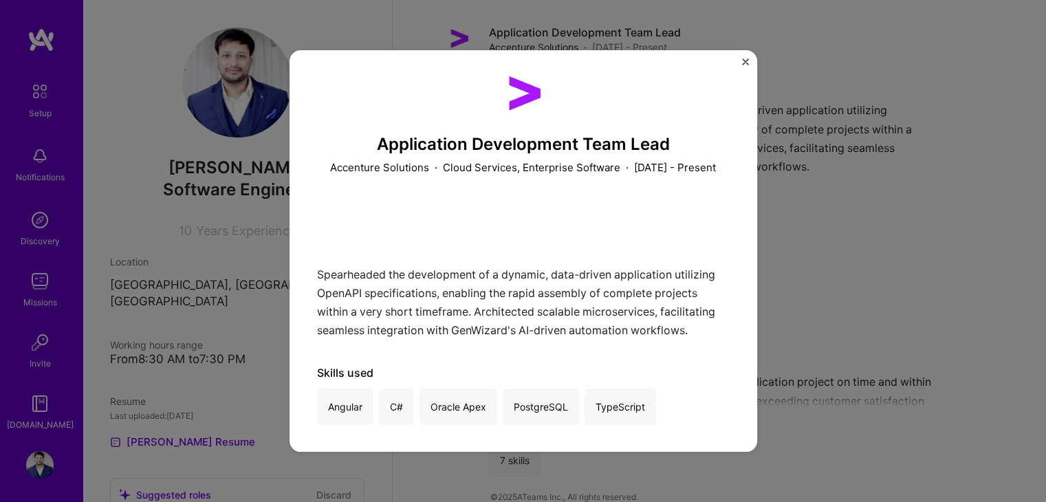
click at [742, 65] on img "Close" at bounding box center [745, 61] width 7 height 7
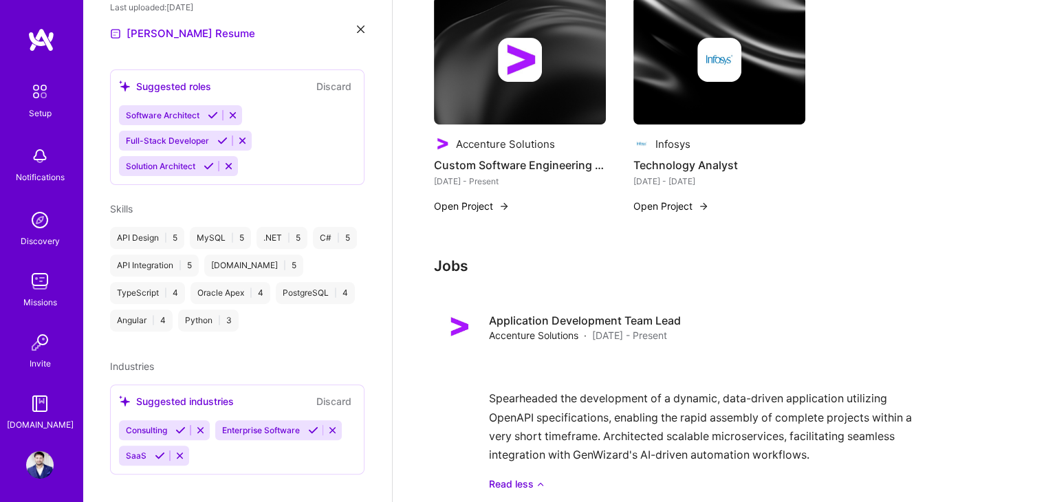
scroll to position [407, 0]
click at [221, 441] on div "Consulting Enterprise Software SaaS" at bounding box center [237, 443] width 237 height 45
click at [212, 441] on div "Consulting Enterprise Software SaaS" at bounding box center [237, 443] width 237 height 45
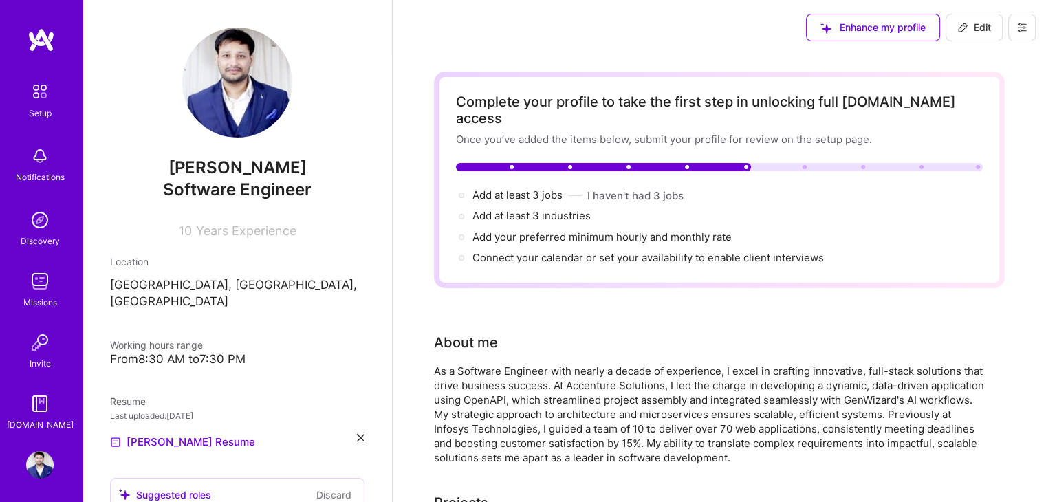
scroll to position [0, 0]
click at [903, 24] on div "Enhance my profile" at bounding box center [873, 28] width 134 height 28
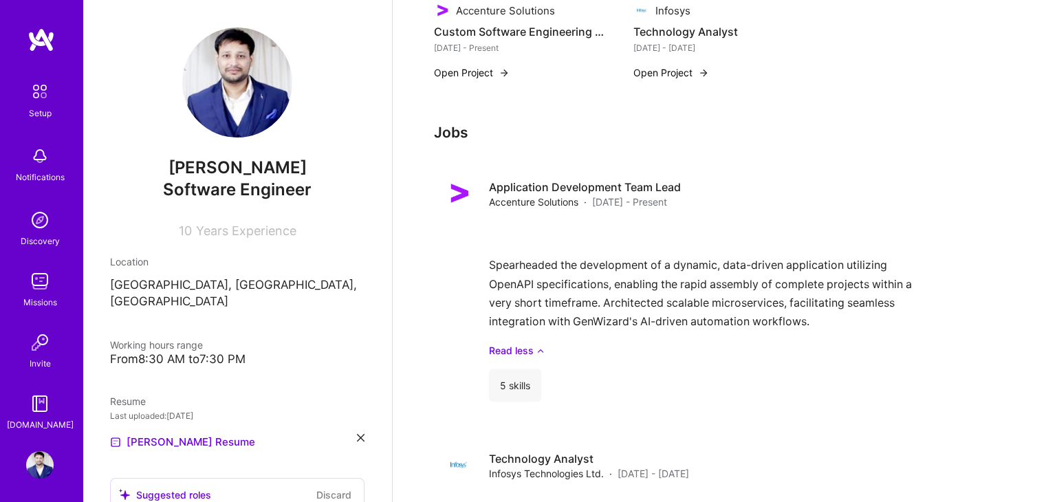
scroll to position [822, 0]
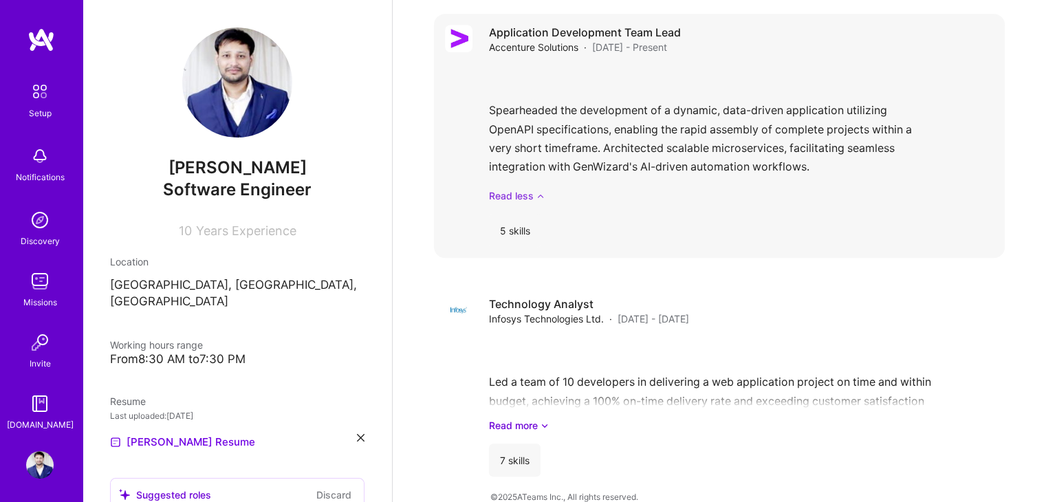
click at [539, 188] on icon at bounding box center [540, 195] width 8 height 14
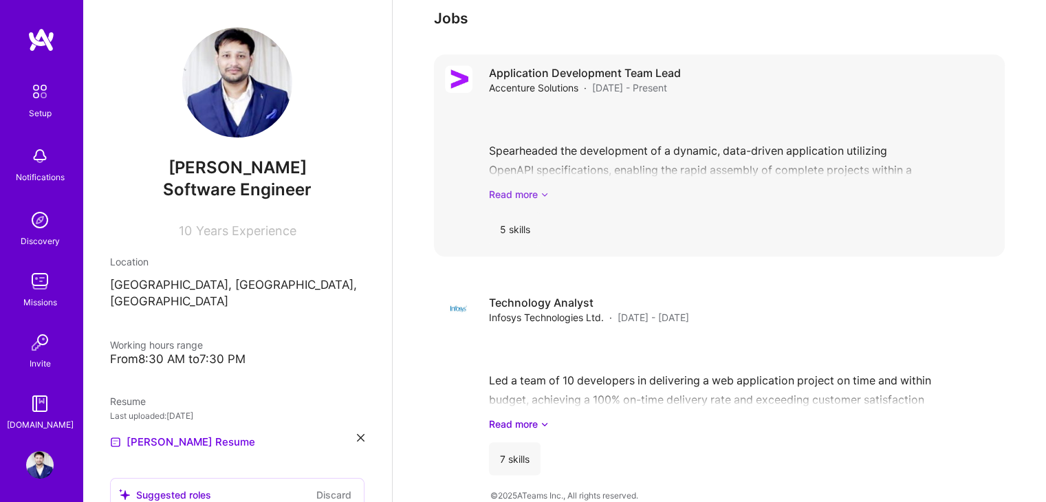
scroll to position [780, 0]
click at [571, 163] on div "Spearheaded the development of a dynamic, data-driven application utilizing Ope…" at bounding box center [741, 155] width 505 height 96
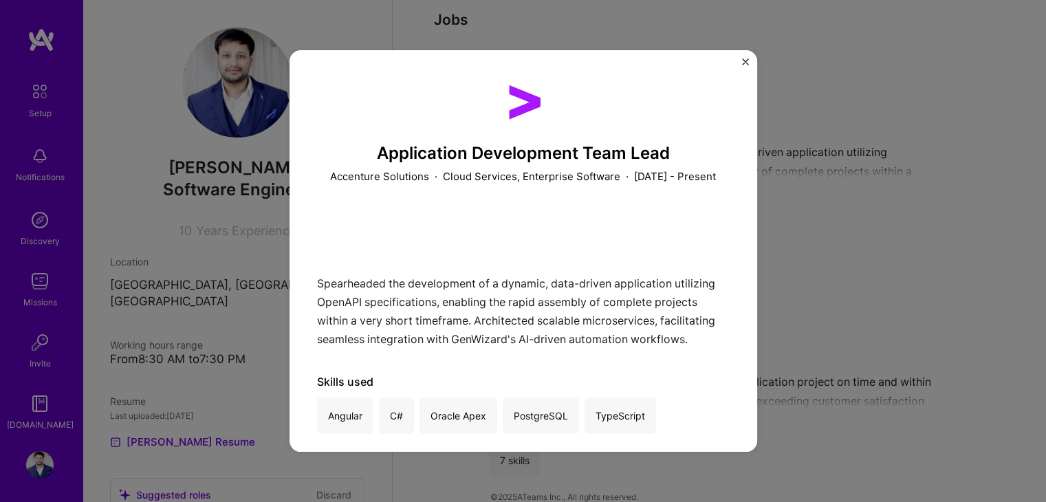
scroll to position [9, 0]
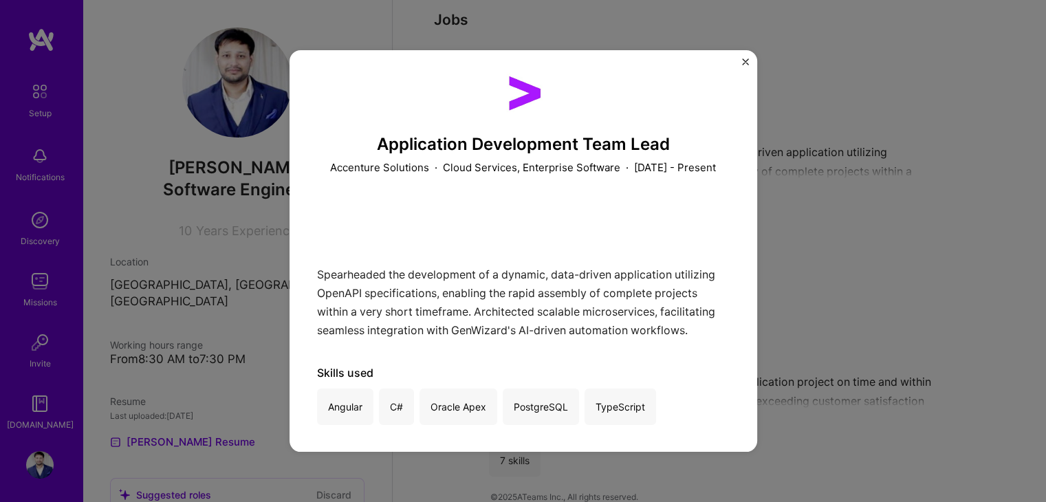
click at [740, 64] on div "Application Development Team Lead Accenture Solutions · Cloud Services, Enterpr…" at bounding box center [523, 251] width 468 height 402
click at [744, 62] on img "Close" at bounding box center [745, 61] width 7 height 7
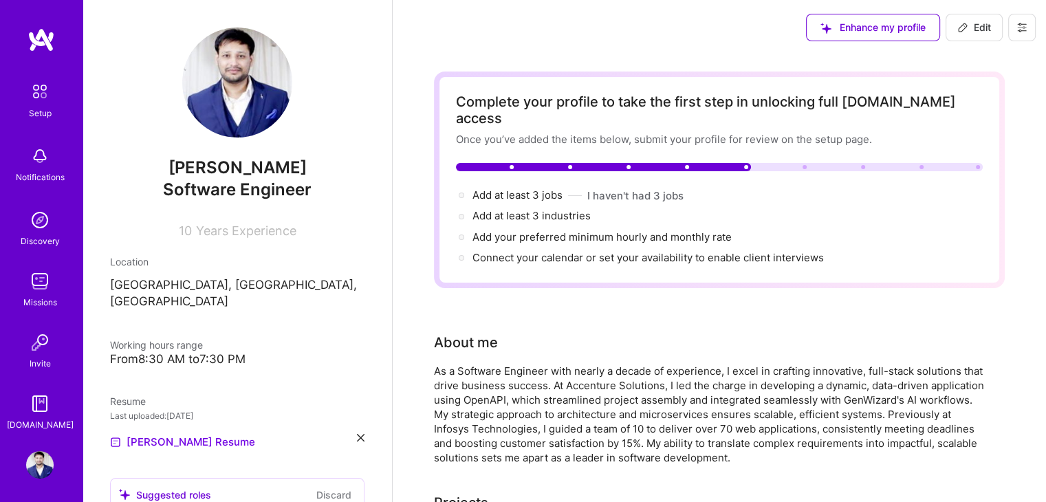
click at [983, 22] on span "Edit" at bounding box center [974, 28] width 34 height 14
select select "US"
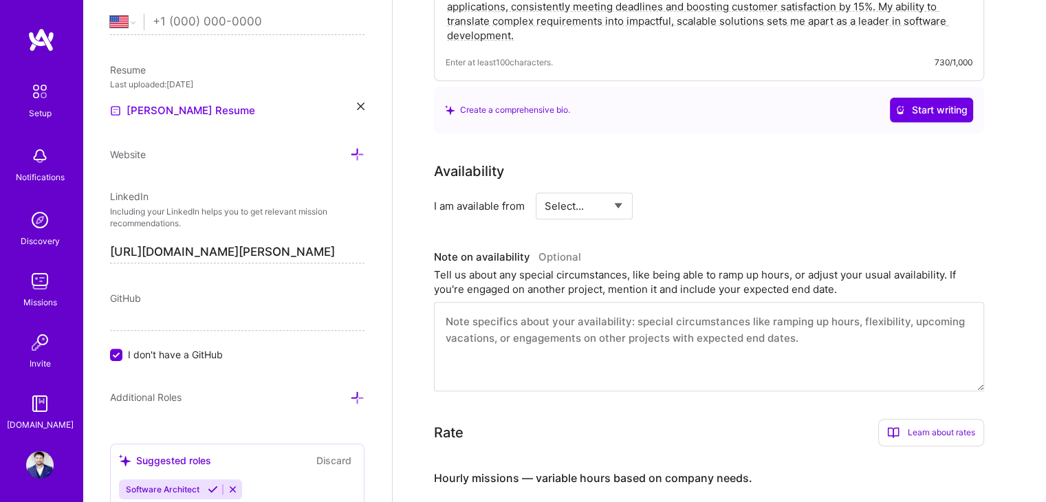
scroll to position [467, 0]
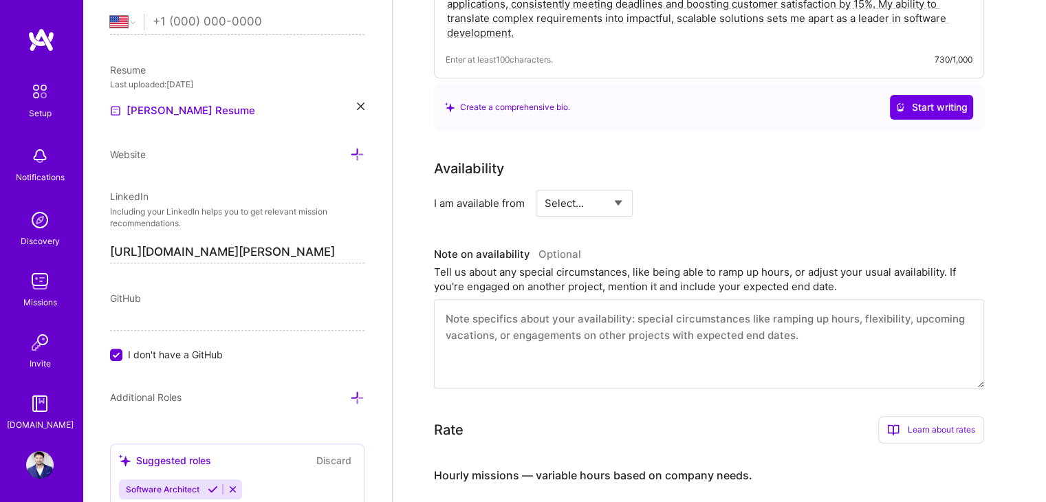
click at [600, 186] on select "Select... Right Now Future Date Not Available" at bounding box center [584, 203] width 79 height 35
select select "Future Date"
click at [545, 186] on select "Select... Right Now Future Date Not Available" at bounding box center [584, 203] width 79 height 35
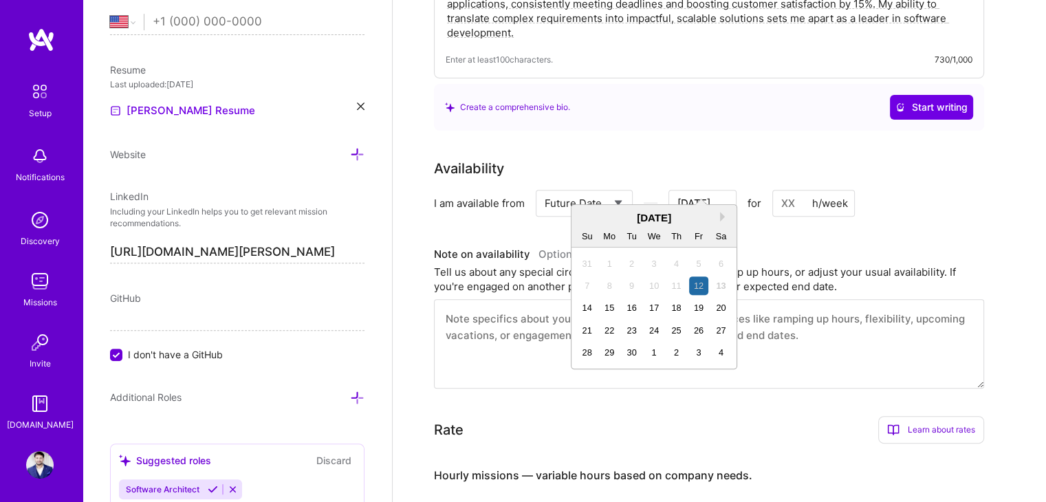
drag, startPoint x: 717, startPoint y: 186, endPoint x: 668, endPoint y: 185, distance: 49.5
click at [668, 190] on div "Select... Right Now Future Date Not Available Sep 12 Next Month September 2025 …" at bounding box center [695, 203] width 319 height 27
click at [721, 217] on button "Next Month" at bounding box center [725, 217] width 10 height 10
click at [722, 212] on button "Next Month" at bounding box center [725, 217] width 10 height 10
click at [611, 289] on div "3" at bounding box center [609, 285] width 19 height 19
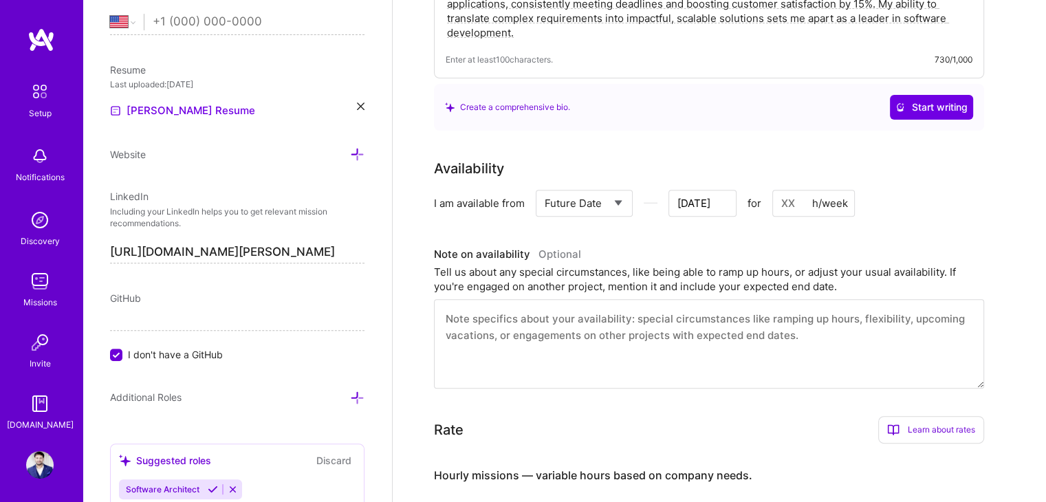
click at [796, 190] on input at bounding box center [813, 203] width 83 height 27
type input "Nov 1"
type input "1"
type input "Oct 31"
type input "10"
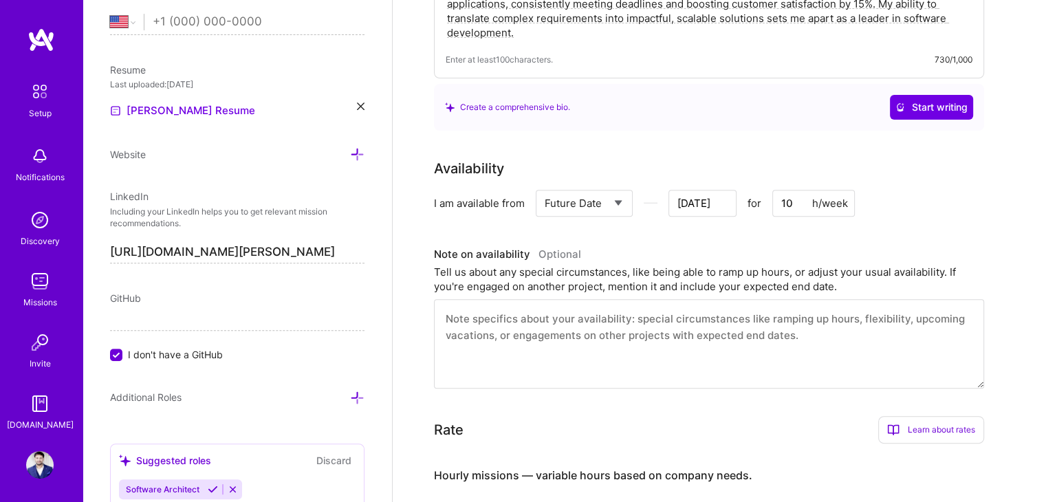
click at [709, 190] on input "Oct 31" at bounding box center [702, 203] width 68 height 27
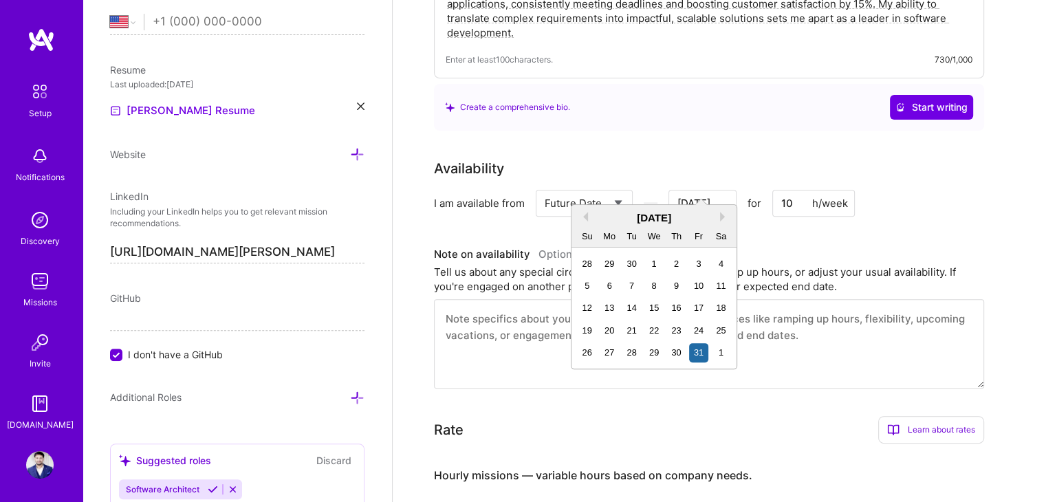
click at [721, 223] on div "October 2025" at bounding box center [653, 217] width 165 height 14
click at [722, 218] on button "Next Month" at bounding box center [725, 217] width 10 height 10
click at [608, 287] on div "3" at bounding box center [609, 285] width 19 height 19
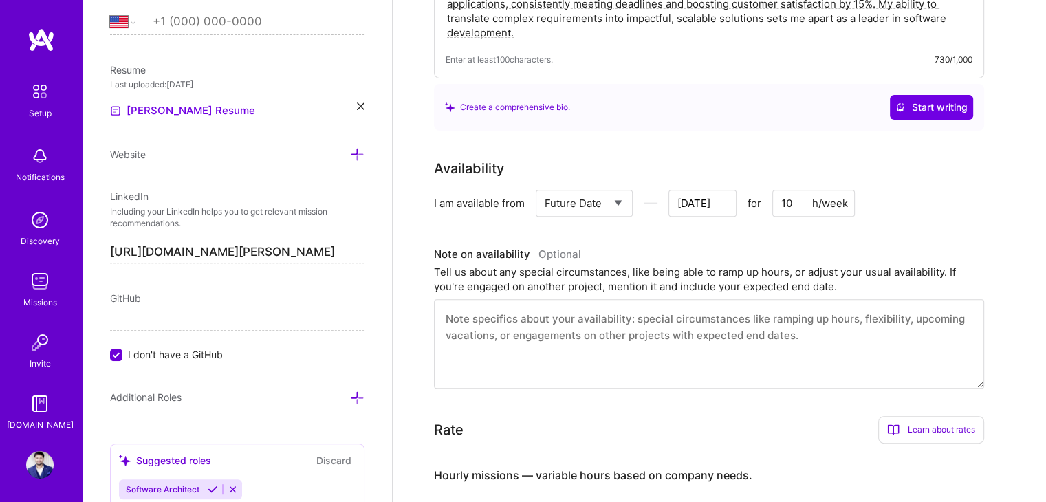
click at [710, 190] on input "Nov 2" at bounding box center [702, 203] width 68 height 27
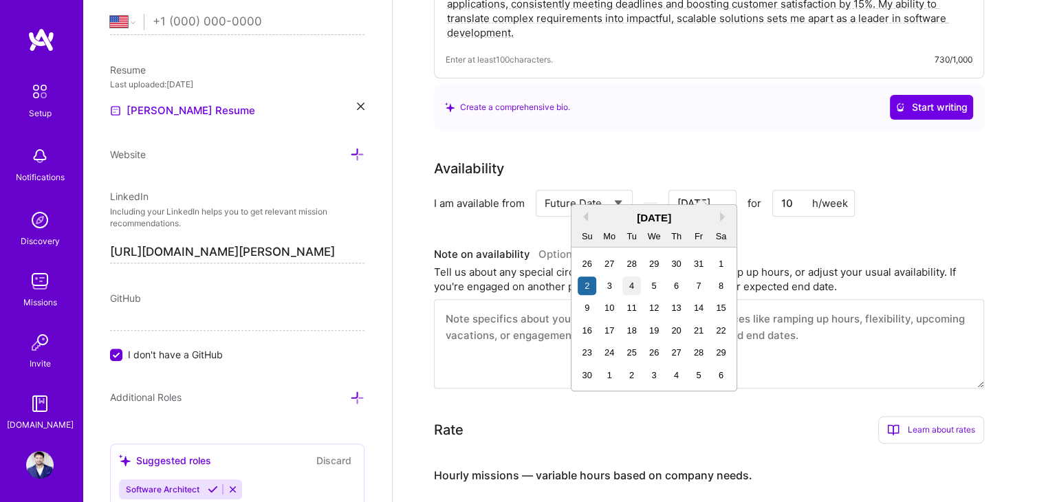
click at [626, 287] on div "4" at bounding box center [631, 285] width 19 height 19
type input "Nov 3"
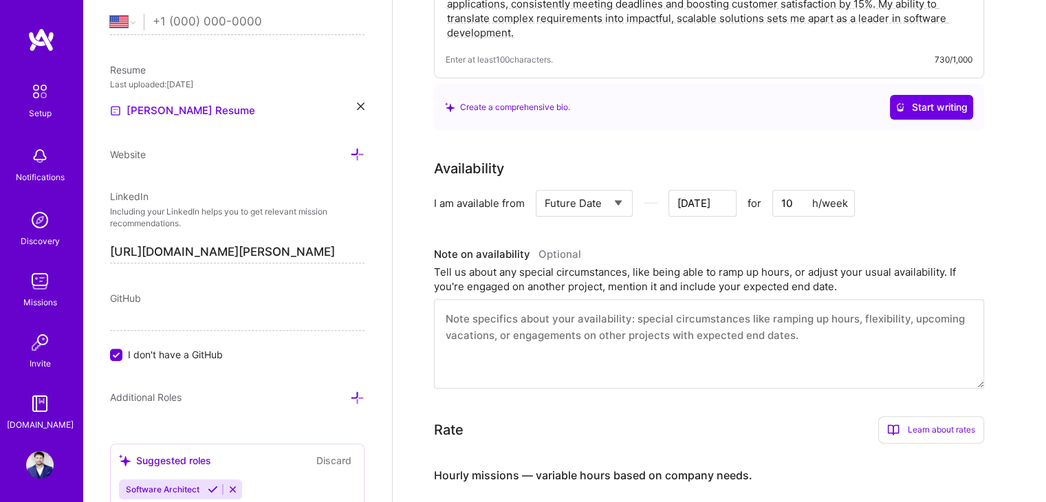
click at [785, 223] on div "Availability I am available from Select... Right Now Future Date Not Available …" at bounding box center [719, 273] width 571 height 230
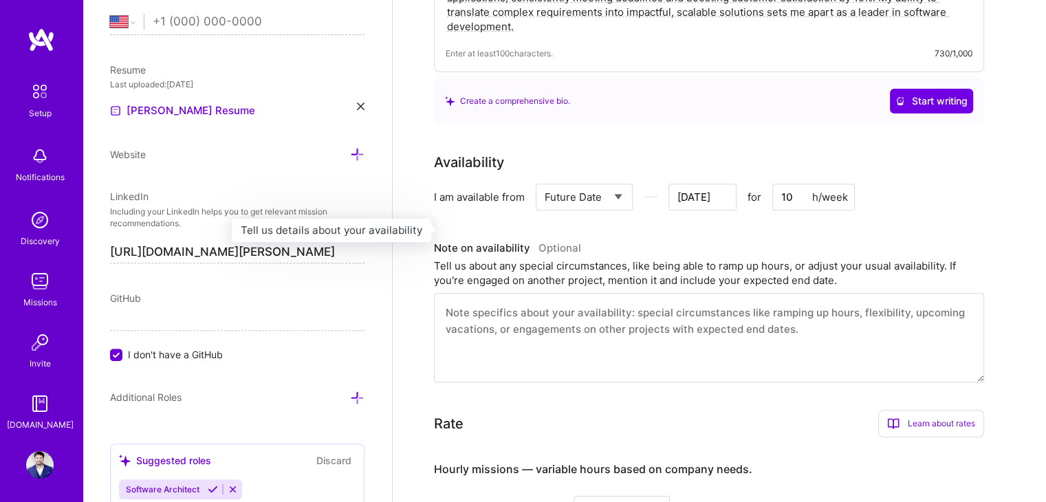
scroll to position [476, 0]
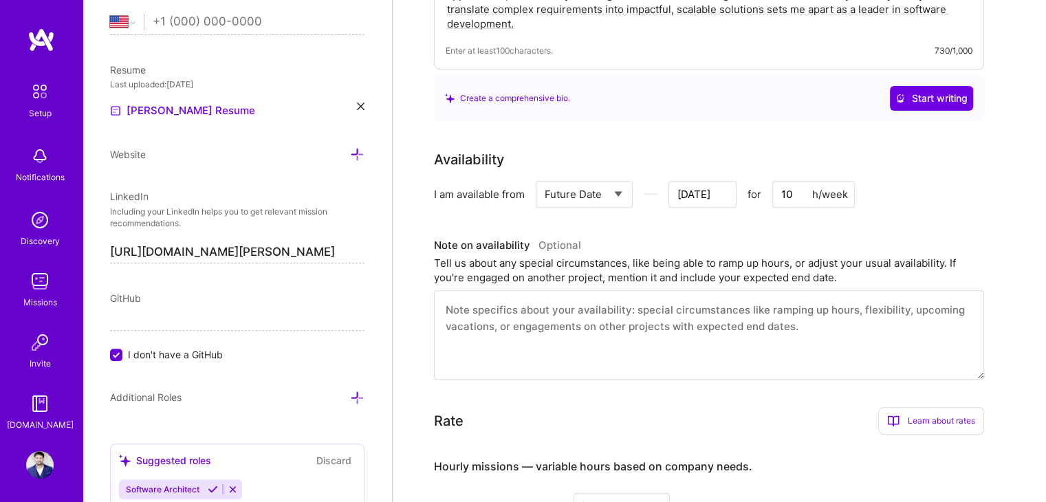
click at [795, 181] on input "10" at bounding box center [813, 194] width 83 height 27
type input "10"
type input "Nov 2"
type input "1"
type input "Nov 1"
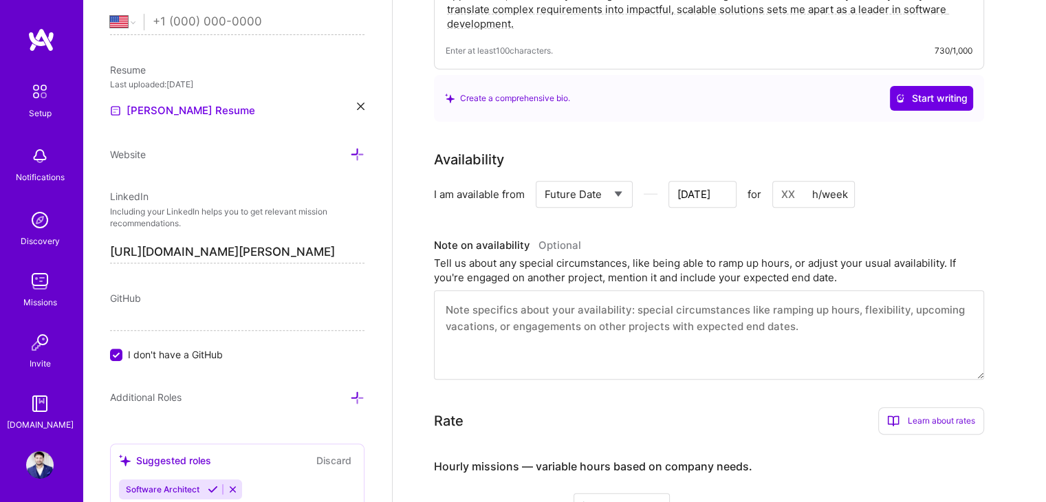
type input "Oct 31"
type input "4"
type input "Oct 30"
type input "40"
click at [728, 199] on div "Availability I am available from Select... Right Now Future Date Not Available …" at bounding box center [719, 264] width 571 height 230
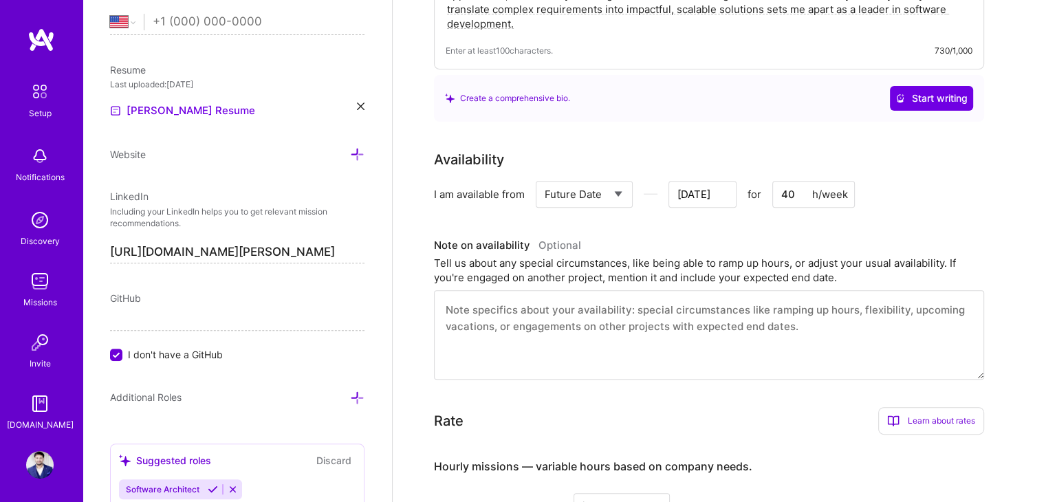
click at [721, 182] on input "Oct 30" at bounding box center [702, 194] width 68 height 27
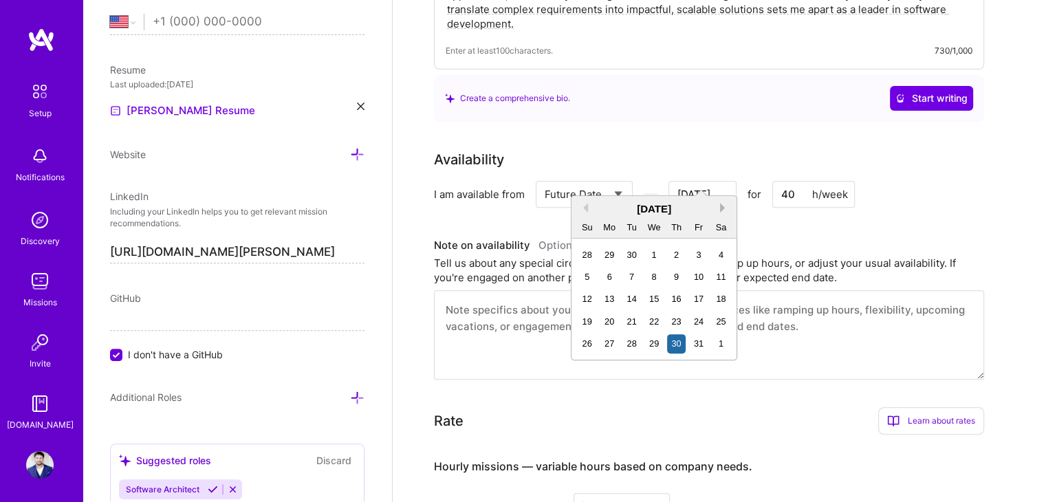
click at [721, 206] on button "Next Month" at bounding box center [725, 208] width 10 height 10
click at [635, 275] on div "4" at bounding box center [631, 276] width 19 height 19
type input "Nov 3"
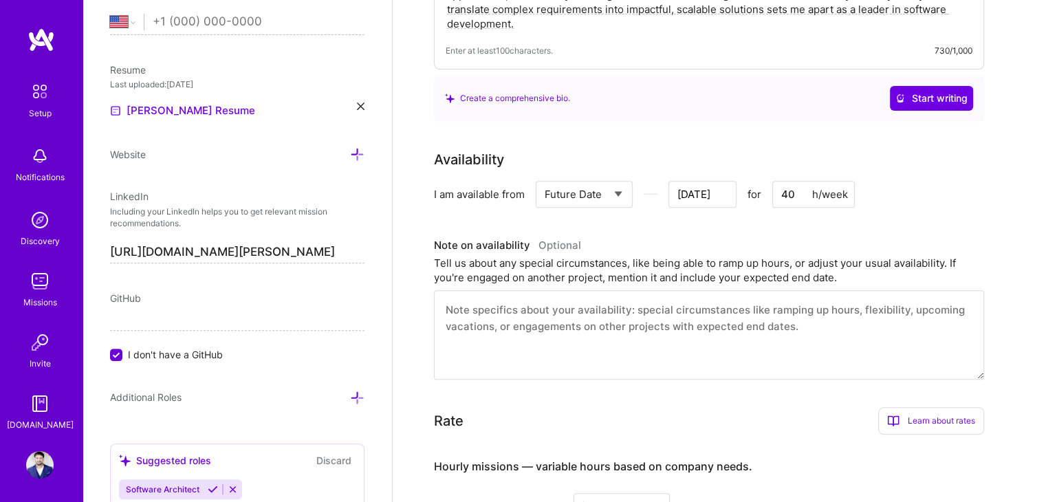
click at [654, 294] on textarea at bounding box center [709, 334] width 550 height 89
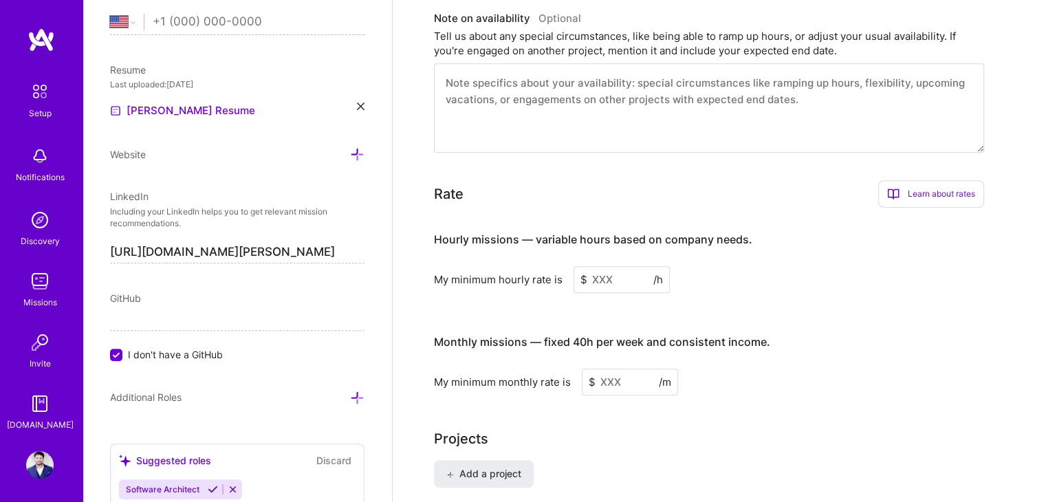
scroll to position [710, 0]
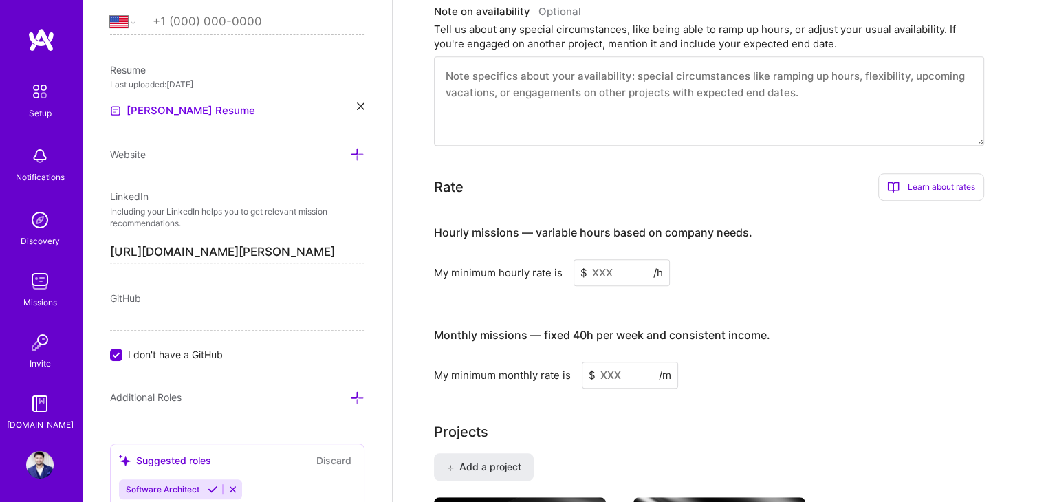
click at [606, 259] on input at bounding box center [621, 272] width 96 height 27
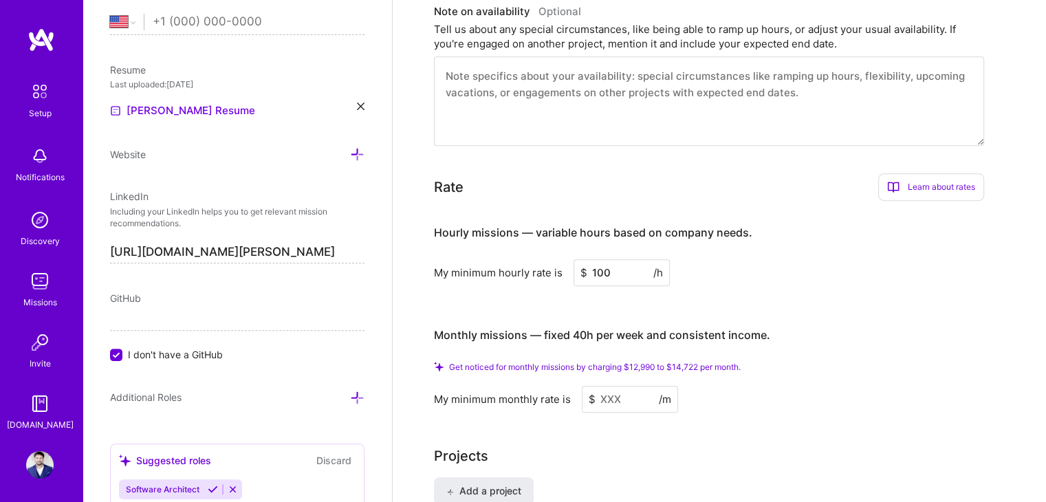
click at [775, 315] on h3 "Monthly missions — fixed 40h per week and consistent income." at bounding box center [709, 335] width 550 height 43
click at [600, 259] on input "100" at bounding box center [621, 272] width 96 height 27
type input "10"
type input "5"
type input "100"
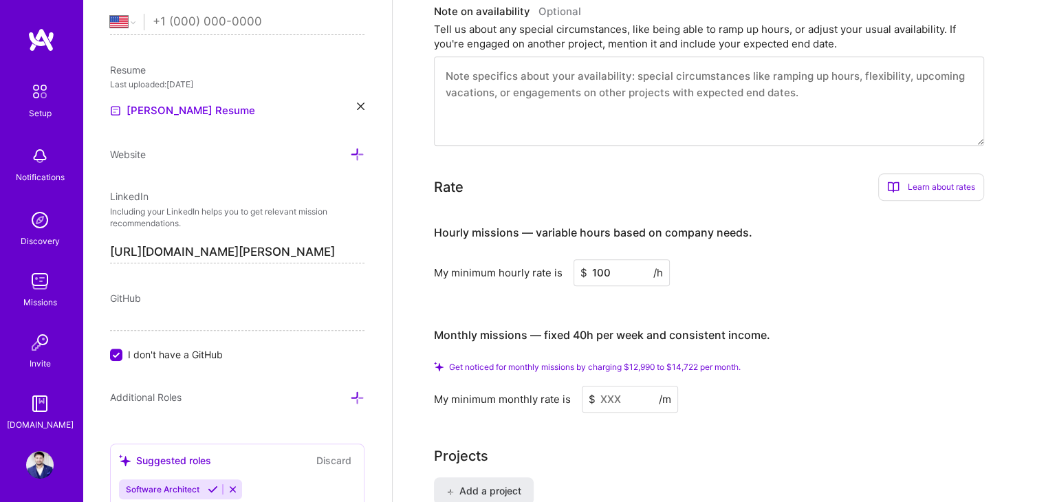
click at [634, 386] on input at bounding box center [630, 399] width 96 height 27
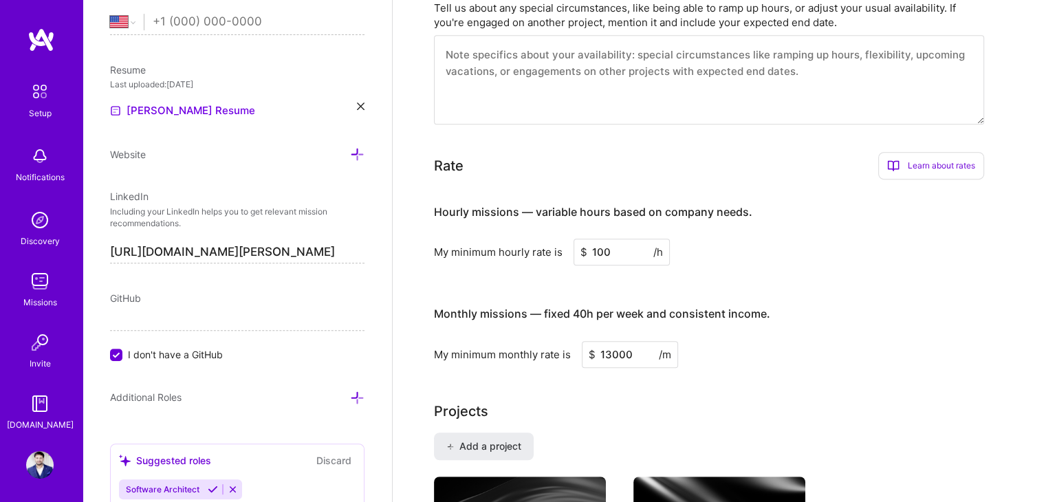
click at [789, 375] on div "Complete your profile to take the first step in unlocking full A.Team access On…" at bounding box center [719, 309] width 571 height 1894
click at [611, 341] on input "13000" at bounding box center [630, 354] width 96 height 27
type input "14000"
click at [662, 401] on div "Projects" at bounding box center [719, 411] width 571 height 21
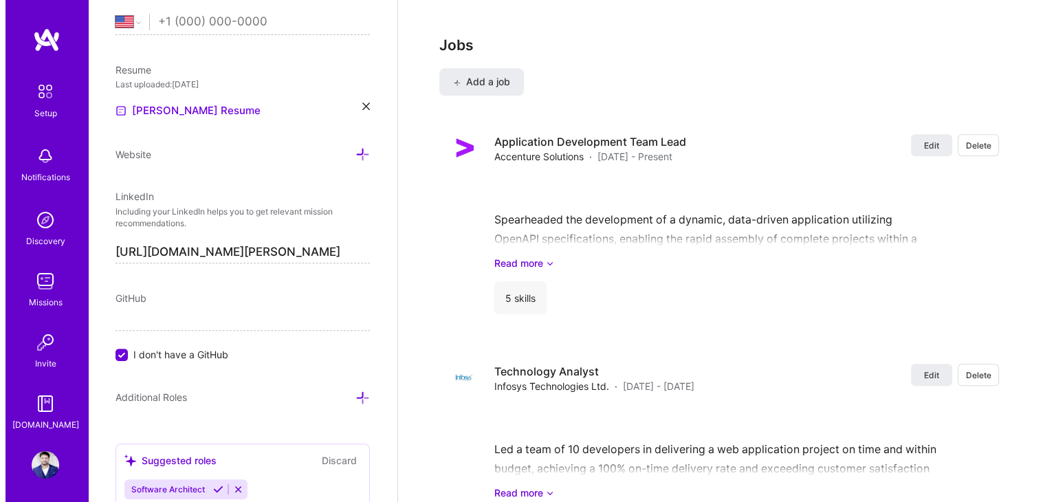
scroll to position [1477, 0]
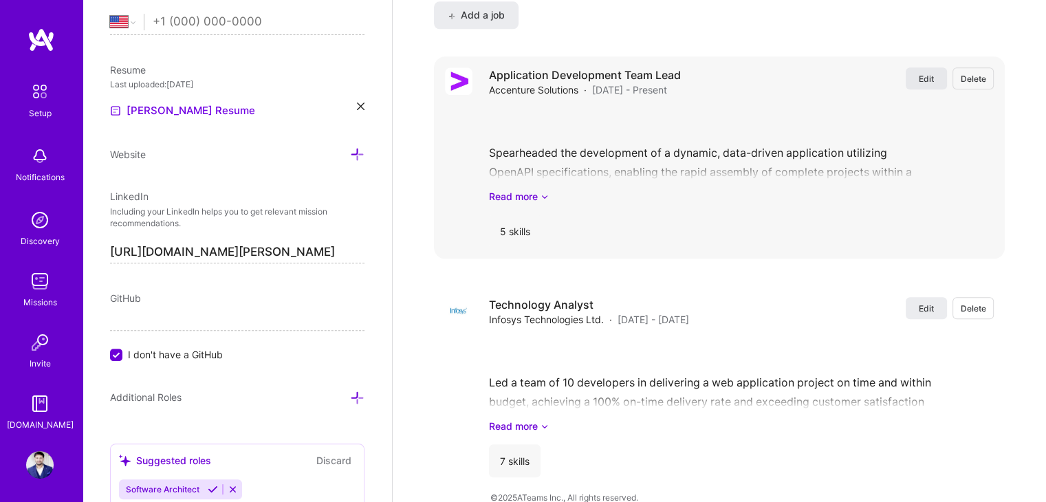
click at [917, 67] on button "Edit" at bounding box center [925, 78] width 41 height 22
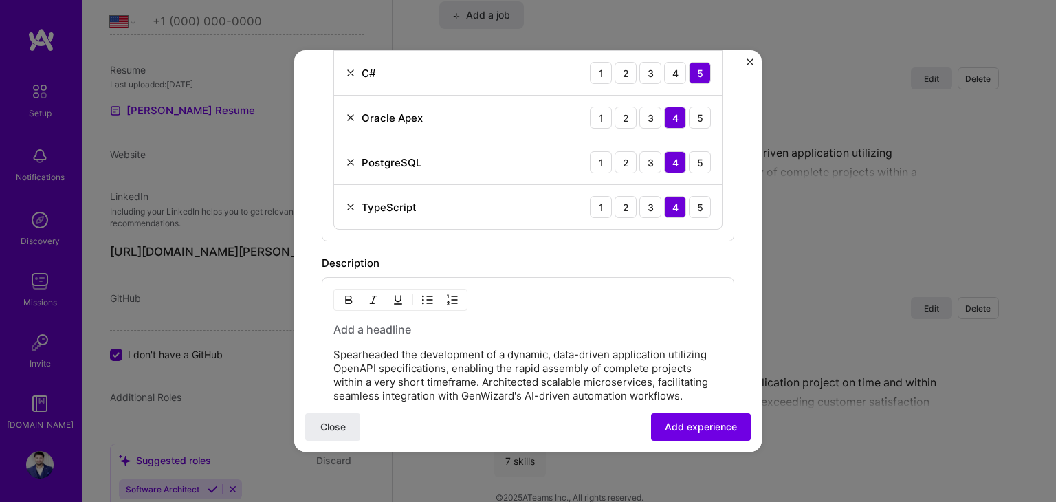
scroll to position [828, 0]
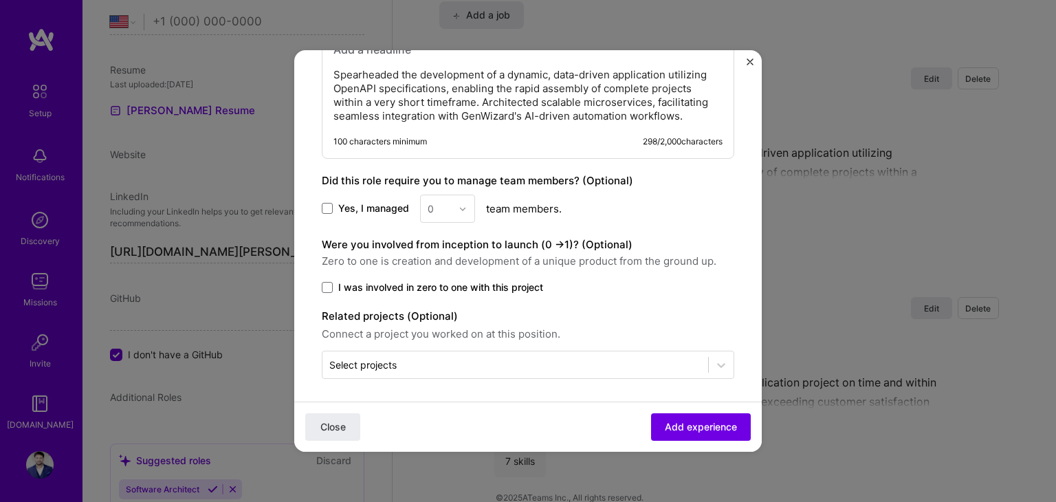
click at [364, 195] on div "Yes, I managed 0 team members." at bounding box center [528, 209] width 413 height 28
click at [366, 201] on span "Yes, I managed" at bounding box center [373, 208] width 71 height 14
click at [0, 0] on input "Yes, I managed" at bounding box center [0, 0] width 0 height 0
click at [468, 195] on div at bounding box center [467, 208] width 16 height 27
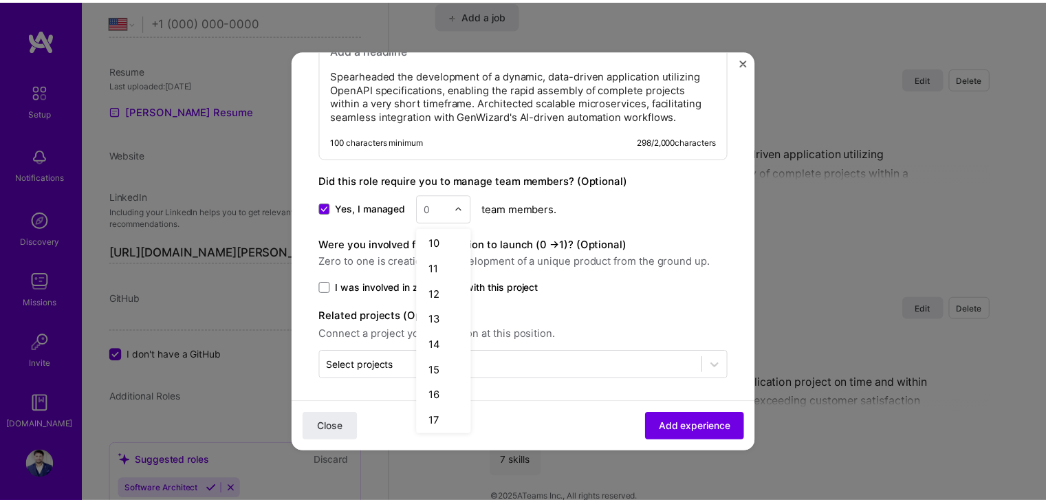
scroll to position [231, 0]
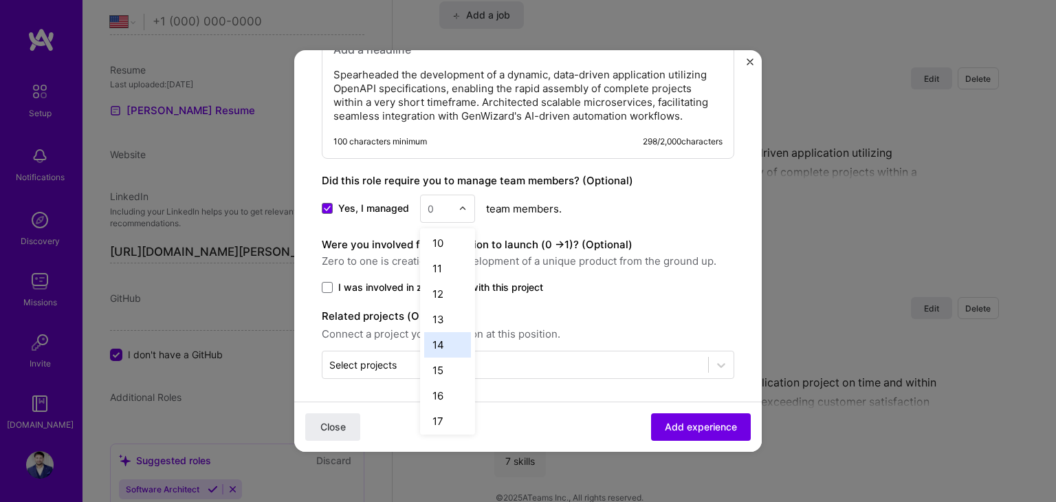
click at [438, 343] on div "14" at bounding box center [447, 344] width 47 height 25
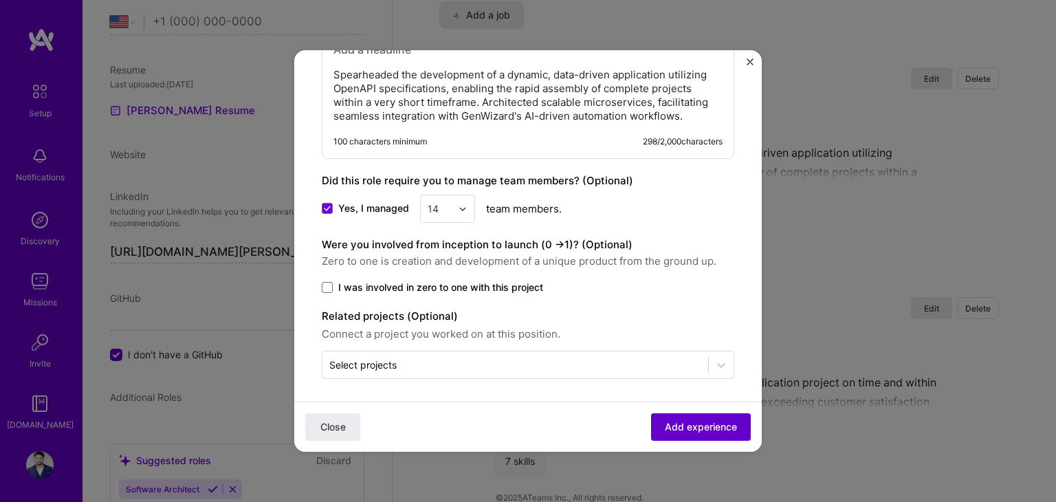
click at [710, 424] on span "Add experience" at bounding box center [701, 427] width 72 height 14
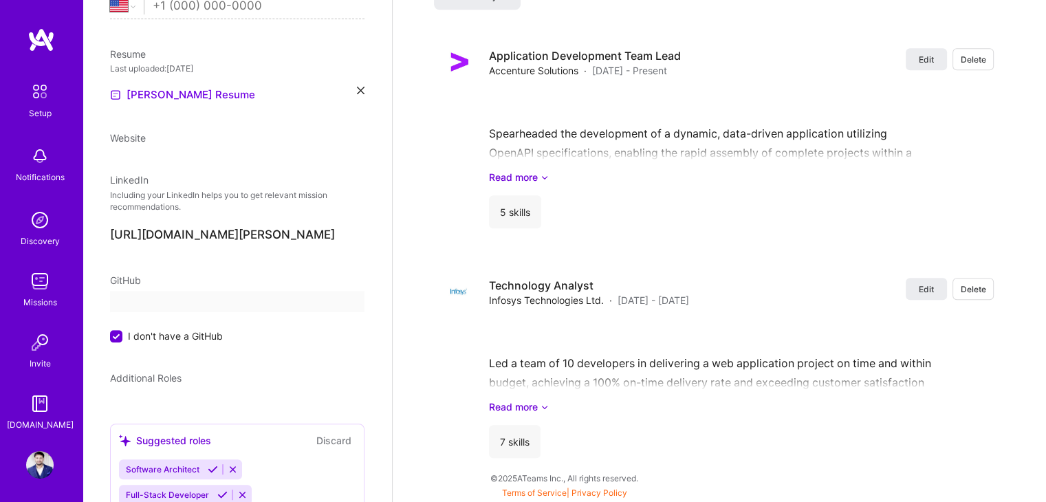
select select "US"
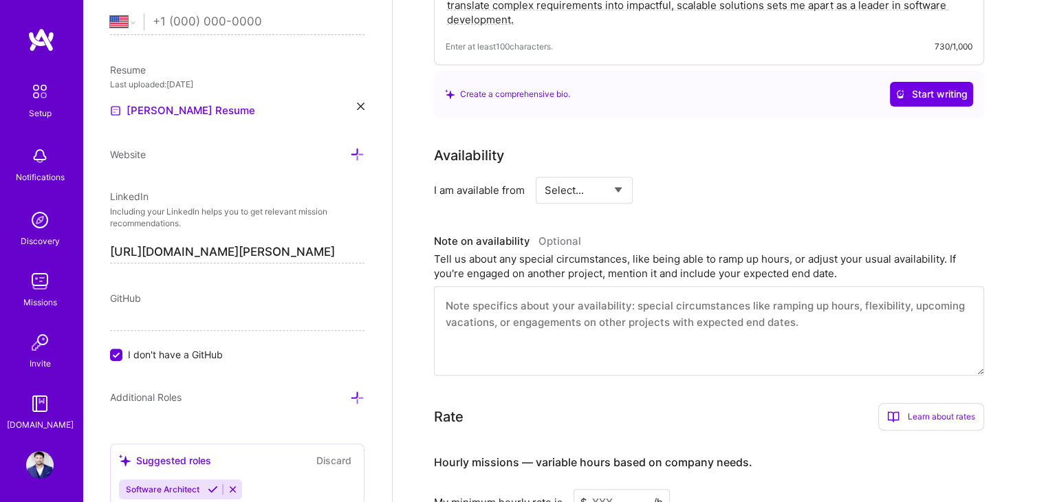
scroll to position [483, 0]
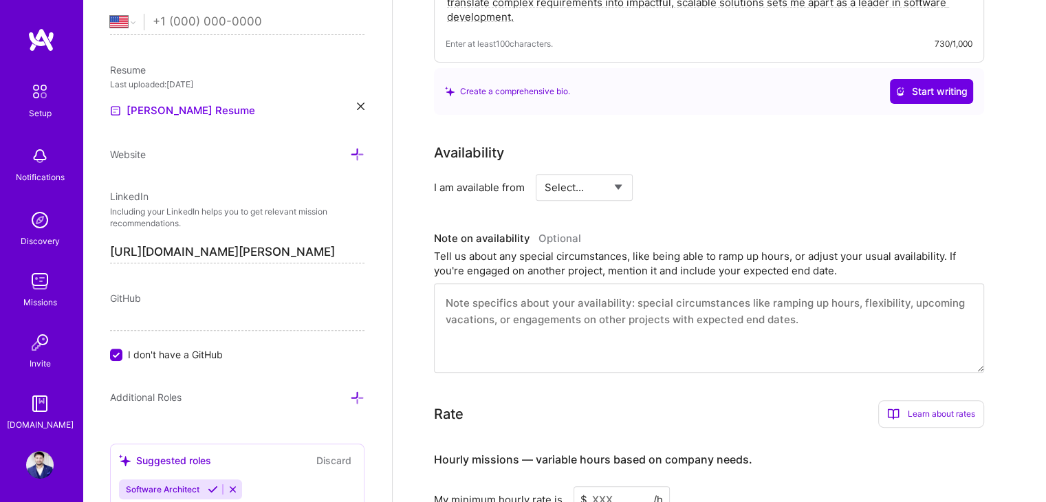
click at [594, 183] on select "Select... Right Now Future Date Not Available" at bounding box center [584, 187] width 79 height 35
click at [545, 170] on select "Select... Right Now Future Date Not Available" at bounding box center [584, 187] width 79 height 35
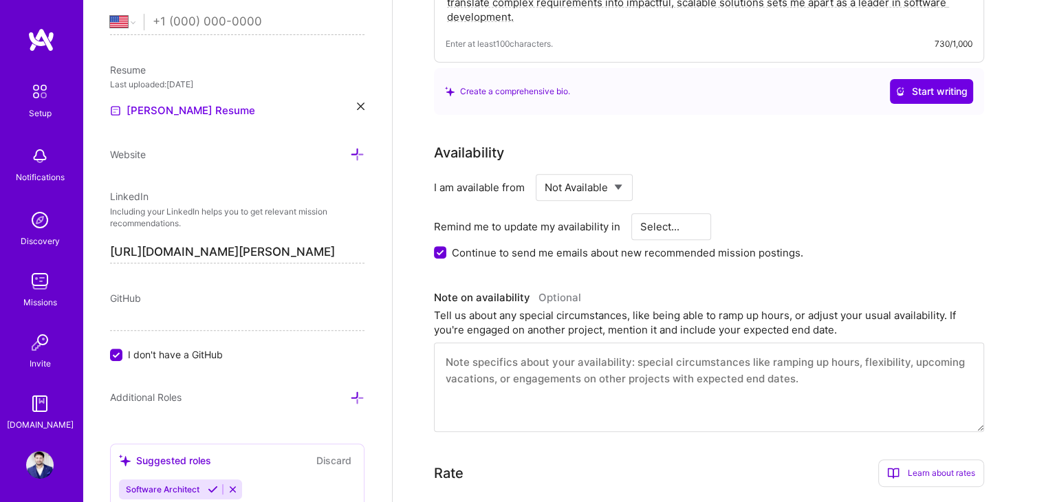
click at [591, 170] on select "Select... Right Now Future Date Not Available" at bounding box center [584, 187] width 79 height 35
select select "Future Date"
click at [545, 170] on select "Select... Right Now Future Date Not Available" at bounding box center [584, 187] width 79 height 35
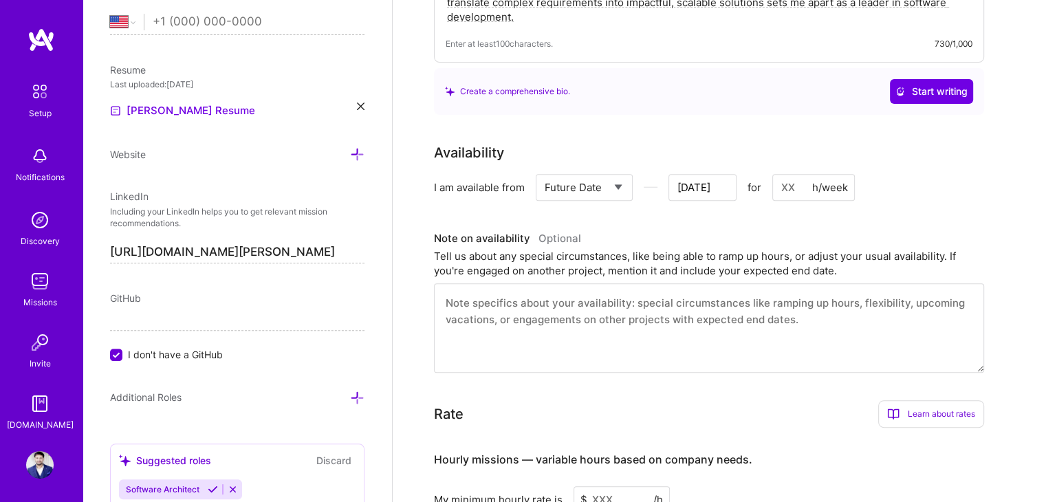
click at [725, 174] on input "Sep 12" at bounding box center [702, 187] width 68 height 27
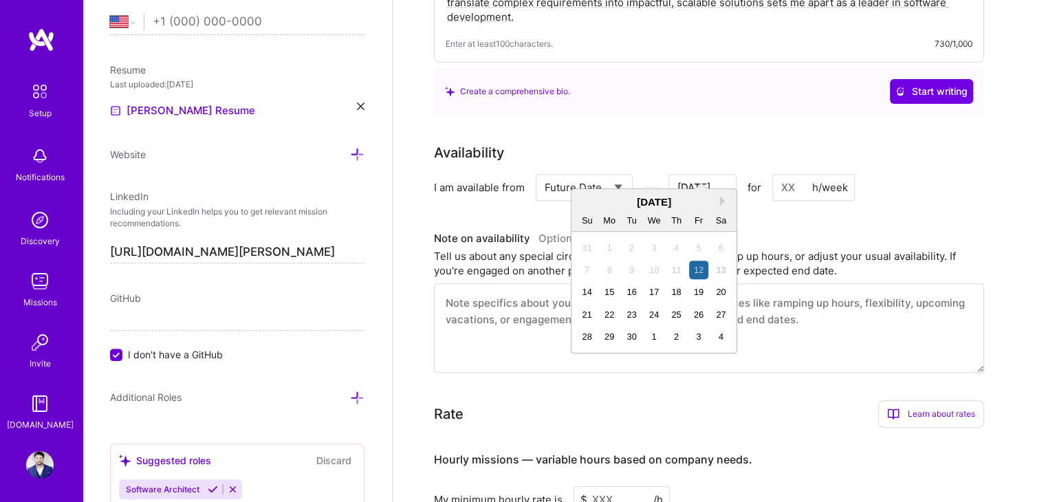
drag, startPoint x: 725, startPoint y: 165, endPoint x: 704, endPoint y: 166, distance: 21.3
click at [704, 174] on input "Sep 12" at bounding box center [702, 187] width 68 height 27
click at [718, 197] on div "September 2025" at bounding box center [653, 202] width 165 height 14
click at [793, 179] on input at bounding box center [813, 187] width 83 height 27
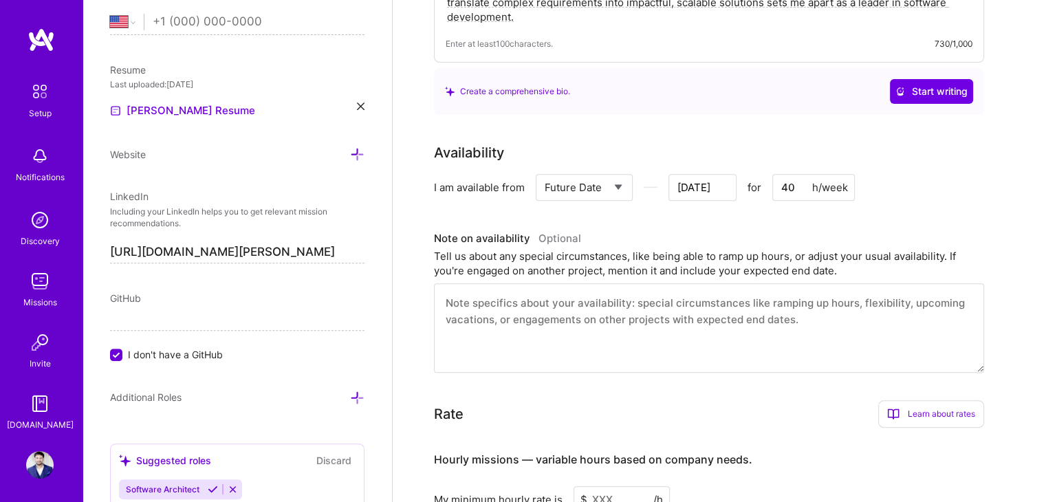
type input "40"
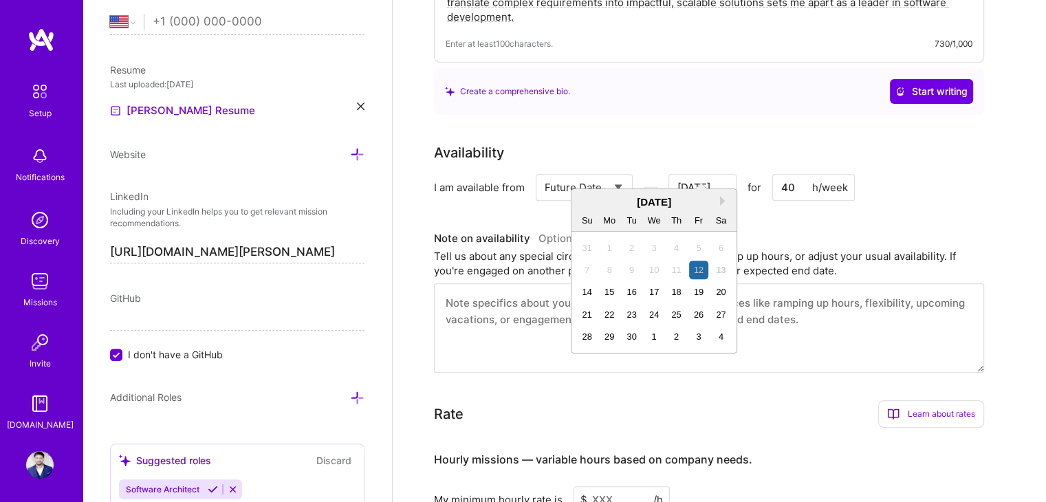
click at [705, 174] on input "Sep 12" at bounding box center [702, 187] width 68 height 27
click at [721, 201] on button "Next Month" at bounding box center [725, 201] width 10 height 10
click at [634, 267] on div "4" at bounding box center [631, 270] width 19 height 19
type input "Nov 3"
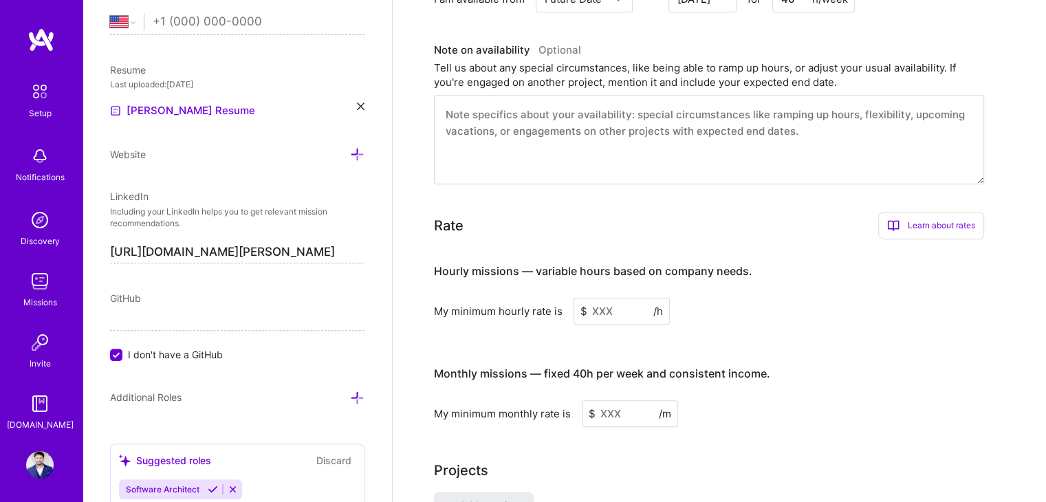
scroll to position [679, 0]
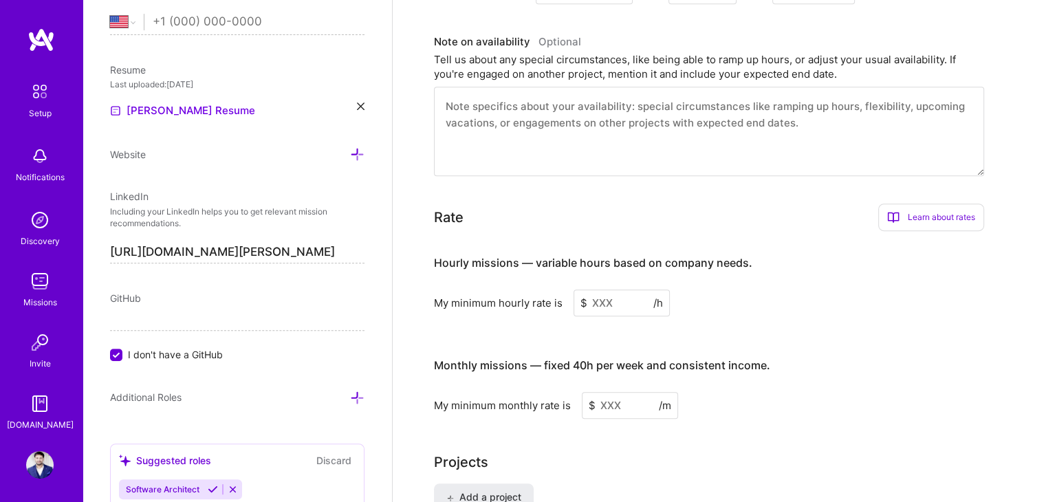
click at [589, 292] on input at bounding box center [621, 302] width 96 height 27
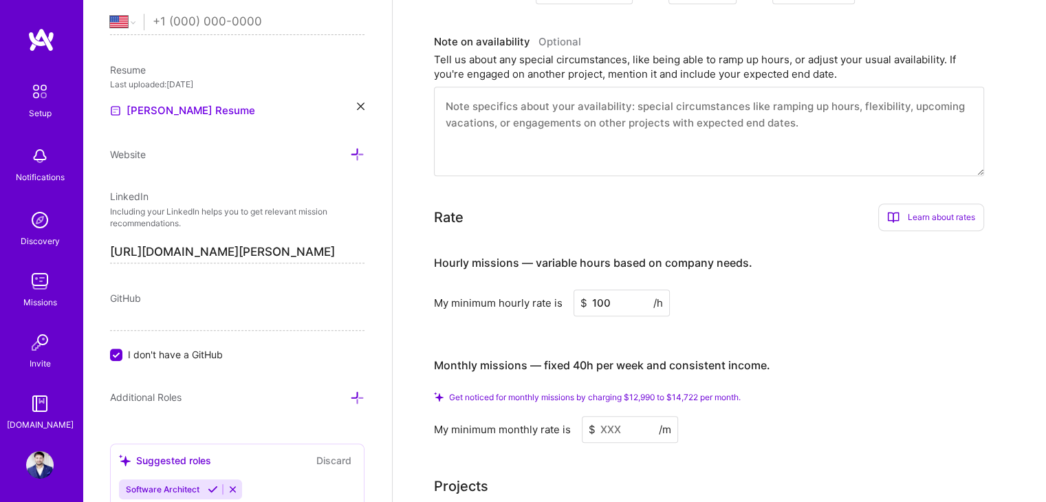
type input "100"
click at [624, 416] on input at bounding box center [630, 429] width 96 height 27
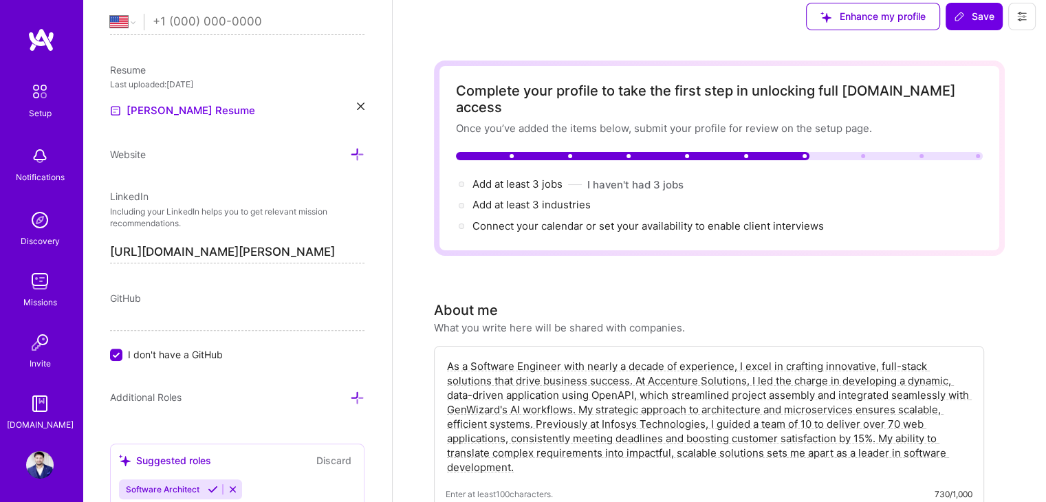
scroll to position [0, 0]
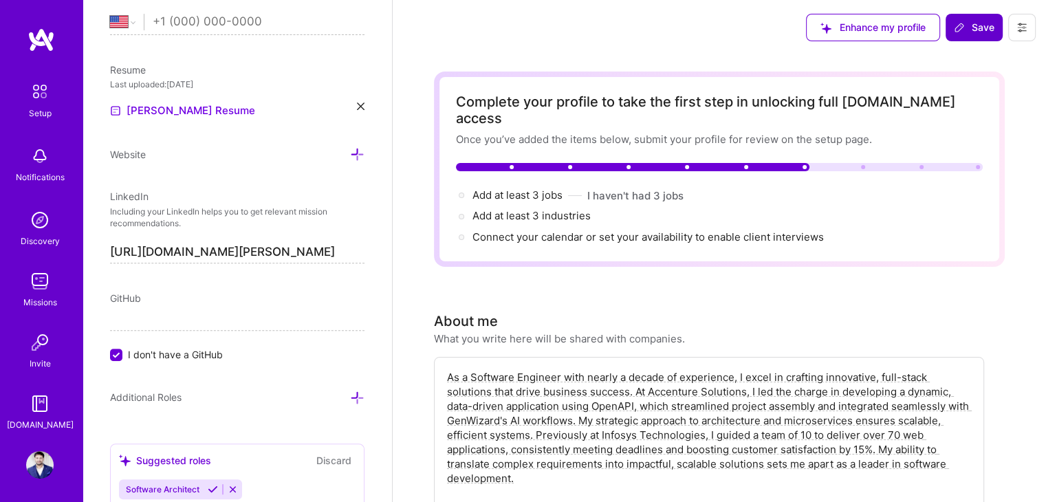
type input "15000"
click at [974, 34] on span "Save" at bounding box center [974, 28] width 41 height 14
type input "Nov 2"
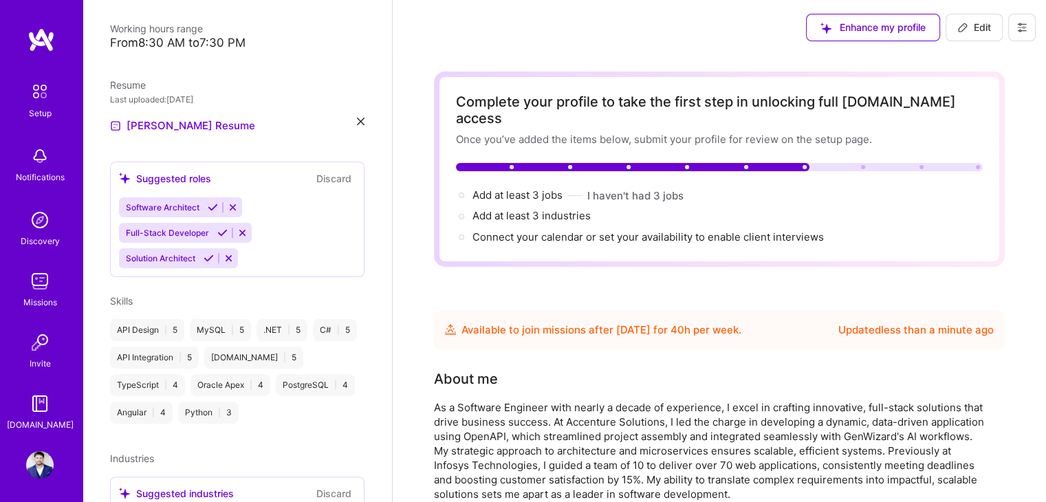
click at [973, 25] on span "Edit" at bounding box center [974, 28] width 34 height 14
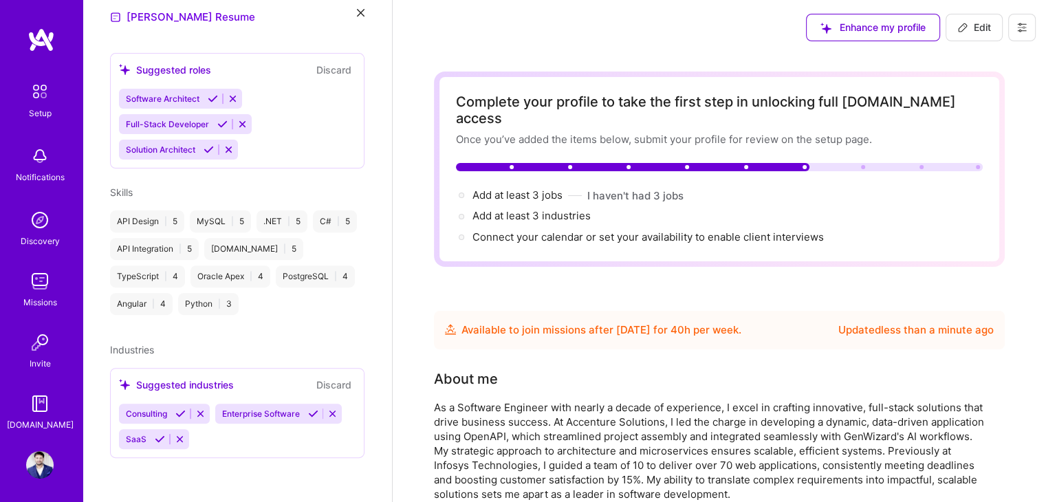
select select "US"
select select "Future Date"
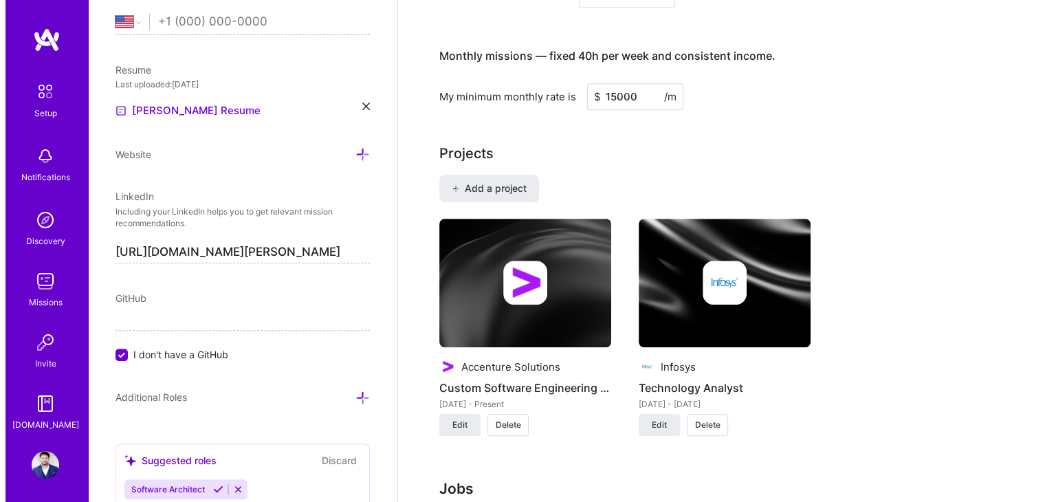
scroll to position [968, 0]
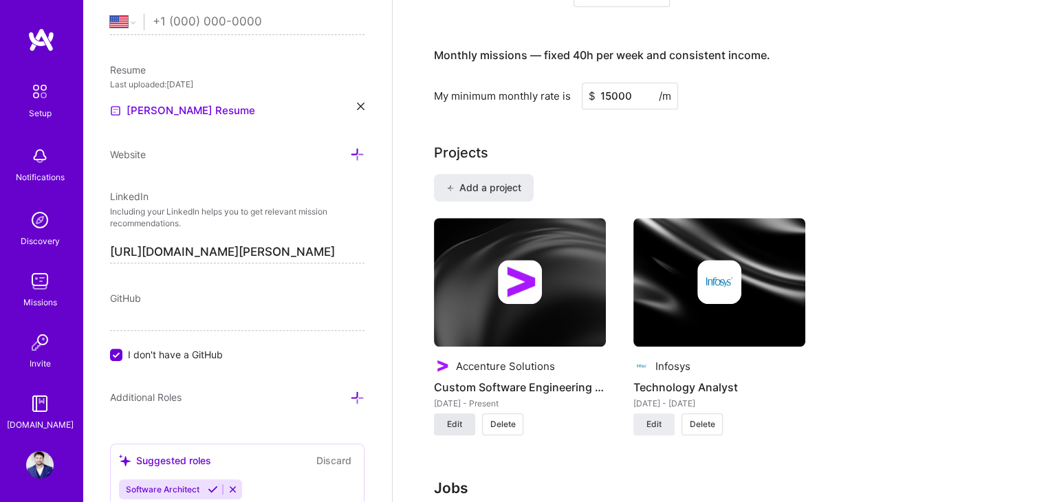
click at [461, 418] on span "Edit" at bounding box center [454, 424] width 15 height 12
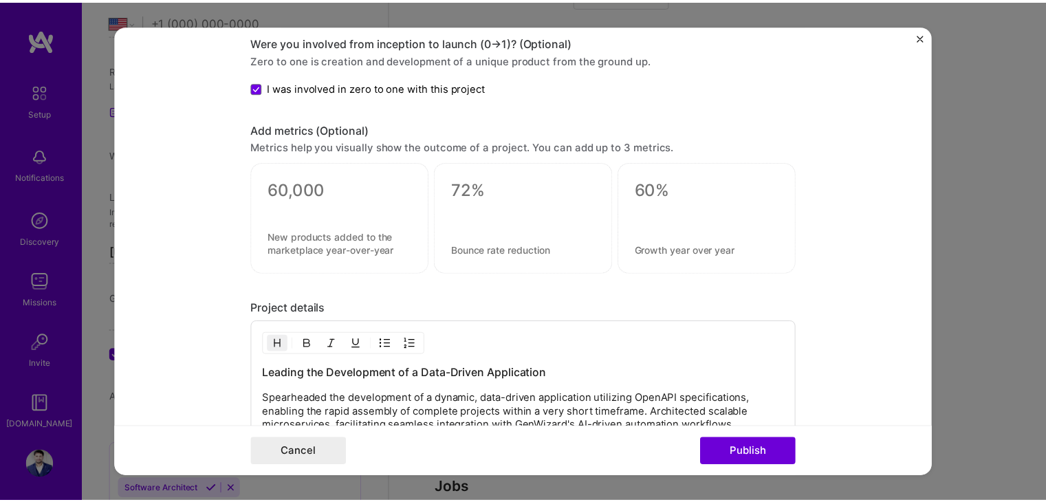
scroll to position [1391, 0]
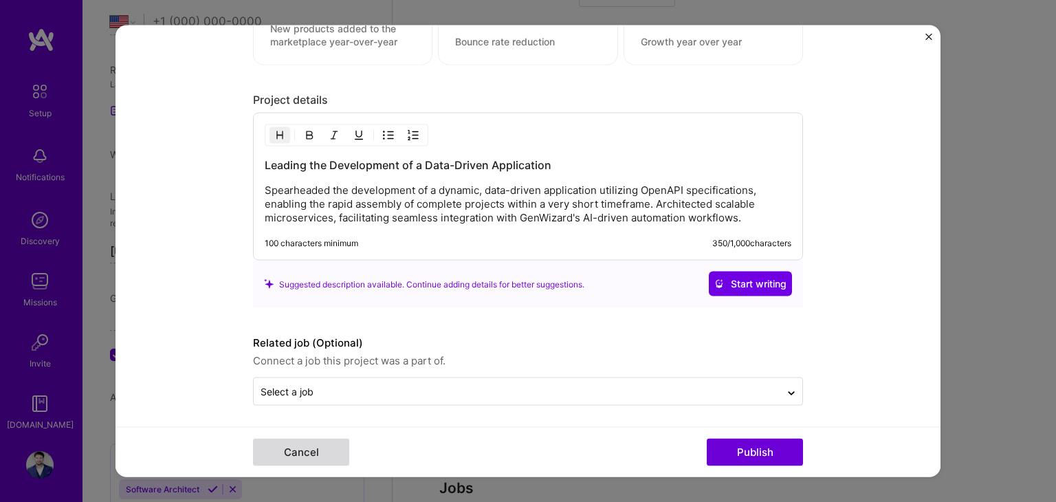
click at [294, 451] on button "Cancel" at bounding box center [301, 453] width 96 height 28
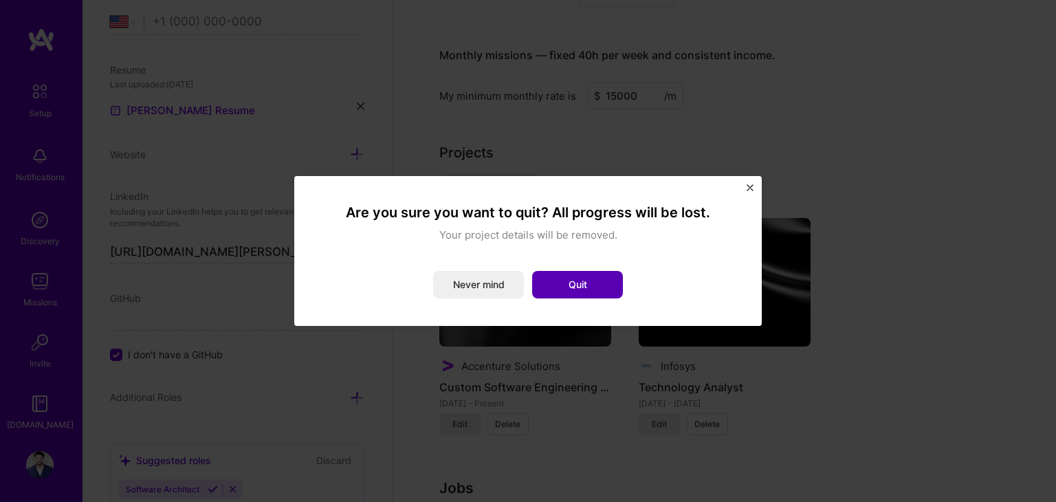
click at [573, 281] on button "Quit" at bounding box center [577, 285] width 91 height 28
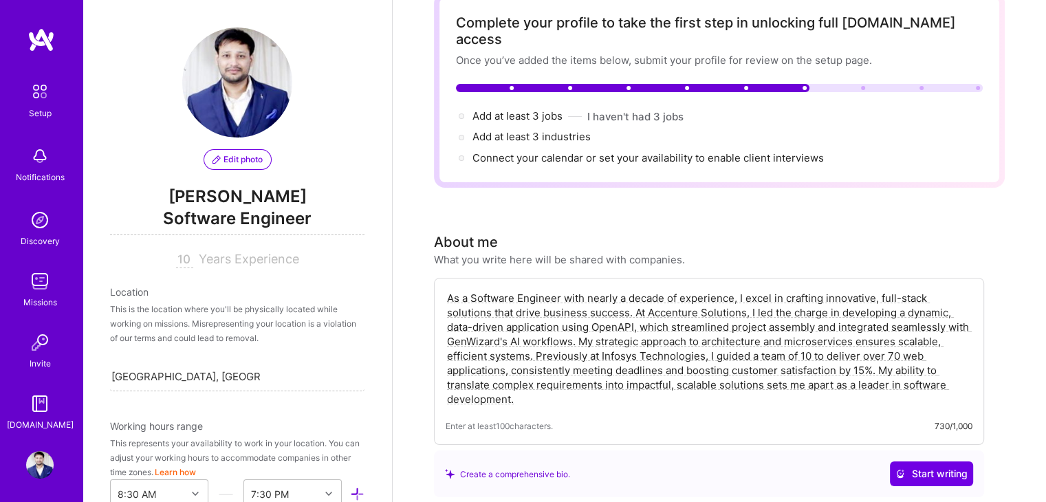
scroll to position [0, 0]
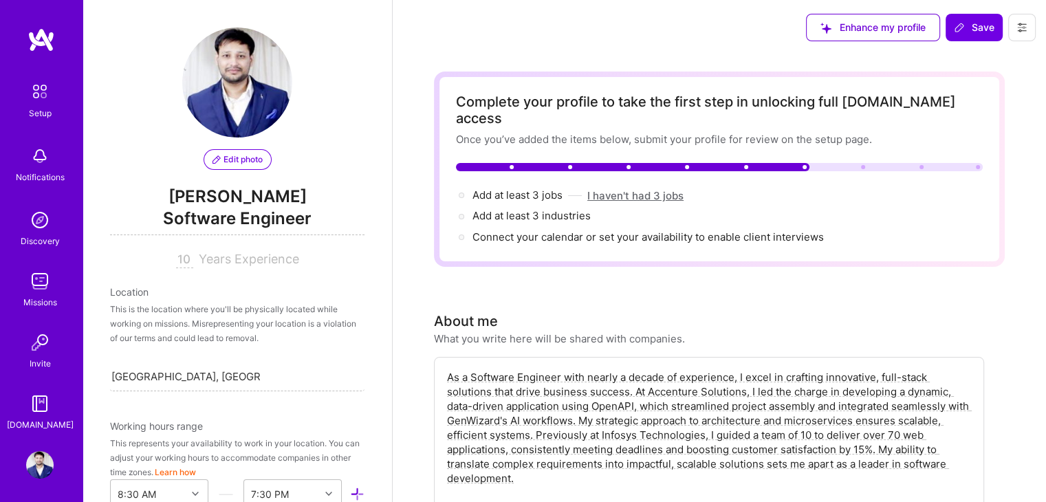
click at [635, 188] on button "I haven't had 3 jobs" at bounding box center [635, 195] width 96 height 14
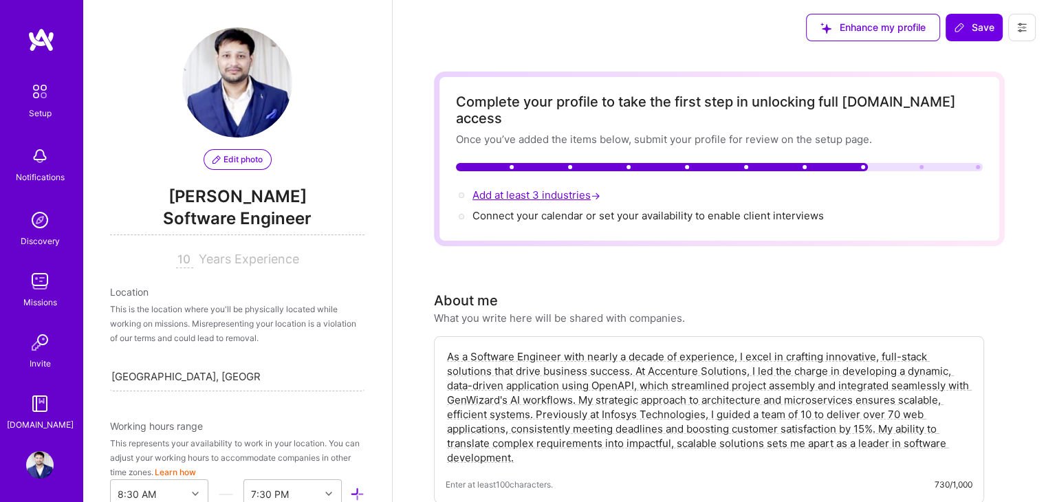
click at [545, 188] on span "Add at least 3 industries →" at bounding box center [537, 194] width 131 height 13
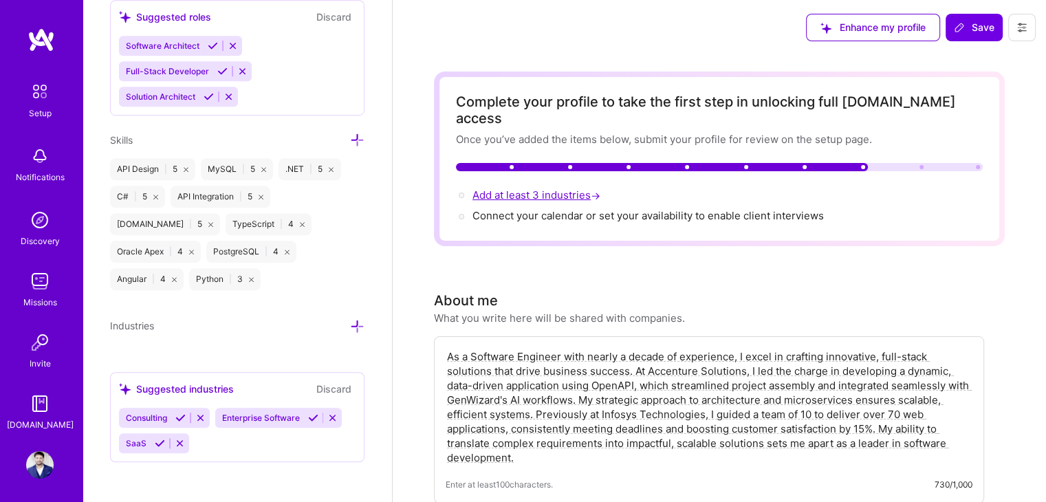
scroll to position [997, 0]
click at [350, 323] on icon at bounding box center [357, 325] width 14 height 14
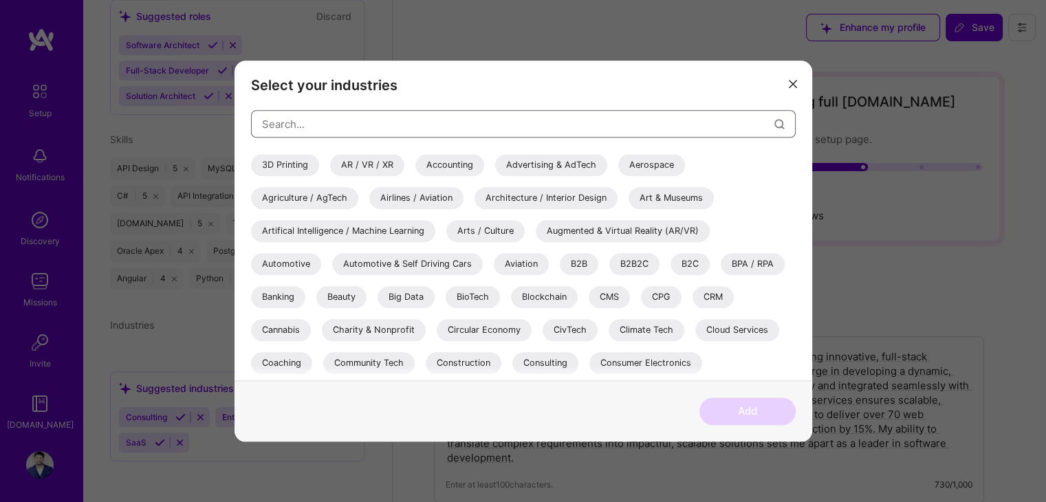
click at [376, 121] on input "modal" at bounding box center [518, 124] width 512 height 35
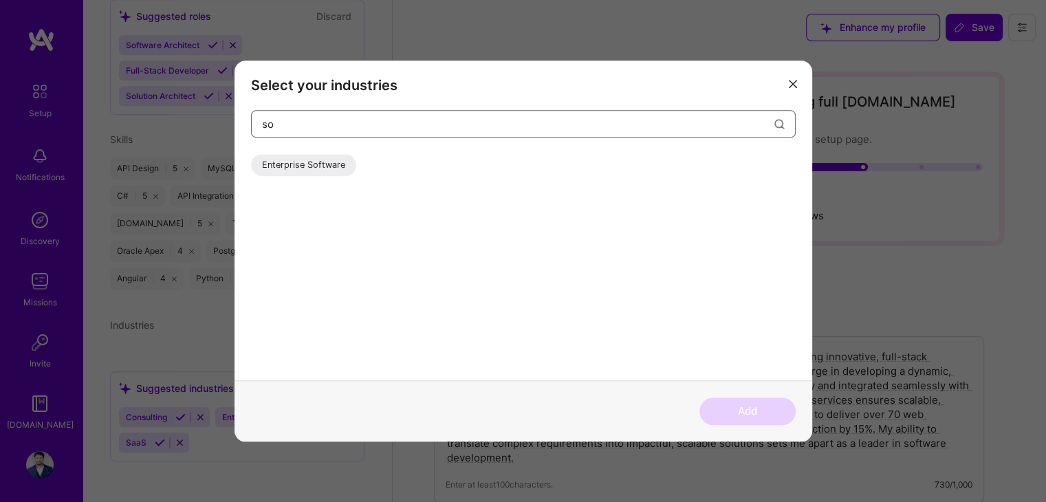
type input "s"
type input "e"
type input "a"
type input "g"
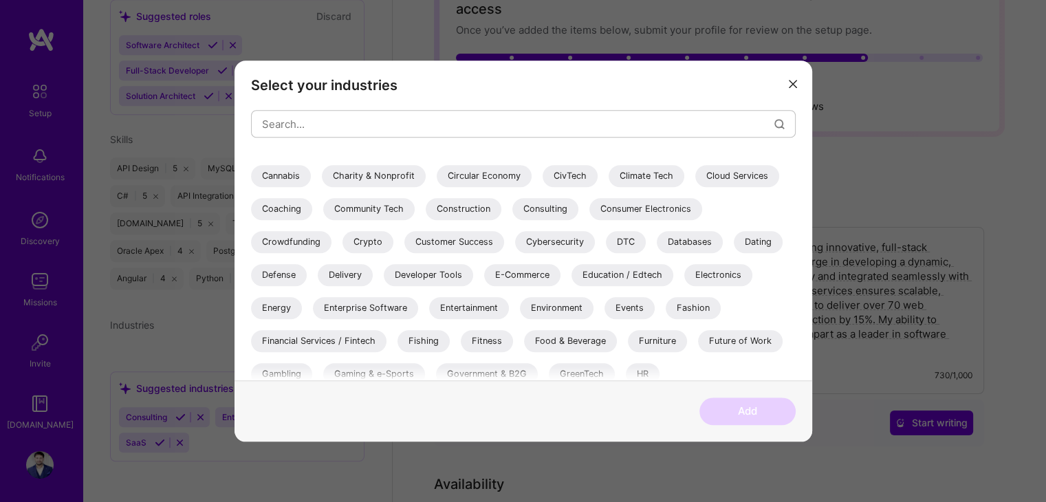
scroll to position [0, 0]
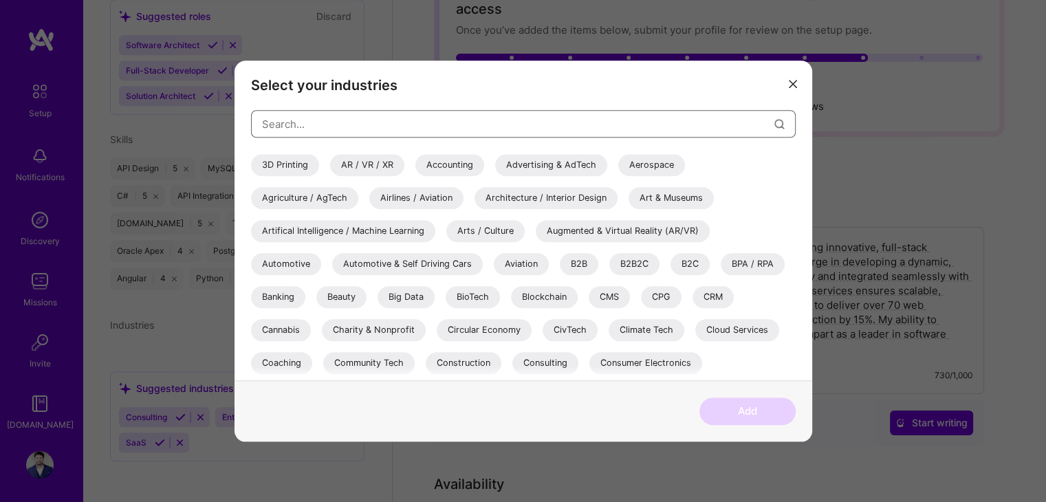
click at [449, 123] on input "modal" at bounding box center [518, 124] width 512 height 35
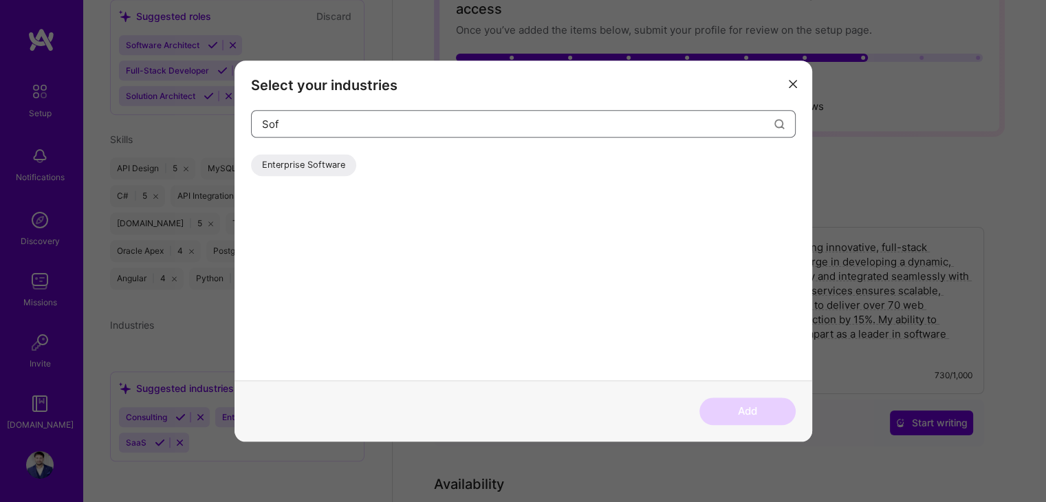
type input "Sof"
click at [336, 164] on div "Enterprise Software" at bounding box center [303, 165] width 105 height 22
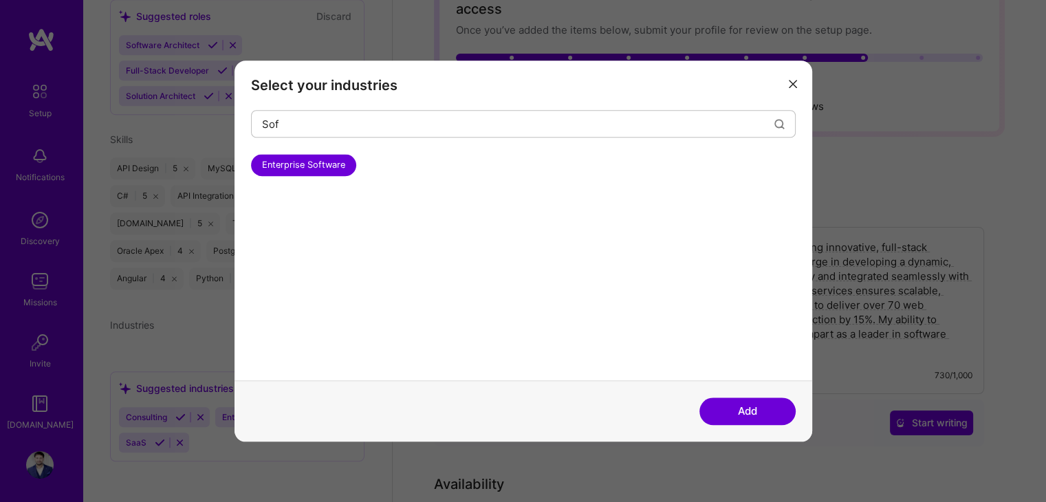
click at [729, 410] on button "Add" at bounding box center [747, 411] width 96 height 28
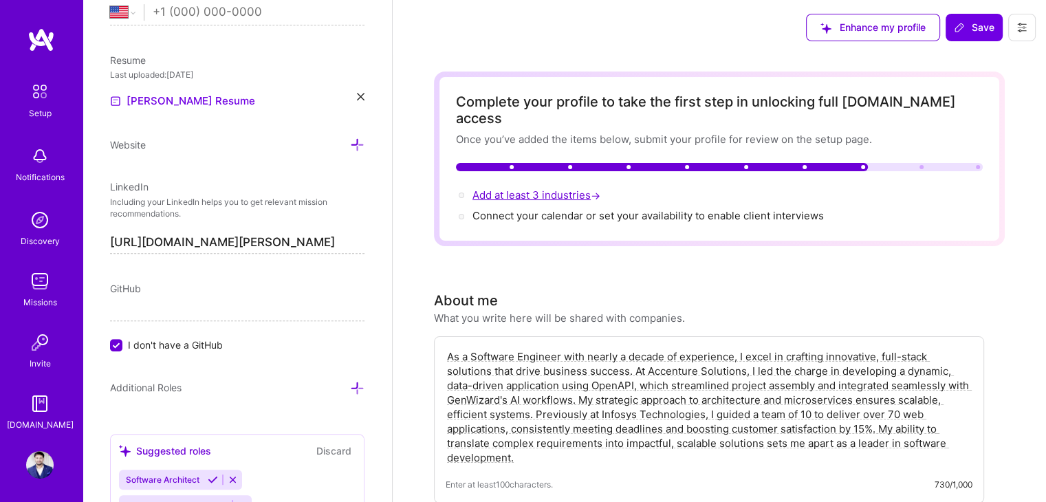
click at [551, 188] on span "Add at least 3 industries →" at bounding box center [537, 194] width 131 height 13
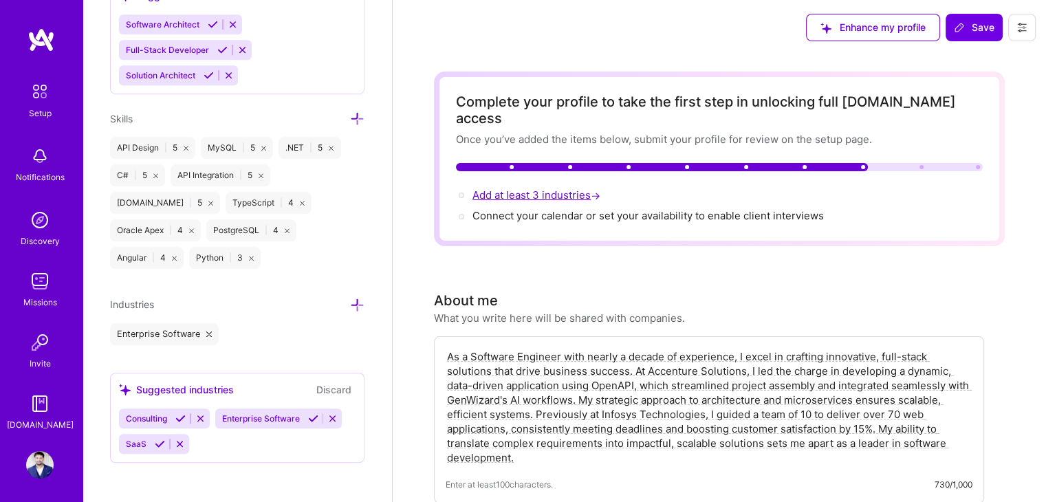
scroll to position [1019, 0]
click at [184, 412] on icon at bounding box center [180, 417] width 10 height 10
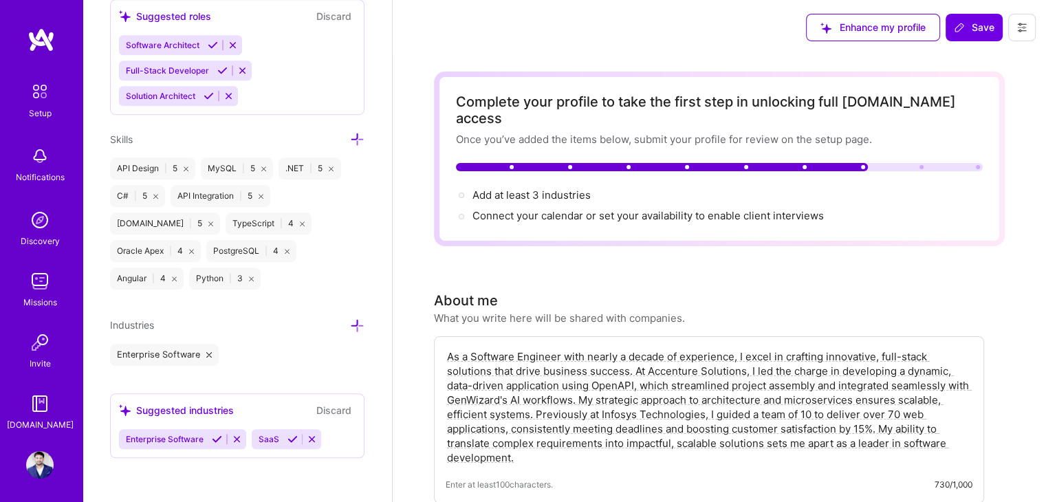
scroll to position [993, 0]
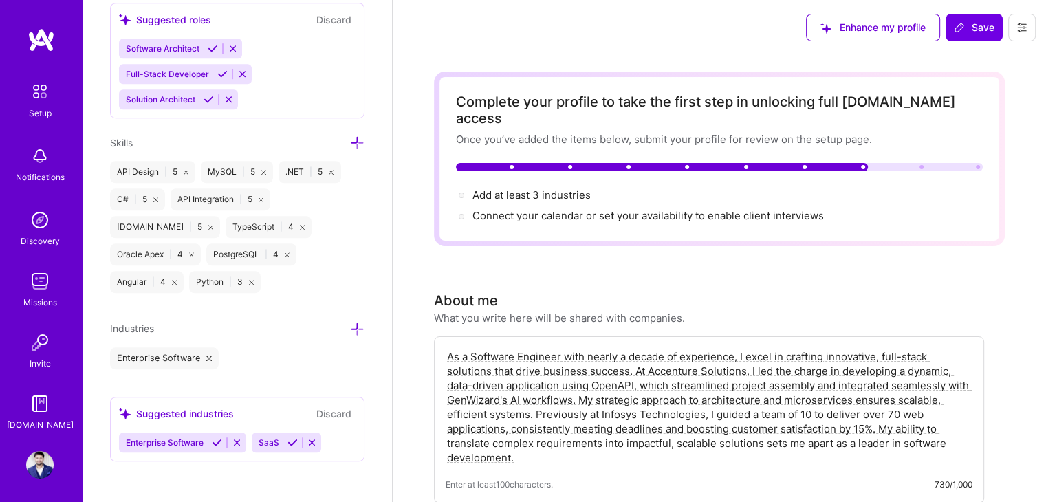
click at [211, 437] on button at bounding box center [217, 443] width 19 height 12
click at [159, 441] on icon at bounding box center [160, 442] width 10 height 10
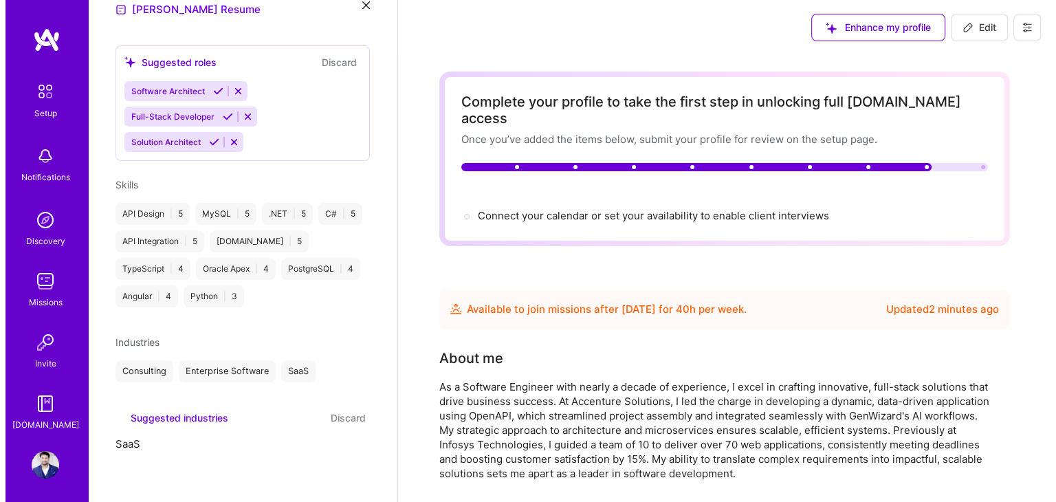
scroll to position [352, 0]
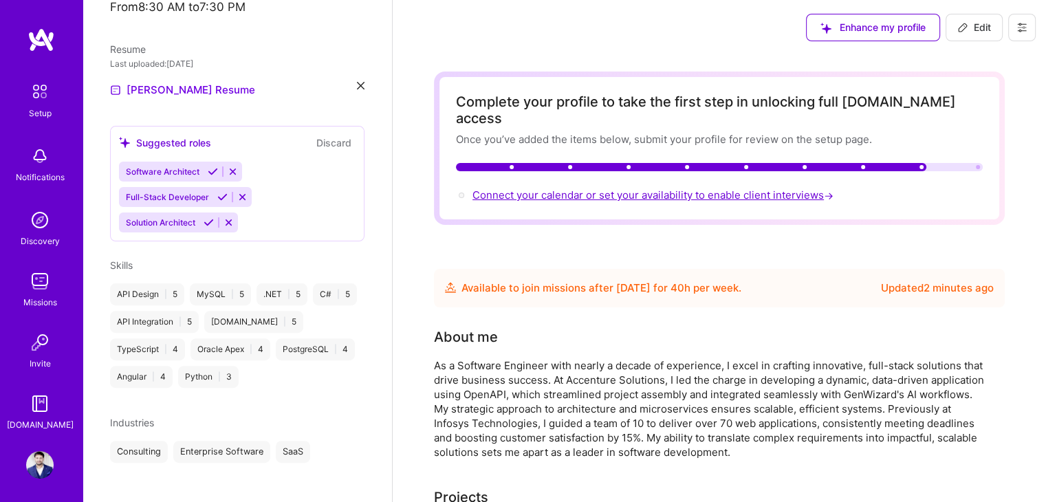
click at [671, 188] on span "Connect your calendar or set your availability to enable client interviews →" at bounding box center [654, 194] width 364 height 13
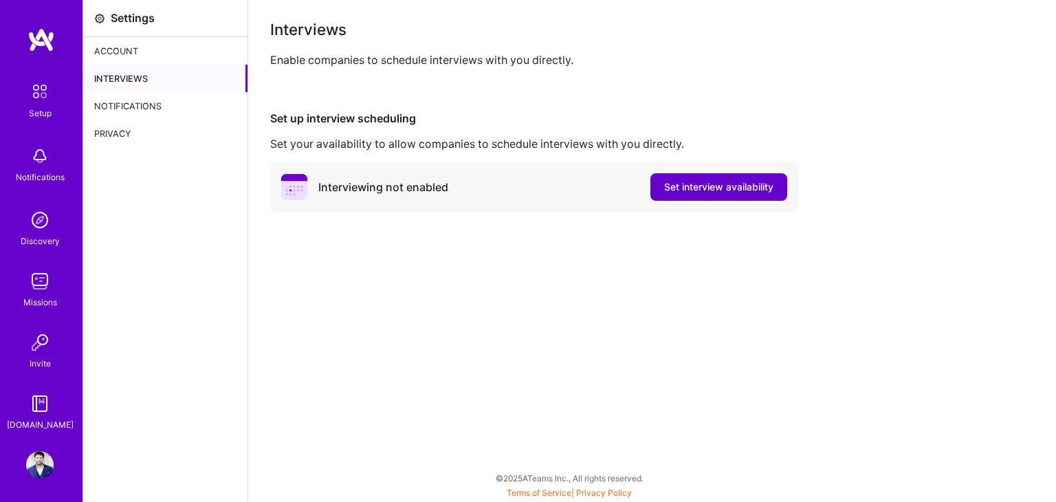
click at [688, 190] on span "Set interview availability" at bounding box center [718, 187] width 109 height 14
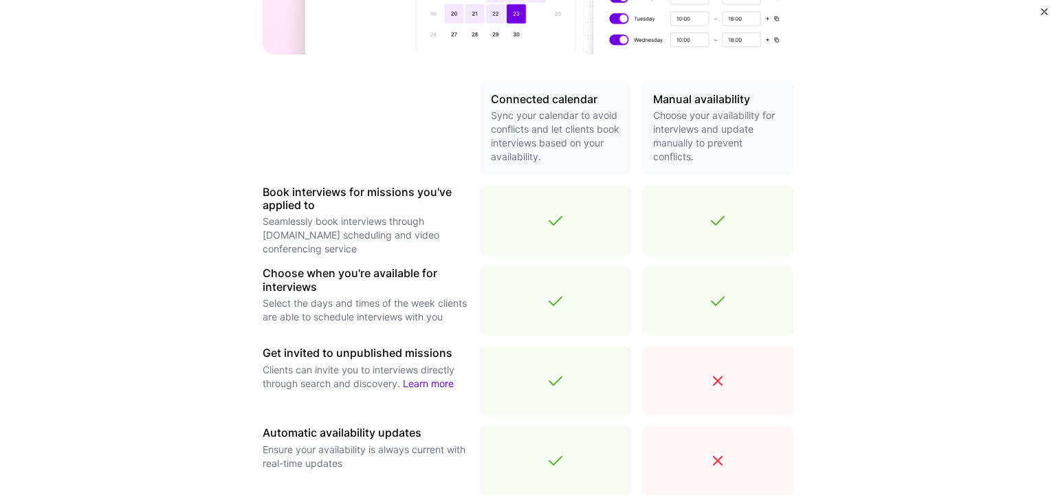
scroll to position [462, 0]
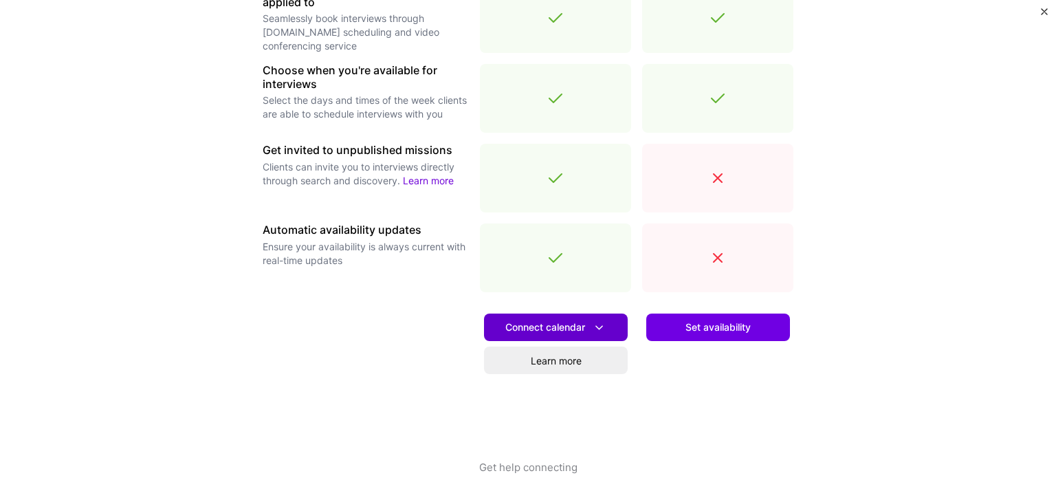
click at [606, 326] on button "Connect calendar" at bounding box center [556, 328] width 144 height 28
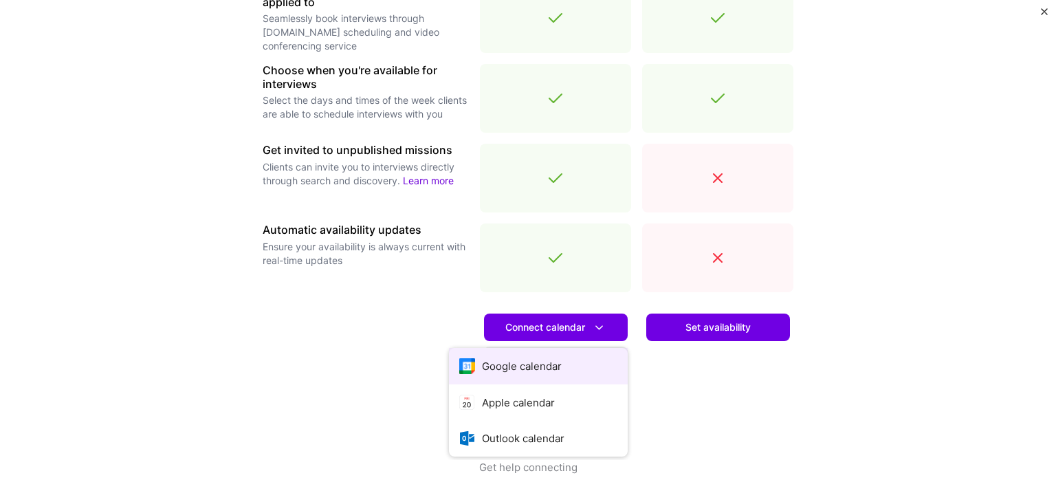
click at [545, 362] on button "Google calendar" at bounding box center [538, 366] width 179 height 36
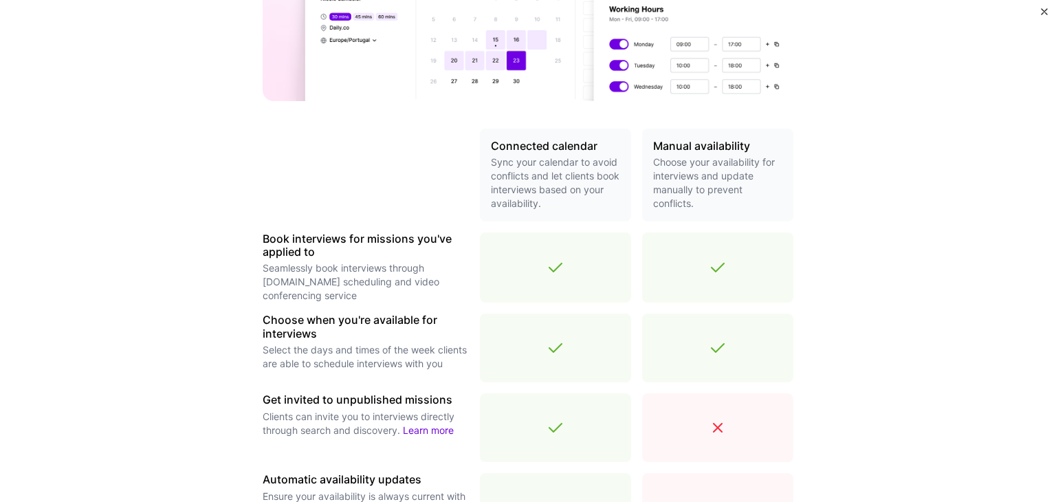
scroll to position [212, 0]
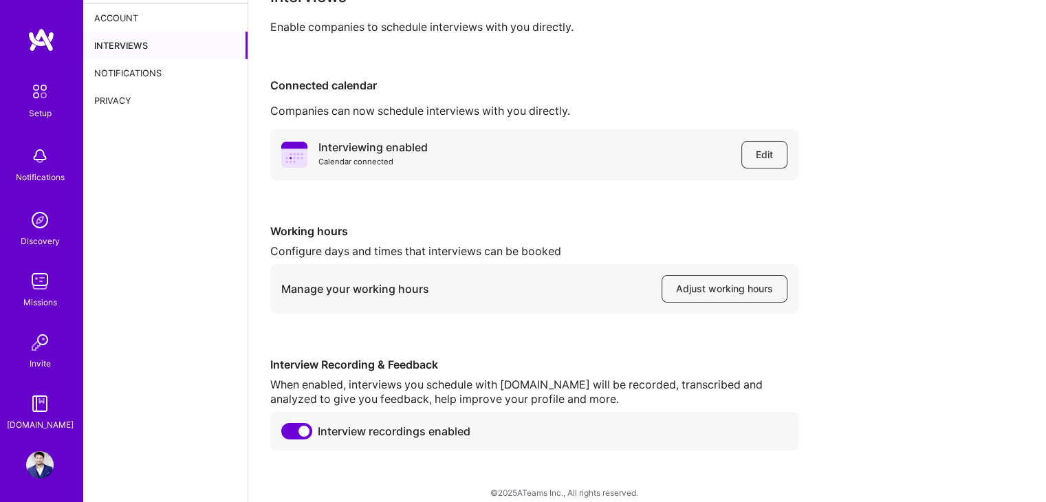
scroll to position [47, 0]
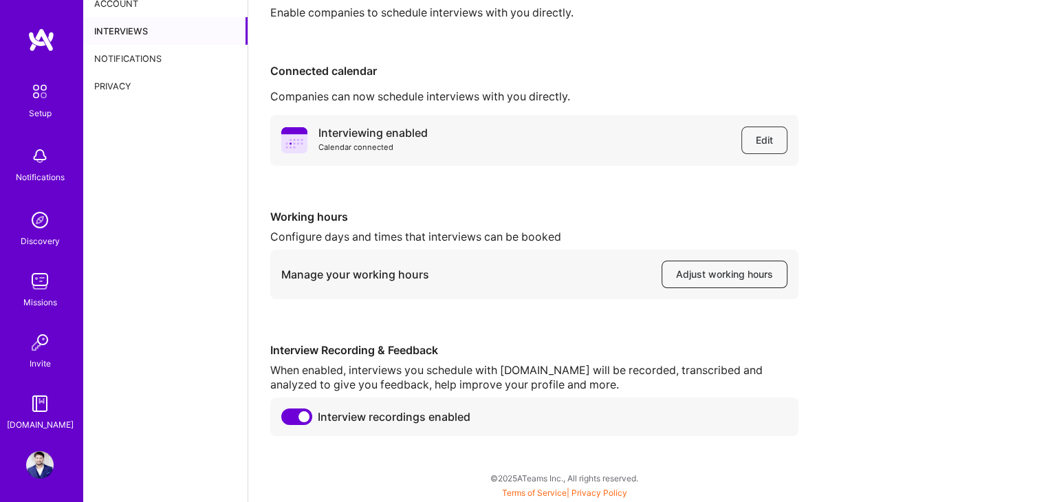
click at [681, 267] on span "Adjust working hours" at bounding box center [724, 274] width 97 height 14
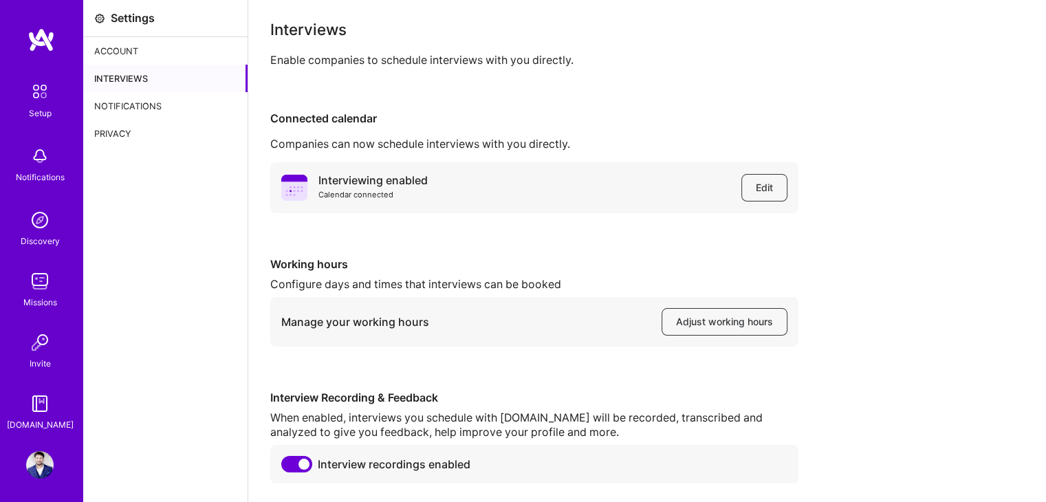
click at [25, 104] on img at bounding box center [39, 91] width 29 height 29
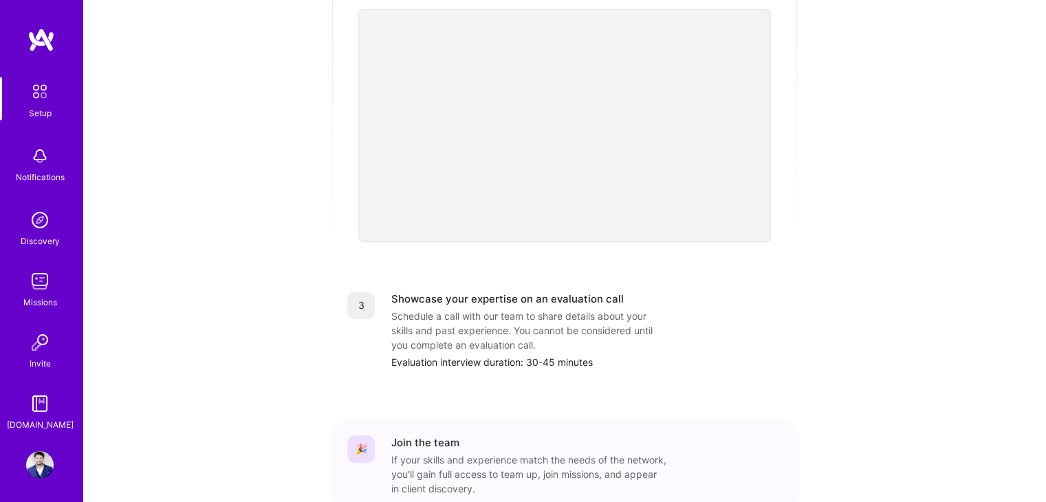
scroll to position [511, 0]
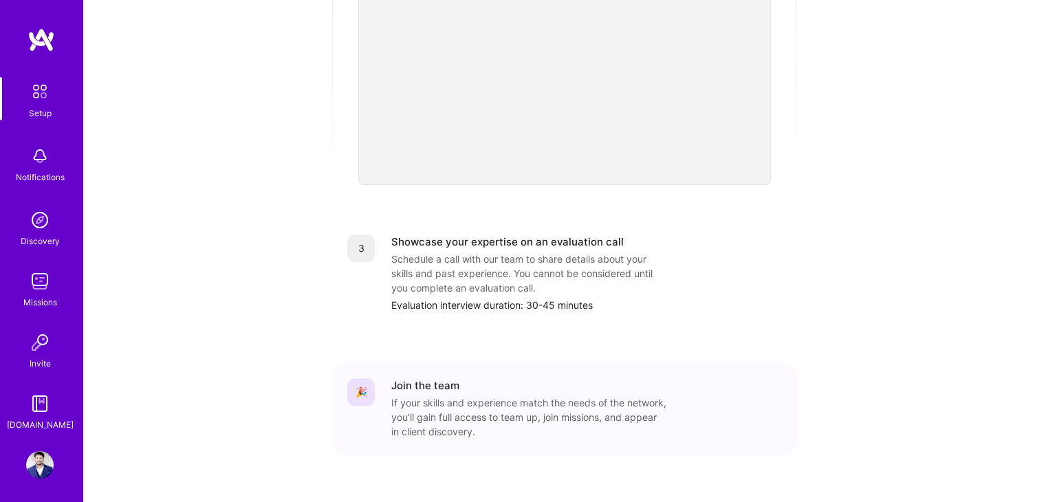
click at [33, 292] on img at bounding box center [40, 281] width 28 height 28
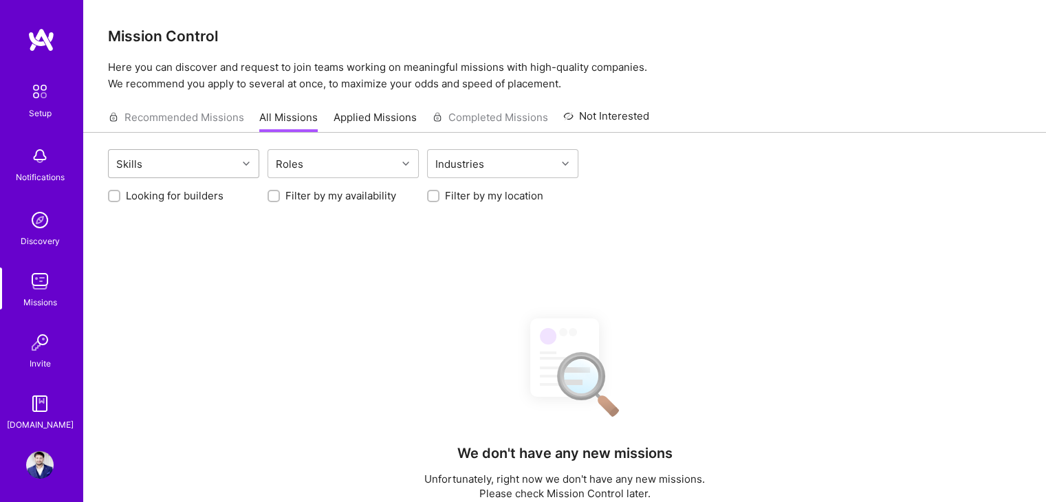
click at [173, 156] on div "Skills" at bounding box center [173, 164] width 129 height 28
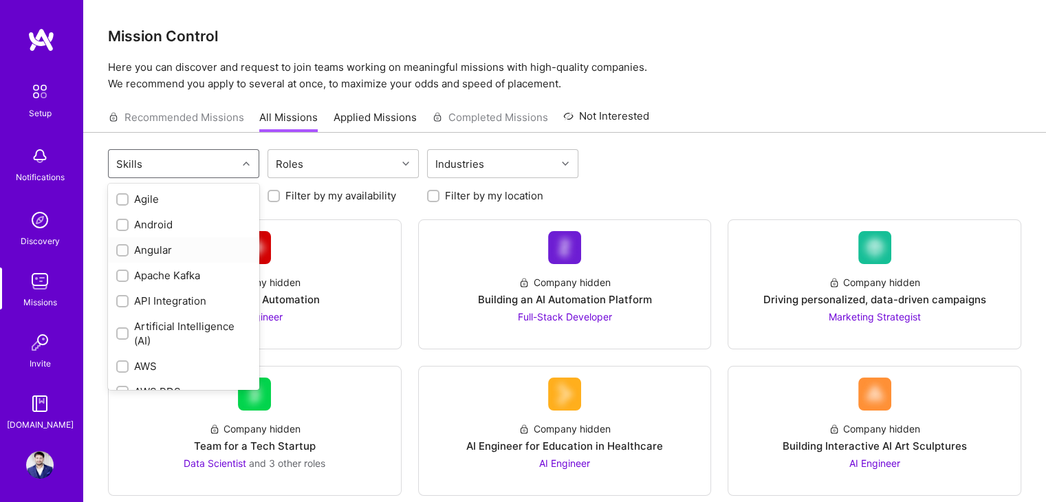
click at [151, 244] on div "Angular" at bounding box center [183, 250] width 135 height 14
checkbox input "true"
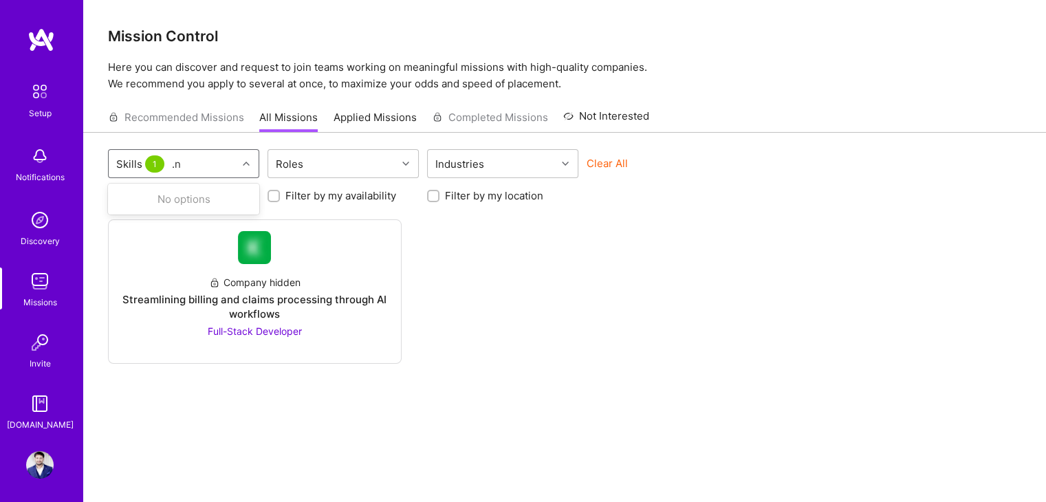
type input "."
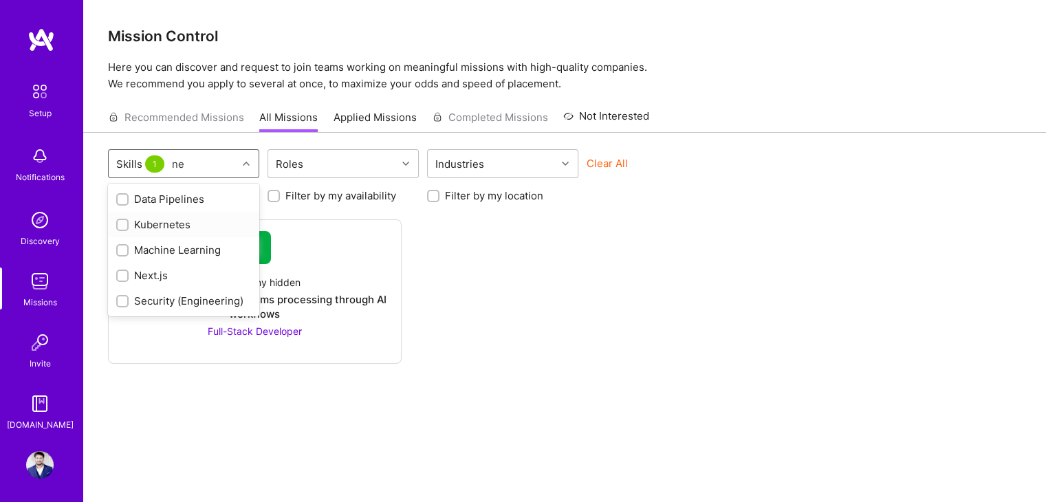
type input "n"
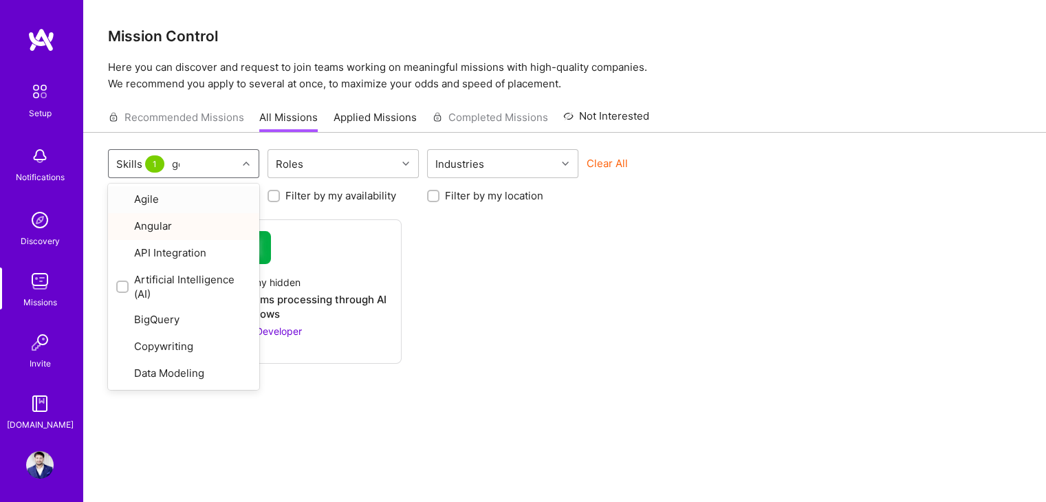
type input "gen"
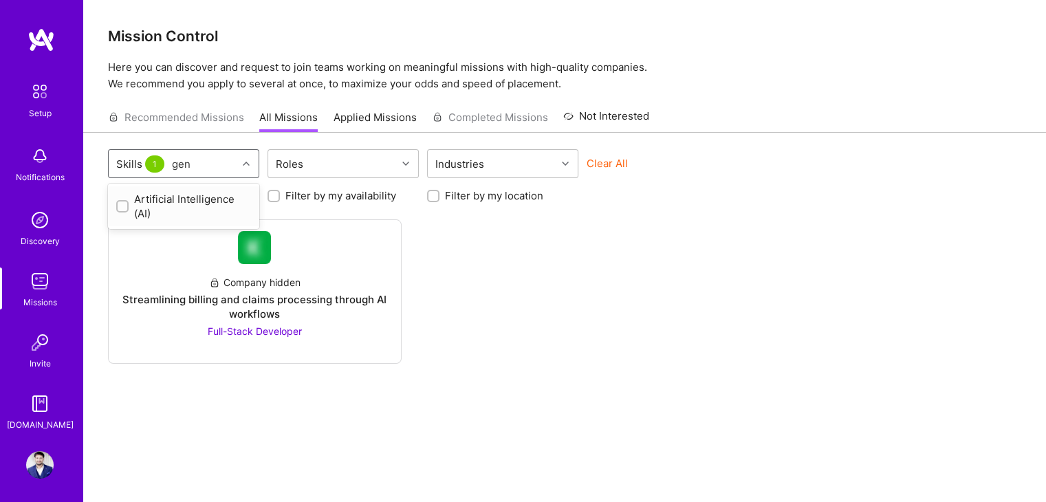
click at [187, 202] on div "Artificial Intelligence (AI)" at bounding box center [183, 206] width 135 height 29
checkbox input "true"
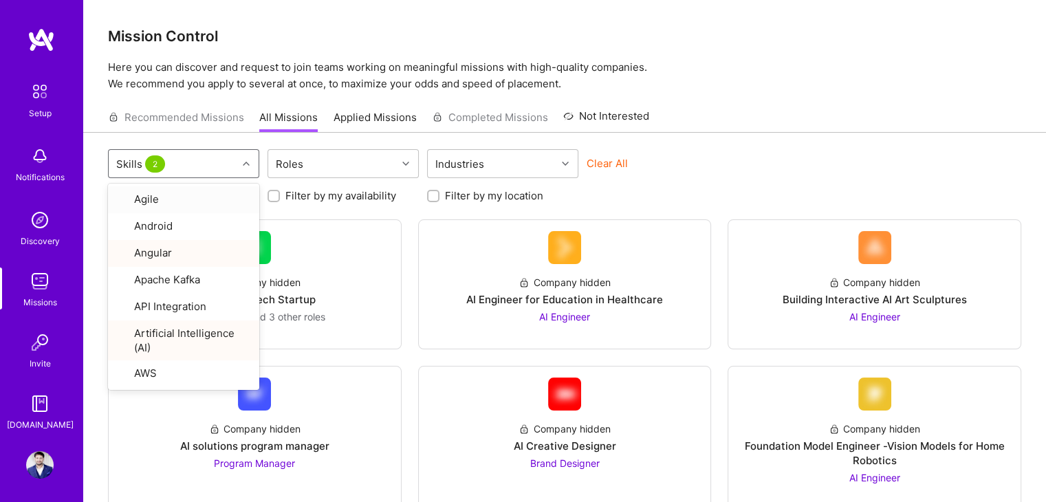
click at [694, 193] on div "Looking for builders Filter by my availability Filter by my location" at bounding box center [564, 192] width 913 height 21
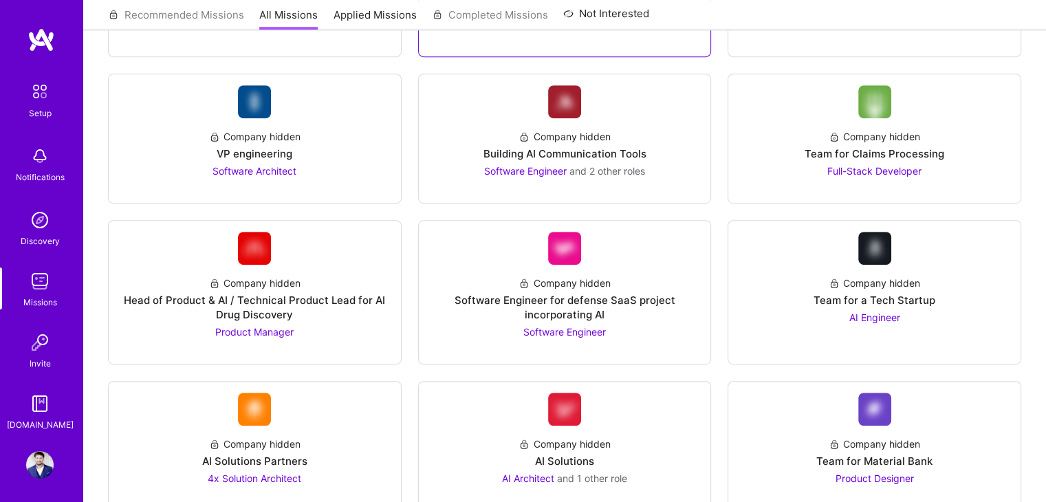
scroll to position [796, 0]
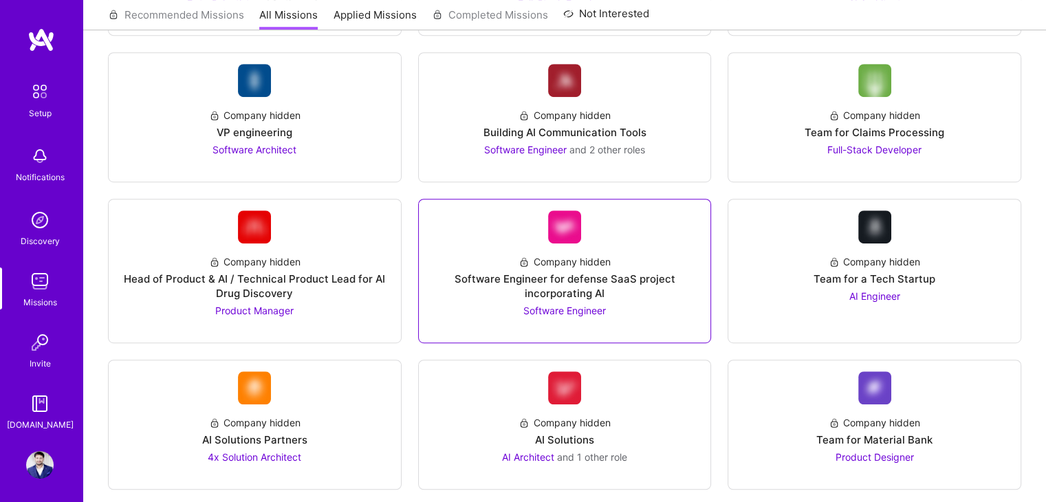
click at [520, 273] on div "Software Engineer for defense SaaS project incorporating AI" at bounding box center [565, 286] width 270 height 29
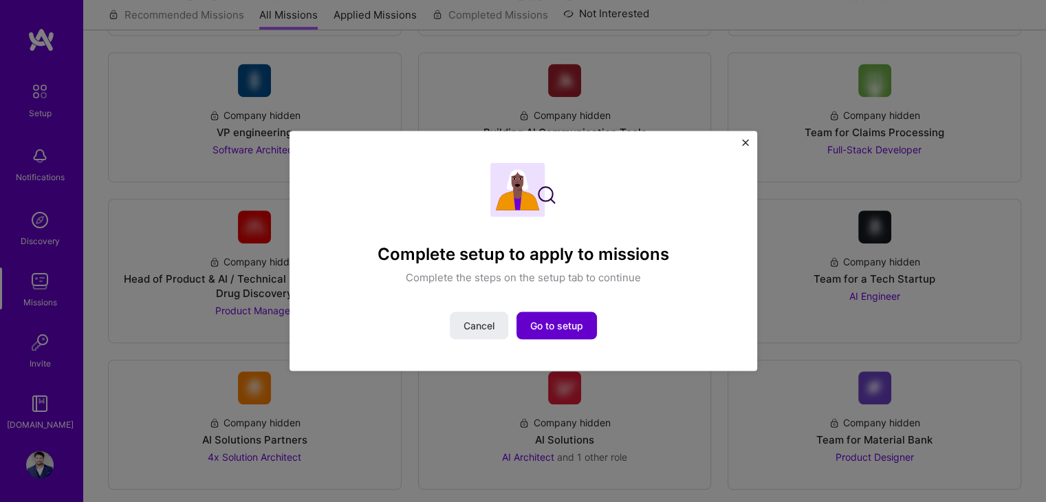
click at [549, 318] on span "Go to setup" at bounding box center [556, 325] width 53 height 14
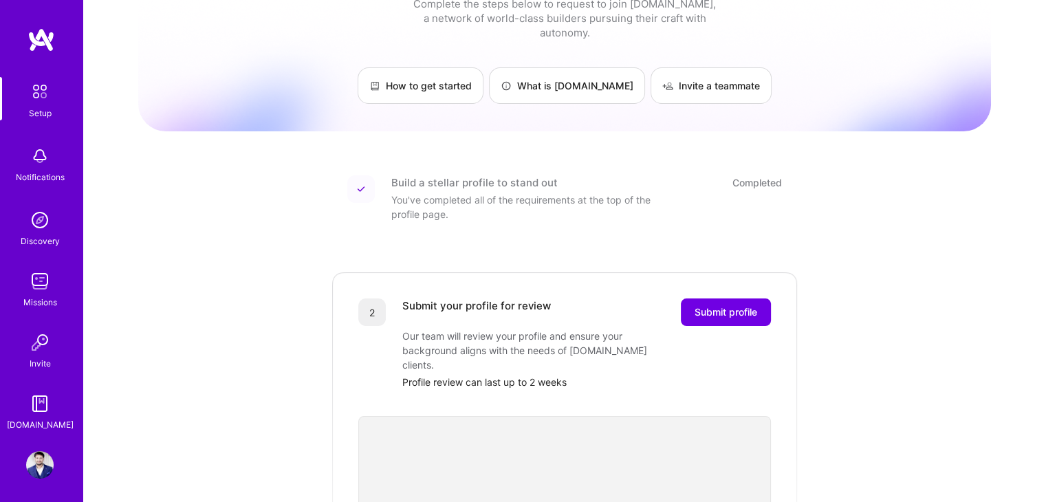
scroll to position [52, 0]
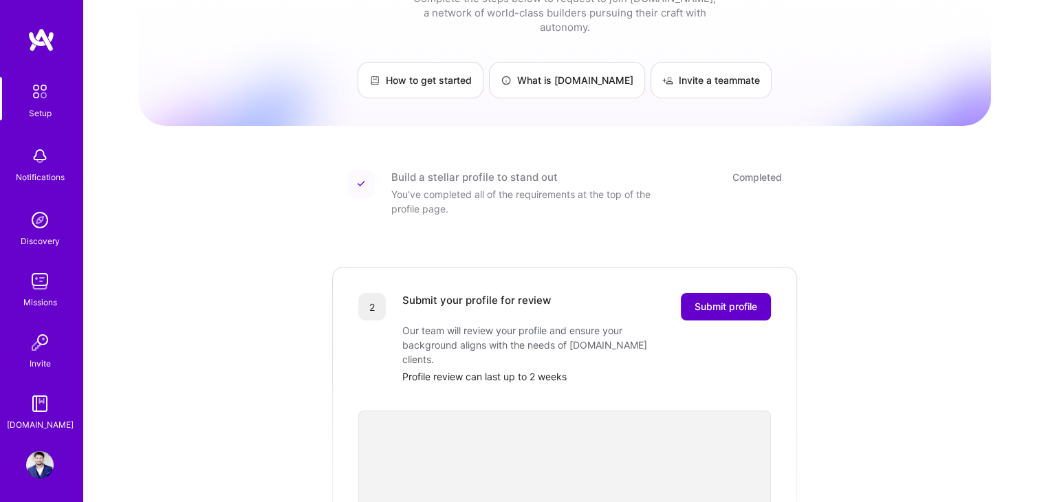
click at [699, 300] on span "Submit profile" at bounding box center [725, 307] width 63 height 14
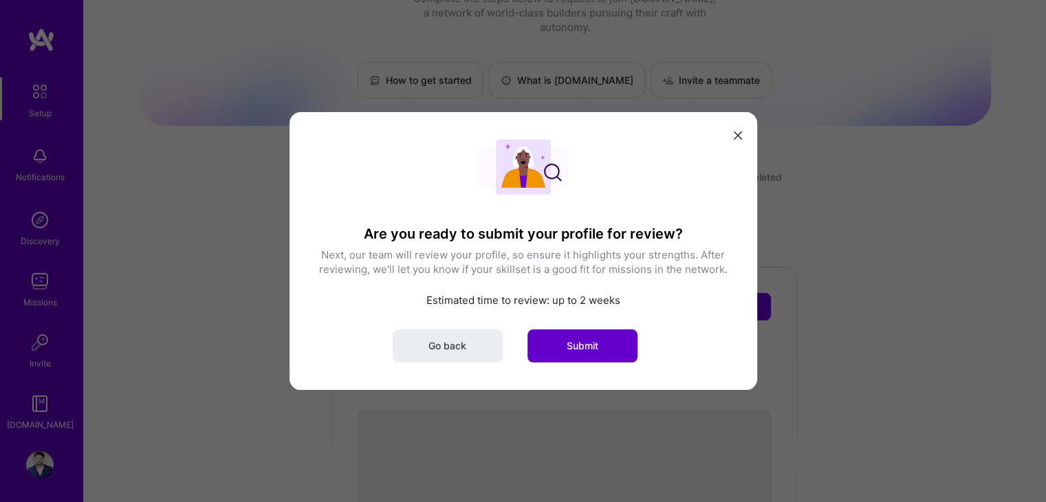
click at [567, 342] on span "Submit" at bounding box center [583, 346] width 32 height 14
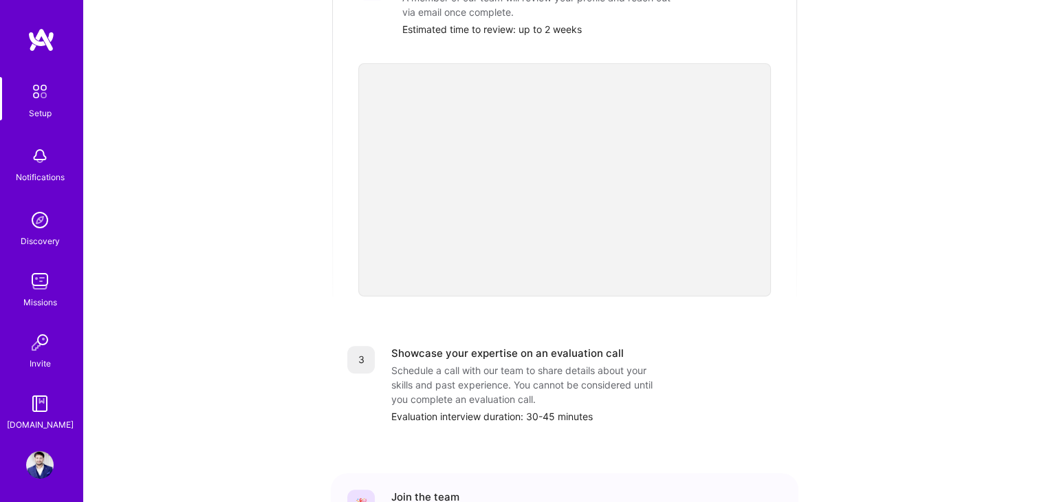
scroll to position [498, 0]
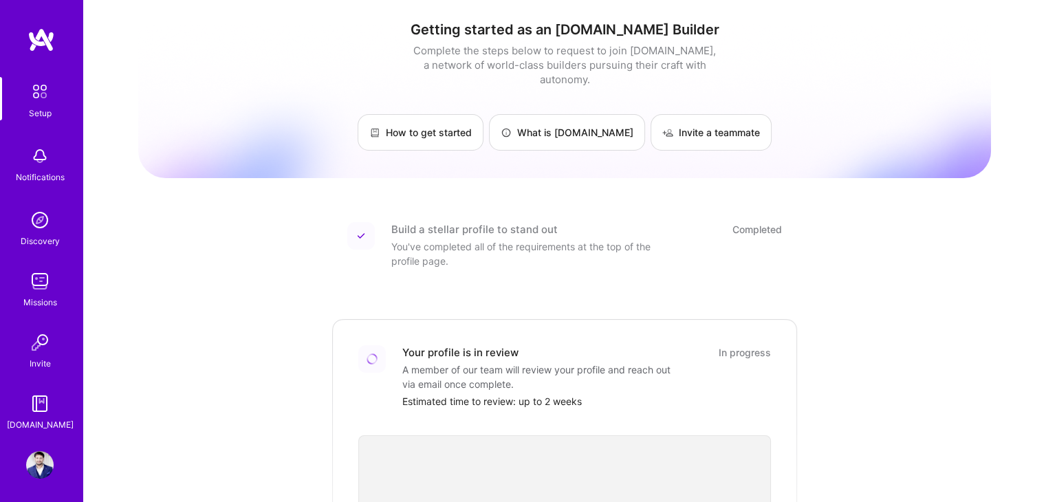
click at [26, 455] on img at bounding box center [40, 465] width 28 height 28
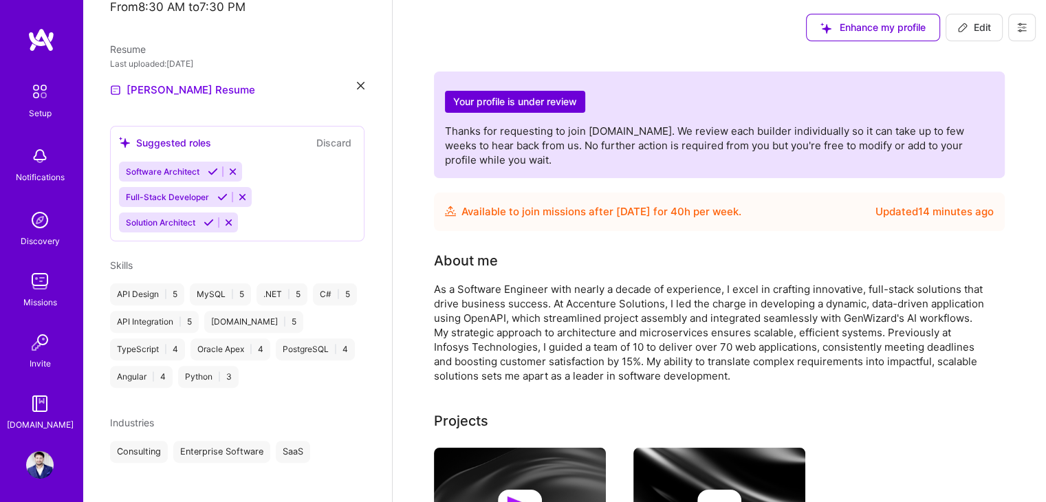
scroll to position [271, 0]
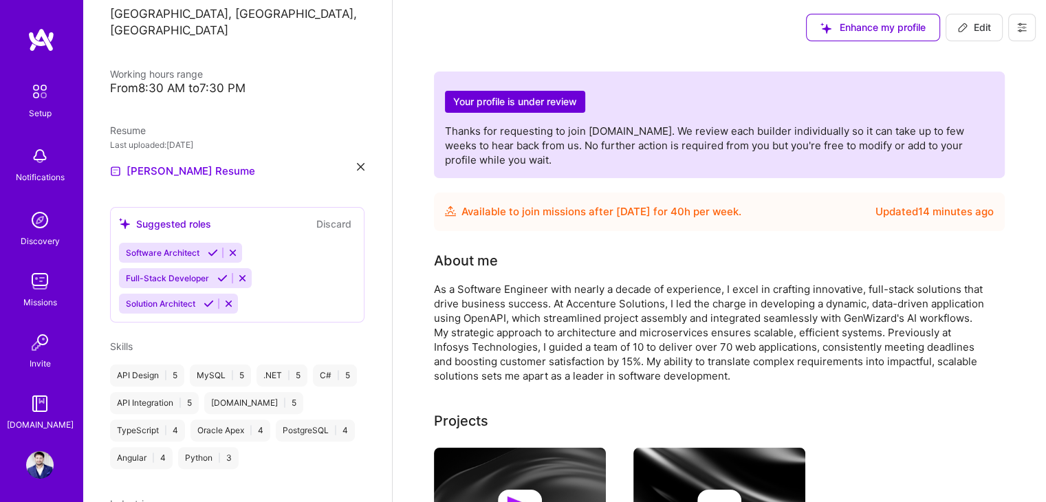
click at [339, 163] on div "[PERSON_NAME] Resume" at bounding box center [237, 171] width 254 height 17
click at [357, 152] on div "[PERSON_NAME] Software Engineer 10 Years Experience Location [GEOGRAPHIC_DATA],…" at bounding box center [237, 251] width 309 height 502
click at [357, 163] on icon at bounding box center [361, 167] width 8 height 8
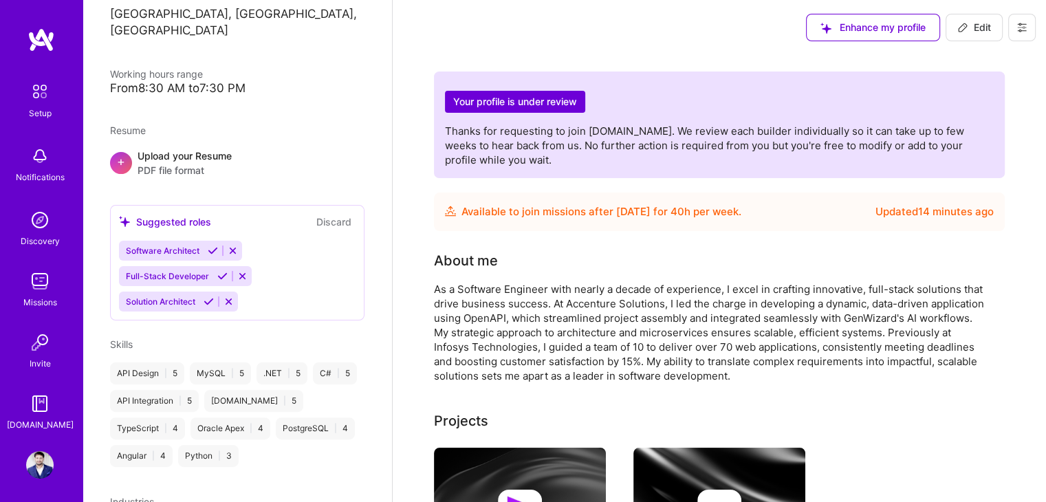
click at [190, 163] on span "PDF file format" at bounding box center [185, 170] width 94 height 14
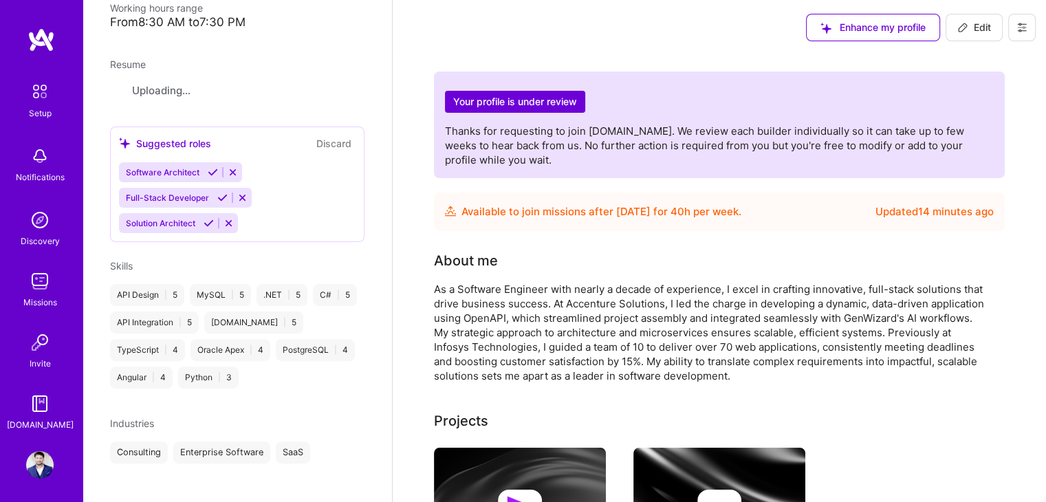
scroll to position [263, 0]
